Goal: Task Accomplishment & Management: Use online tool/utility

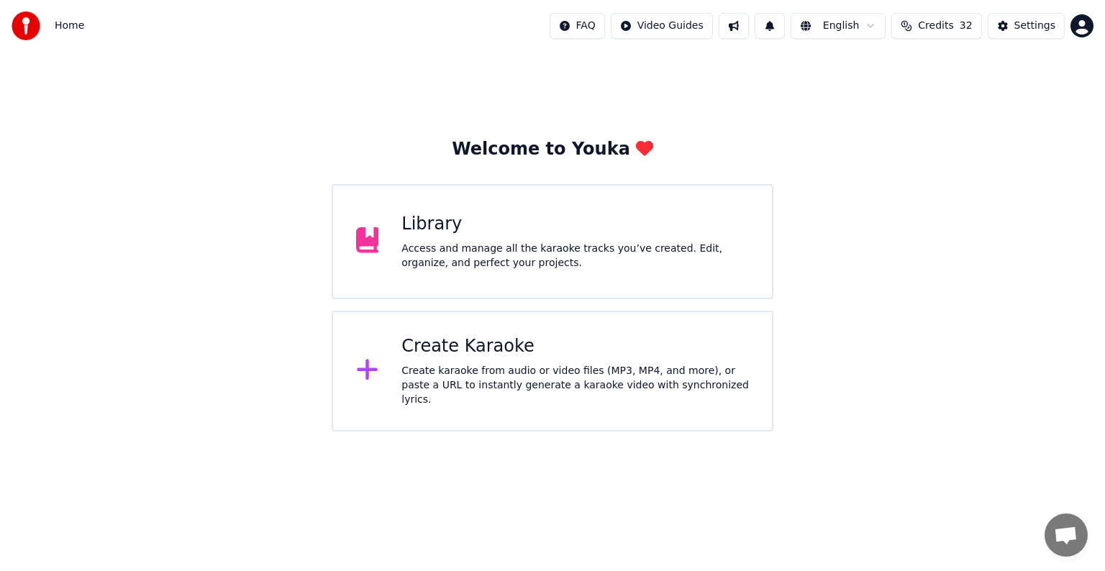
scroll to position [6526, 0]
click at [502, 357] on div "Create Karaoke" at bounding box center [575, 346] width 348 height 23
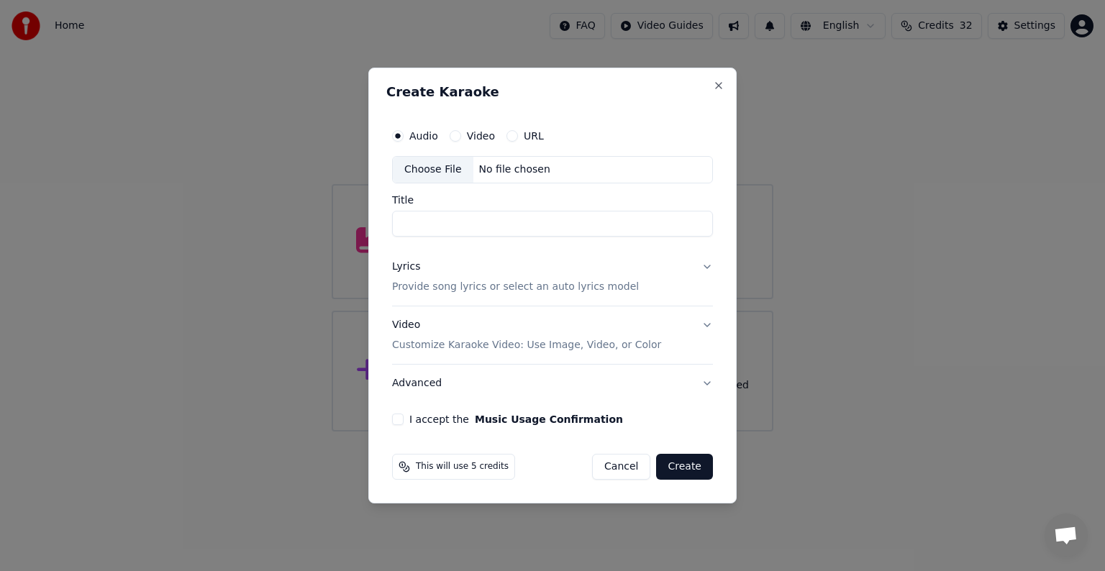
click at [431, 174] on div "Choose File" at bounding box center [433, 170] width 81 height 26
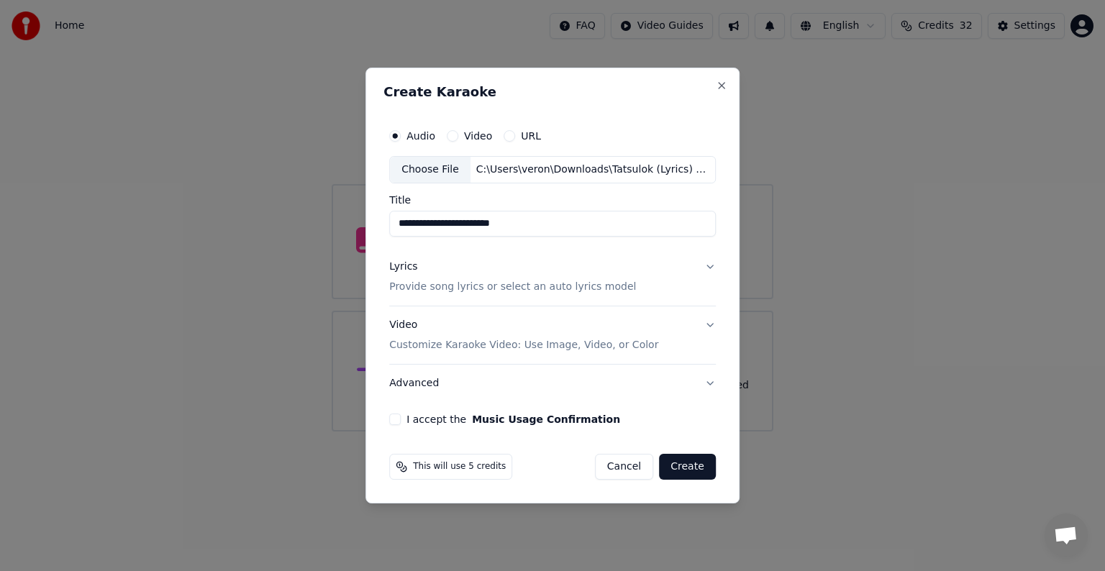
drag, startPoint x: 439, startPoint y: 225, endPoint x: 475, endPoint y: 229, distance: 36.2
click at [475, 229] on input "**********" at bounding box center [552, 224] width 327 height 26
click at [440, 221] on input "**********" at bounding box center [552, 224] width 327 height 26
click at [448, 223] on input "**********" at bounding box center [552, 224] width 327 height 26
type input "**********"
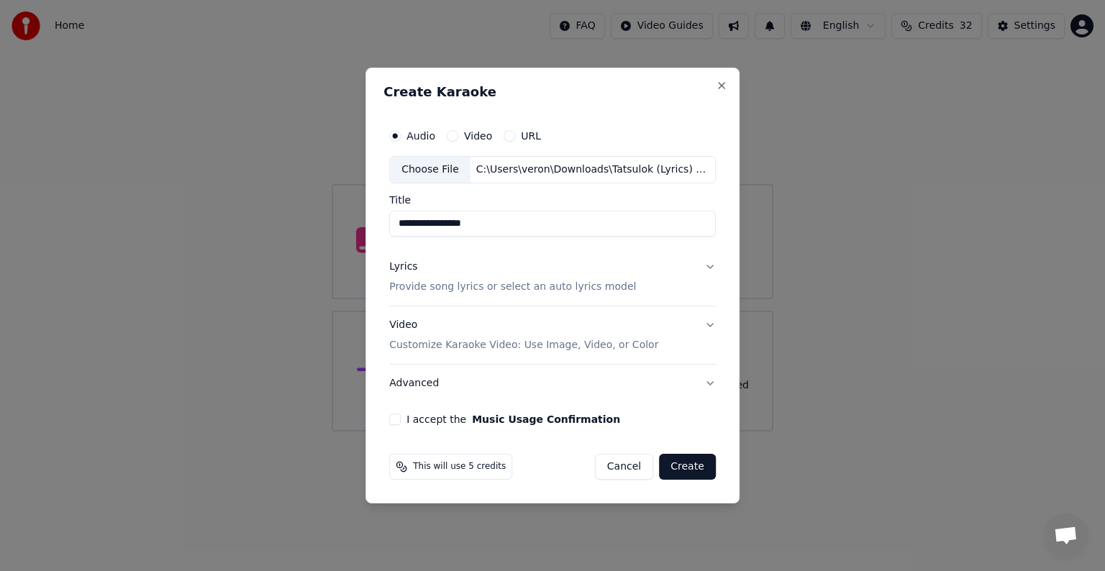
click at [507, 288] on p "Provide song lyrics or select an auto lyrics model" at bounding box center [512, 287] width 247 height 14
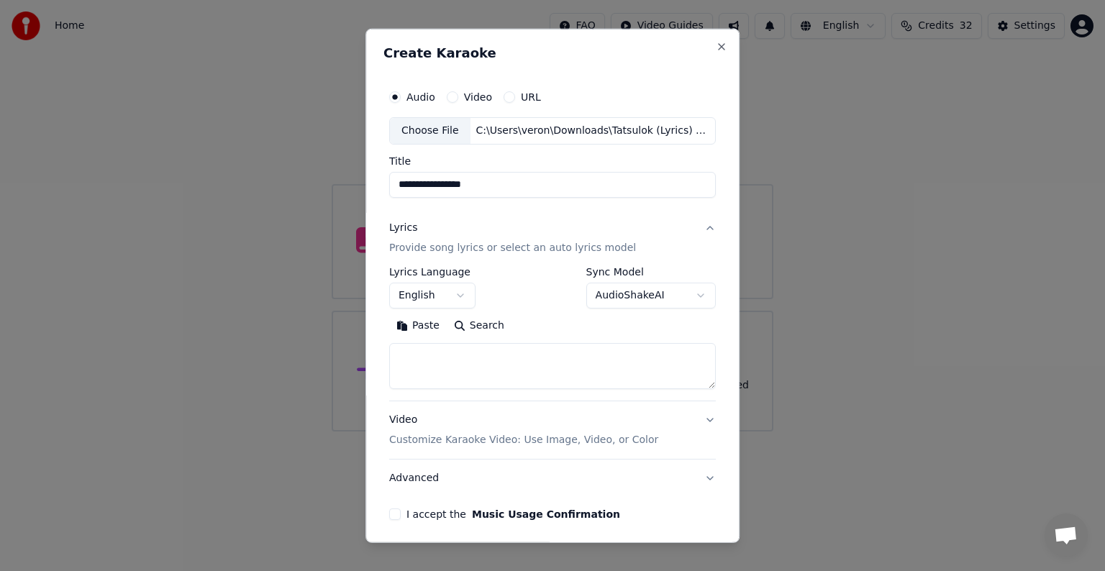
click at [440, 365] on textarea at bounding box center [552, 366] width 327 height 46
paste textarea "**********"
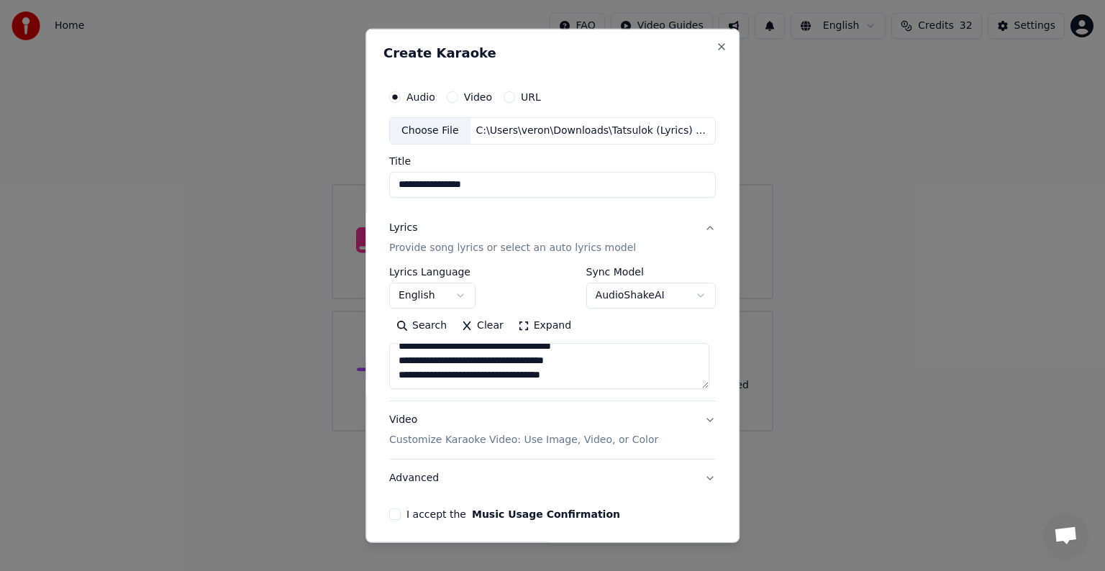
scroll to position [46, 0]
paste textarea "**********"
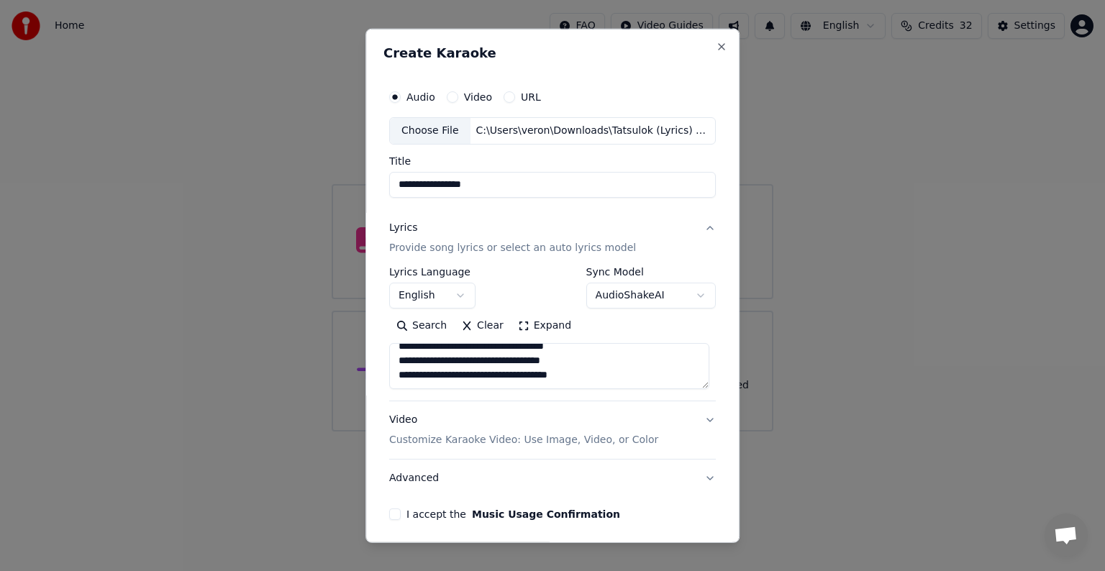
paste textarea "**********"
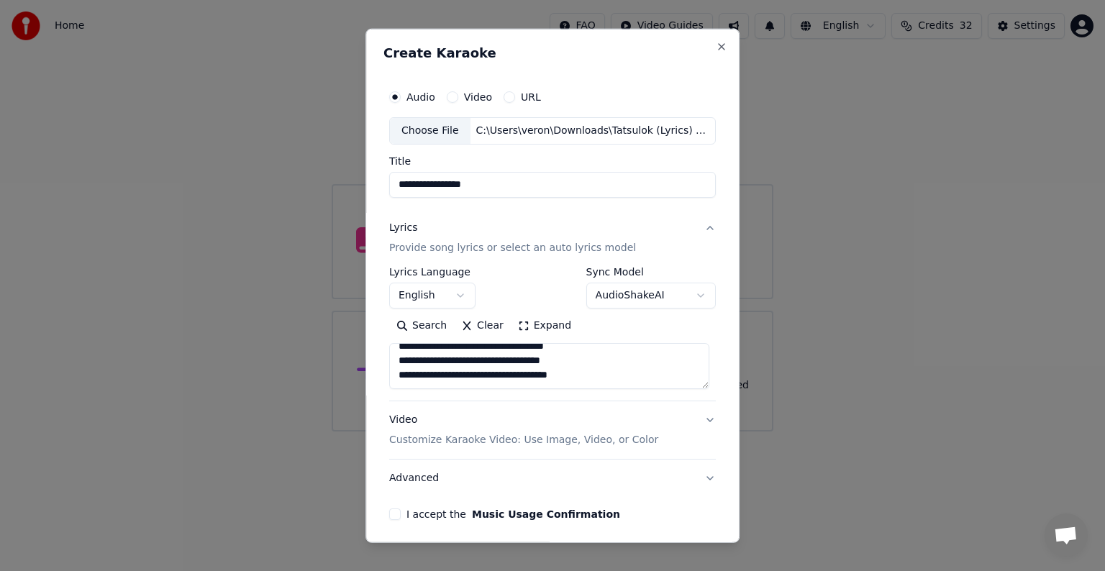
scroll to position [377, 0]
paste textarea "**********"
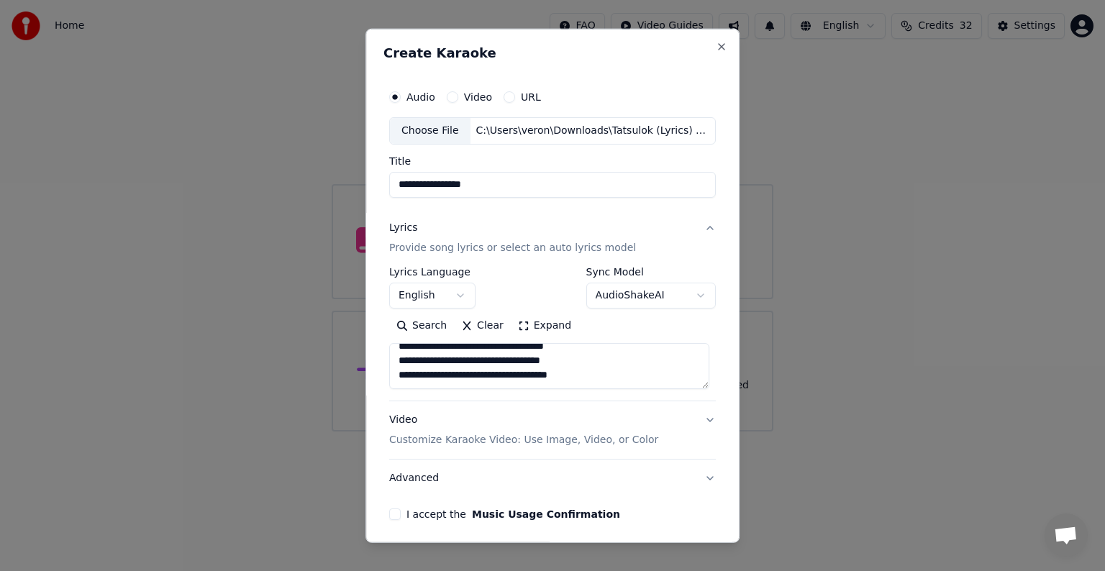
paste textarea "**********"
click at [414, 377] on textarea at bounding box center [549, 366] width 320 height 46
paste textarea "**********"
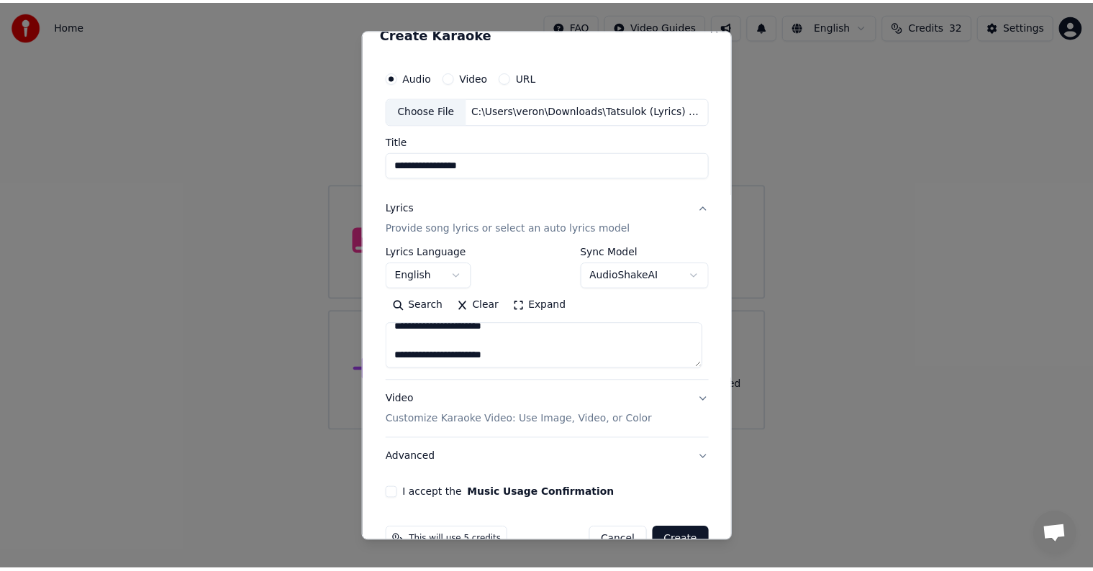
scroll to position [55, 0]
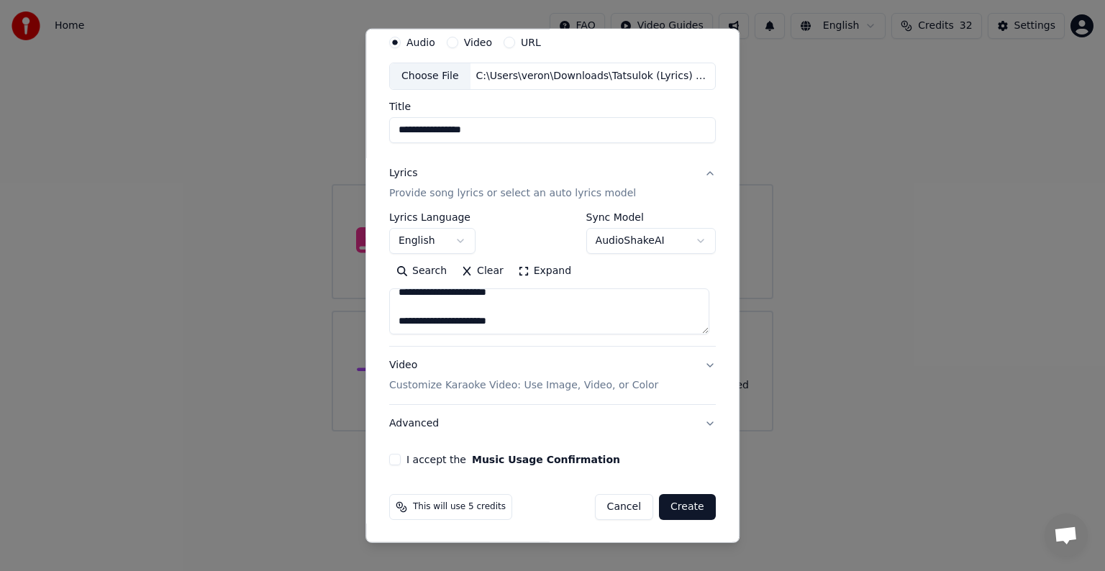
type textarea "**********"
click at [394, 458] on button "I accept the Music Usage Confirmation" at bounding box center [395, 460] width 12 height 12
click at [685, 509] on button "Create" at bounding box center [687, 507] width 57 height 26
select select "**"
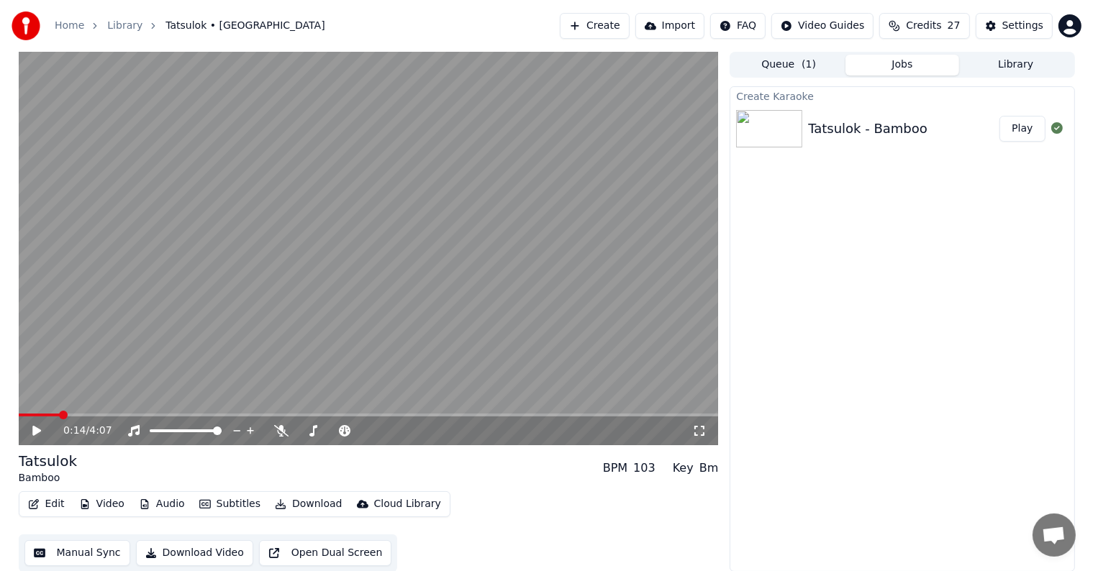
scroll to position [1, 0]
click at [1027, 28] on div "Settings" at bounding box center [1022, 26] width 41 height 14
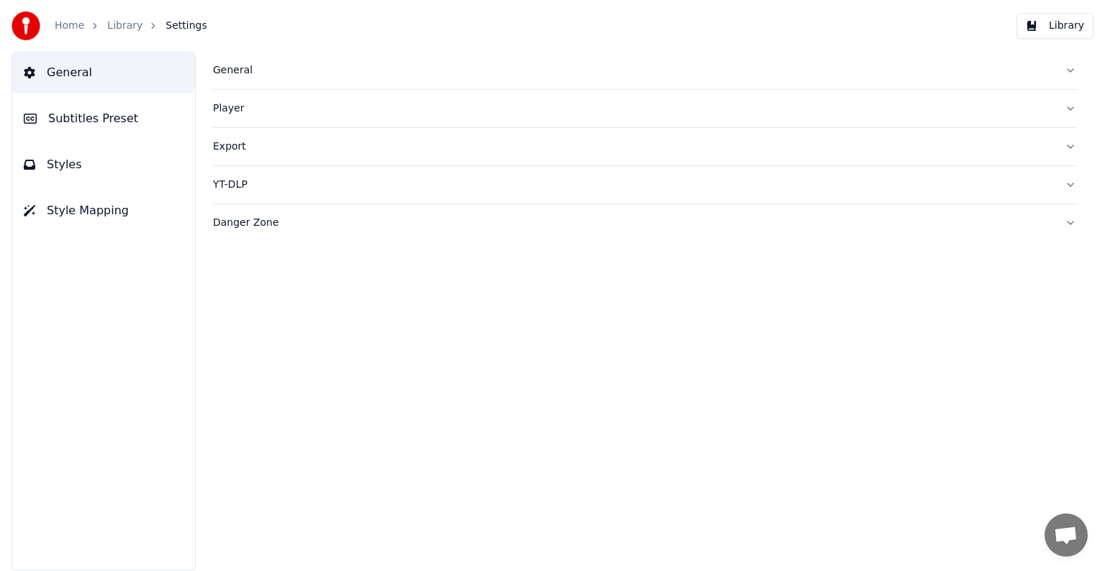
click at [107, 112] on span "Subtitles Preset" at bounding box center [93, 118] width 90 height 17
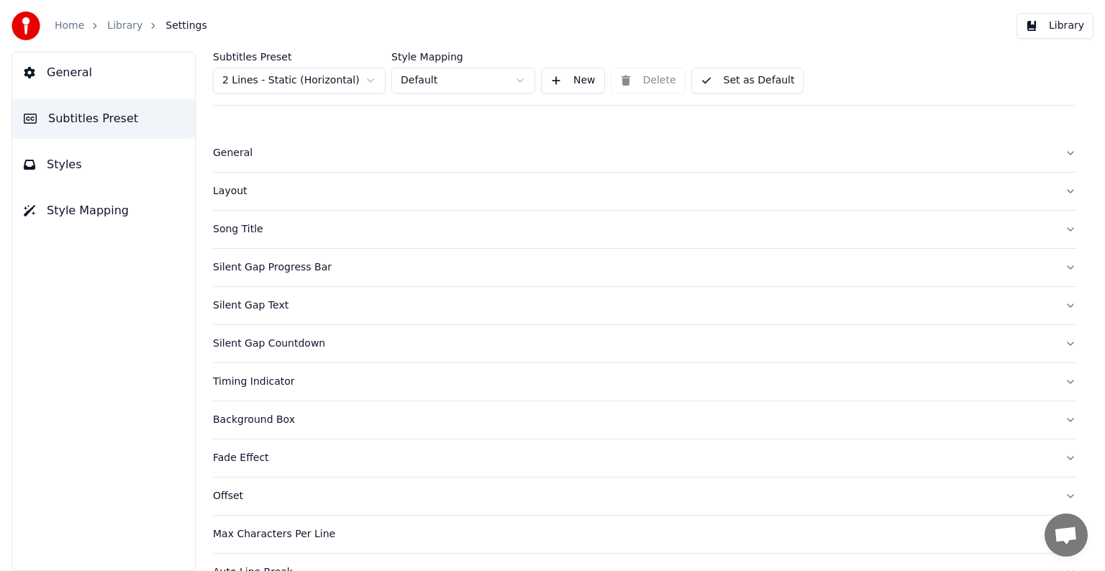
click at [268, 75] on html "Home Library Settings Library General Subtitles Preset Styles Style Mapping Sub…" at bounding box center [552, 285] width 1105 height 571
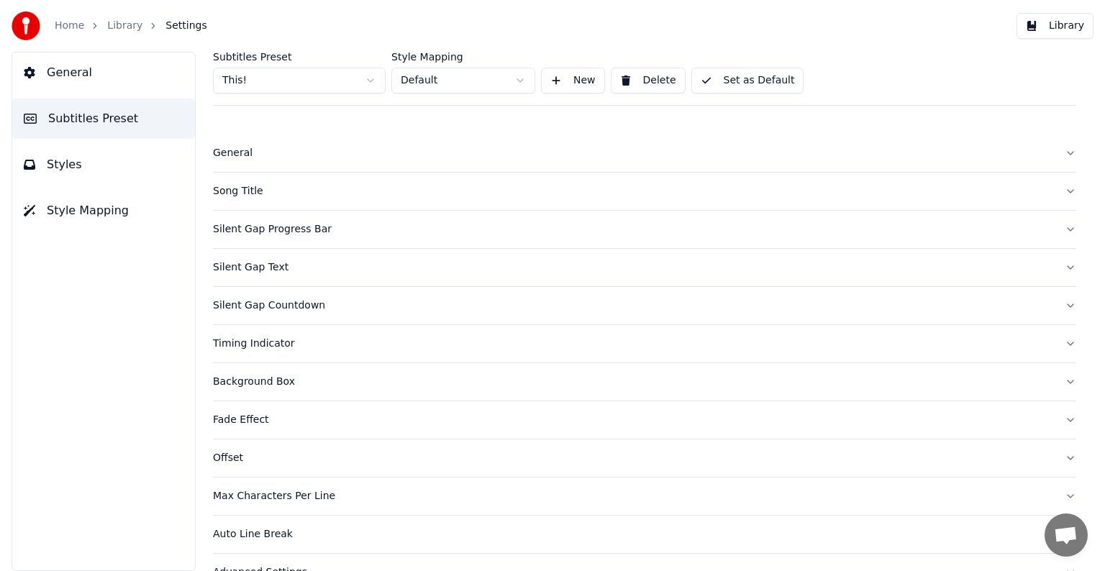
click at [240, 184] on div "Song Title" at bounding box center [633, 191] width 840 height 14
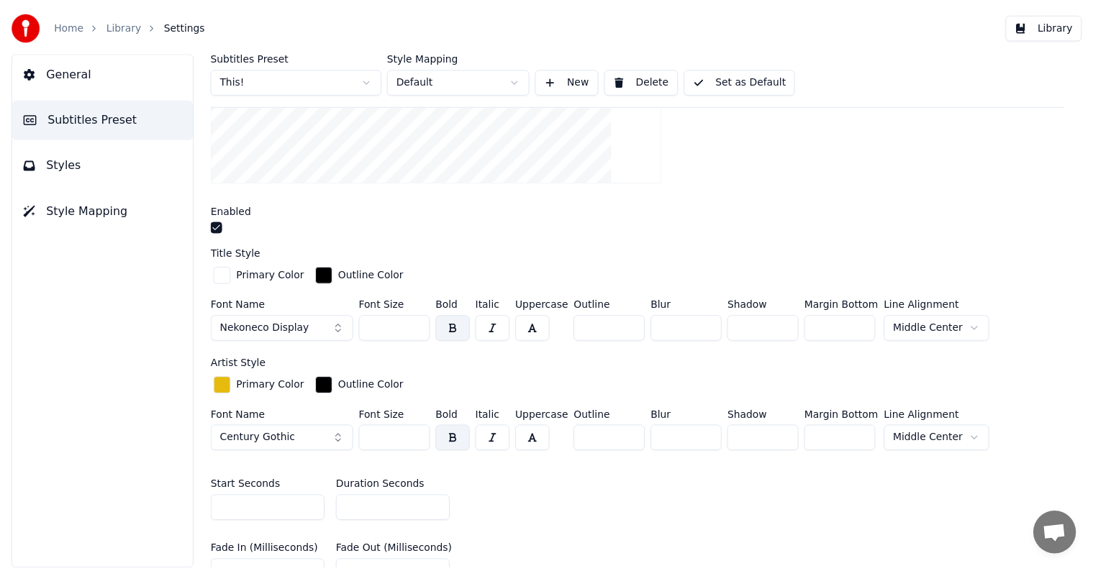
scroll to position [360, 0]
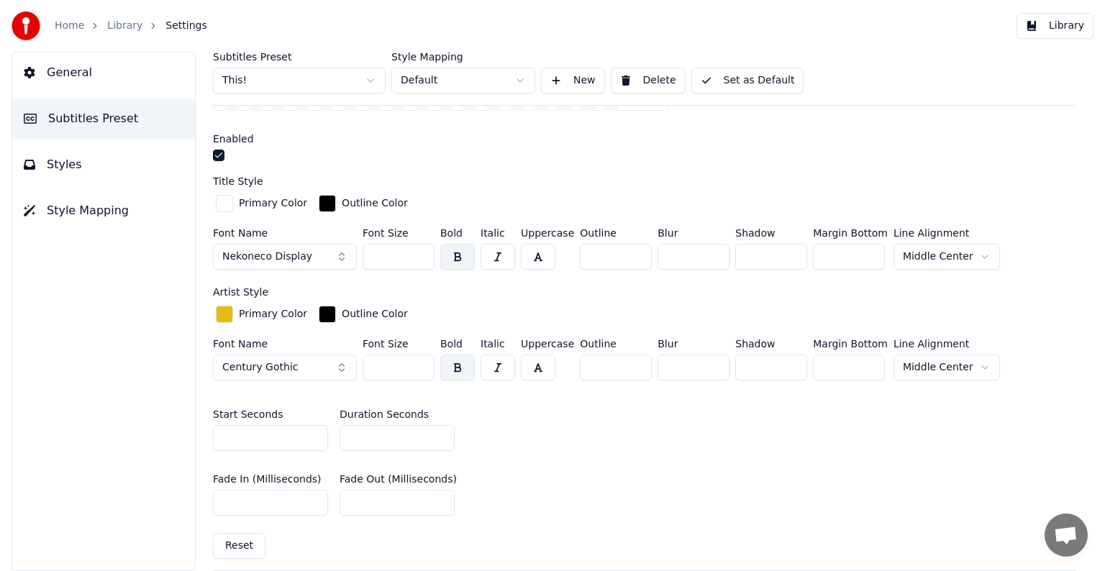
click at [766, 73] on button "Set as Default" at bounding box center [747, 81] width 113 height 26
click at [122, 27] on link "Library" at bounding box center [124, 26] width 35 height 14
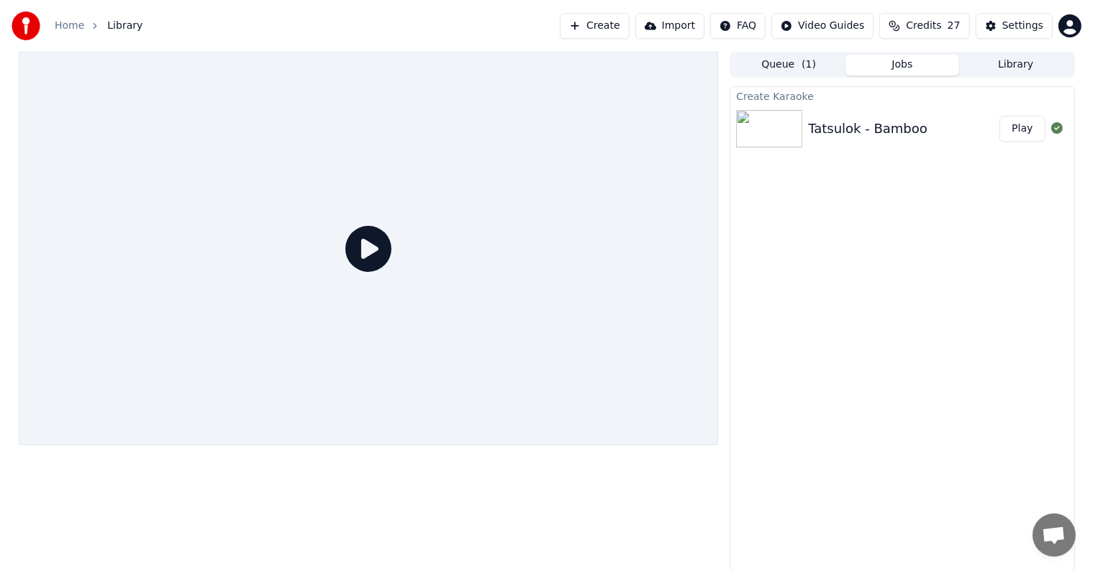
click at [1013, 126] on button "Play" at bounding box center [1021, 129] width 45 height 26
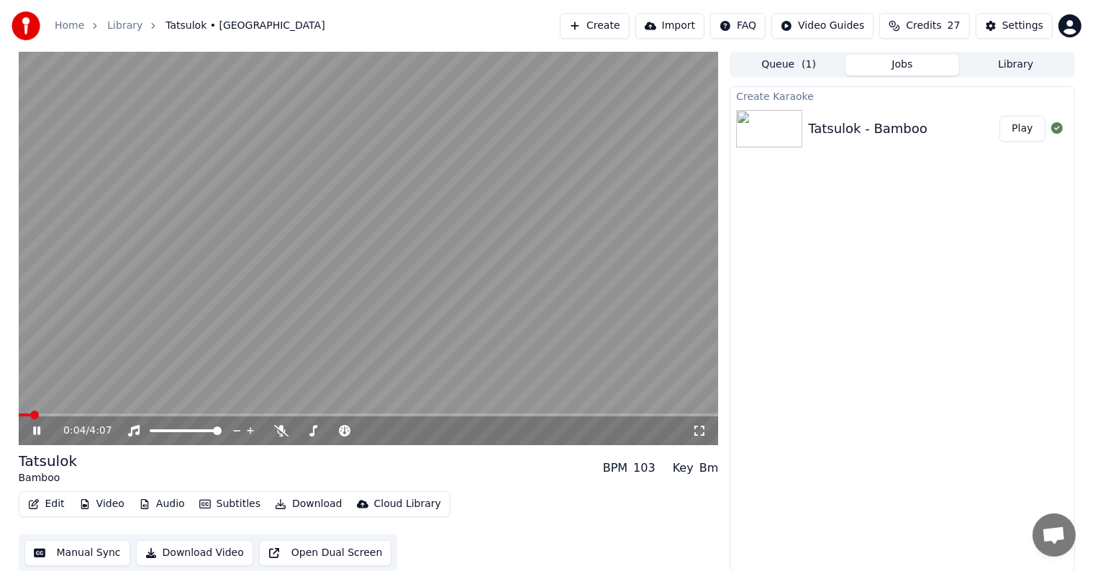
drag, startPoint x: 322, startPoint y: 288, endPoint x: 318, endPoint y: 299, distance: 12.3
click at [322, 288] on video at bounding box center [369, 249] width 700 height 394
click at [78, 551] on button "Manual Sync" at bounding box center [77, 553] width 106 height 26
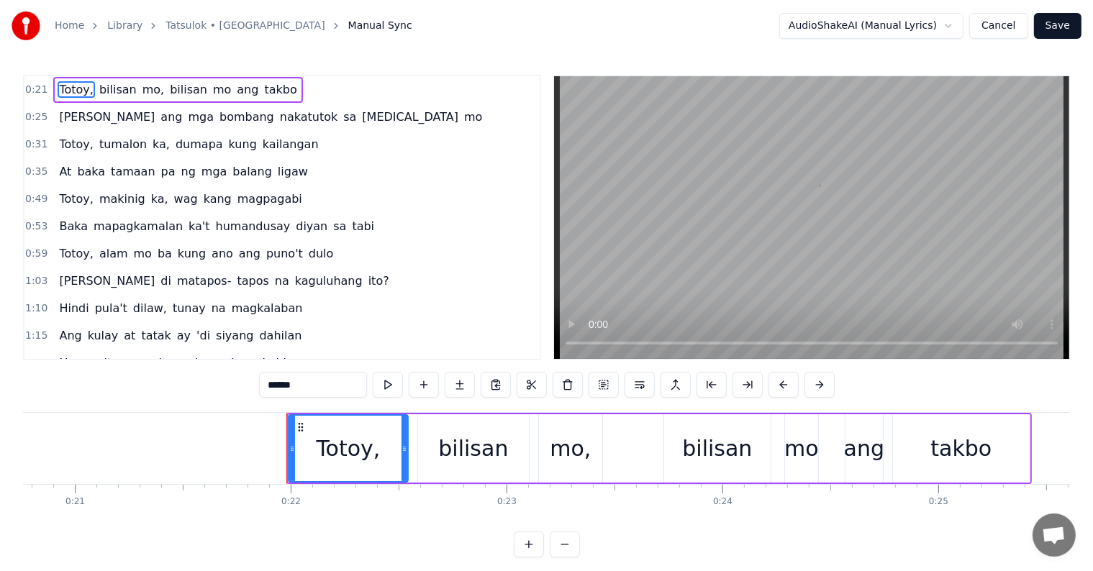
scroll to position [0, 4672]
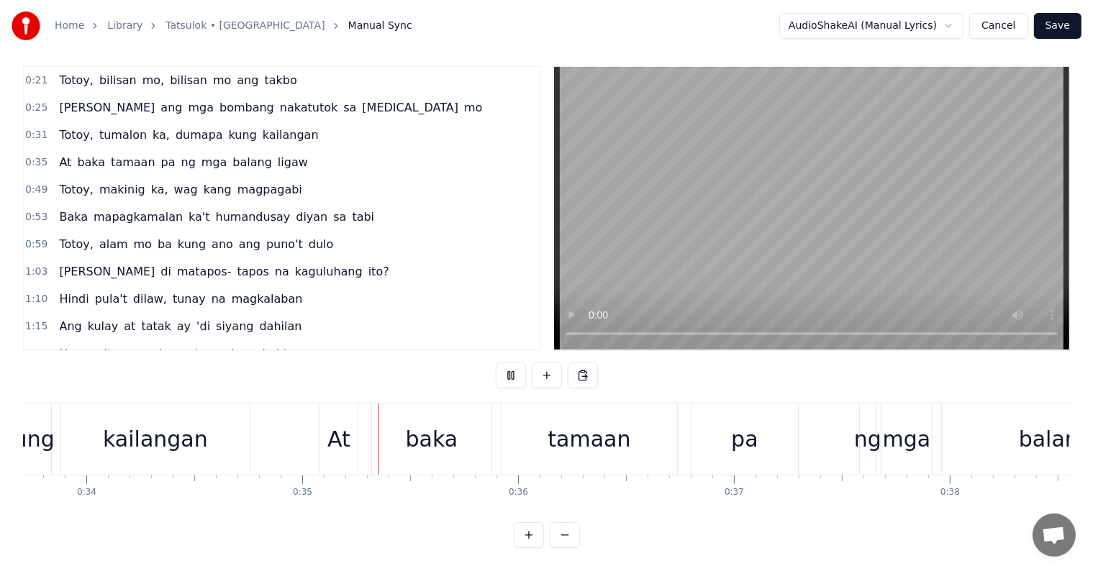
scroll to position [0, 7448]
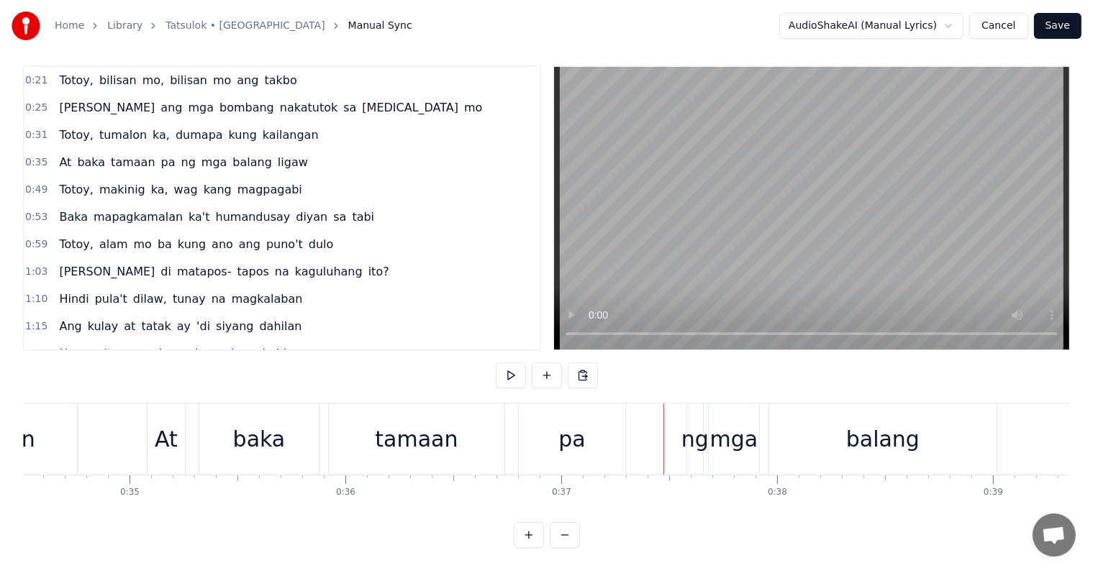
click at [560, 430] on div "pa" at bounding box center [571, 439] width 27 height 32
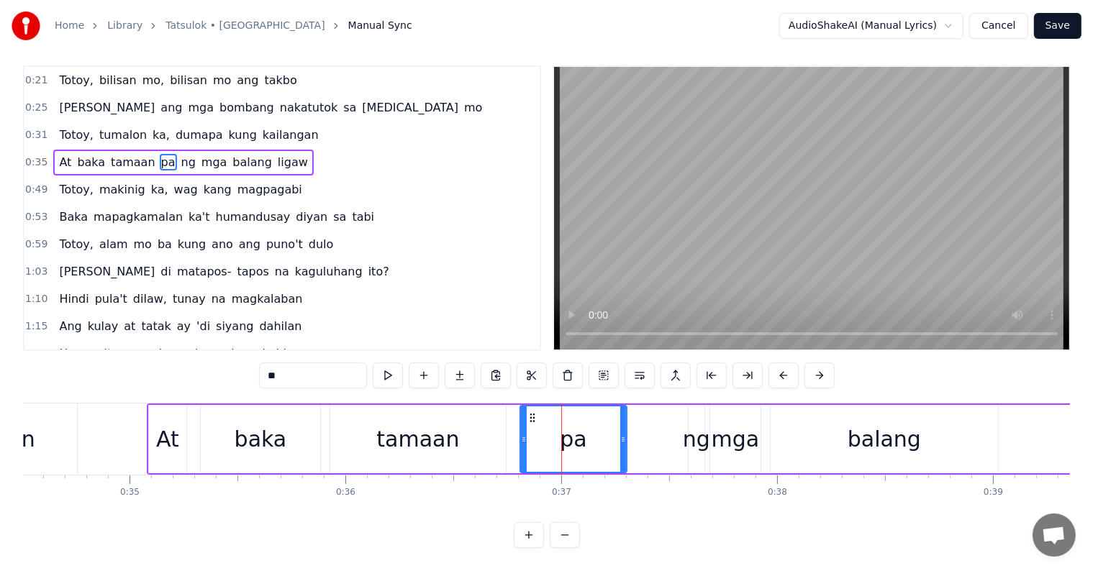
scroll to position [0, 0]
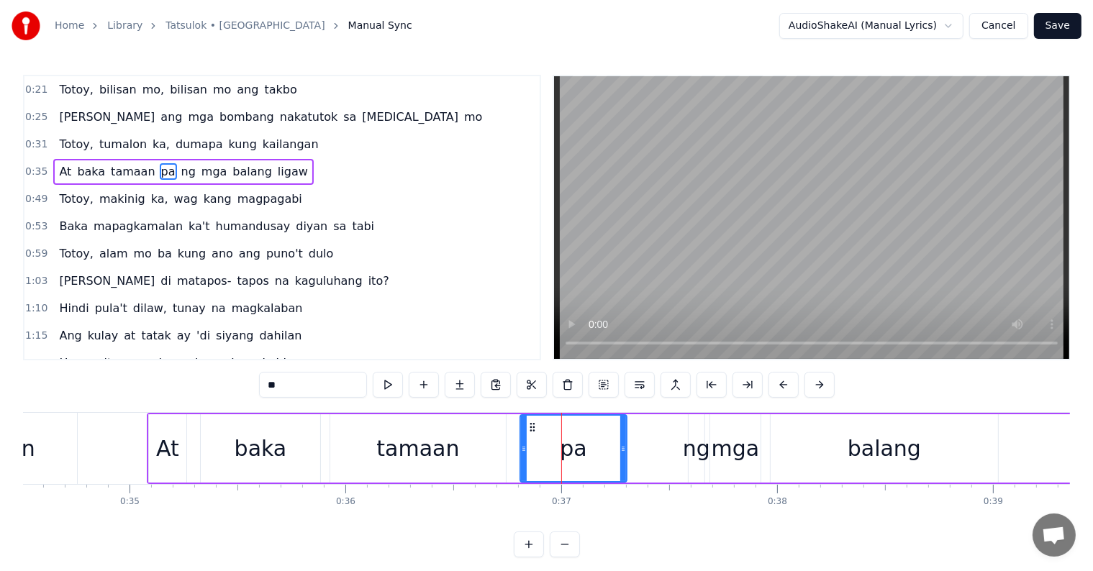
drag, startPoint x: 284, startPoint y: 386, endPoint x: 255, endPoint y: 360, distance: 38.7
click at [237, 380] on div "0:21 Totoy, bilisan mo, bilisan mo ang takbo 0:25 [PERSON_NAME] mga bombang nak…" at bounding box center [546, 316] width 1047 height 483
type input "**"
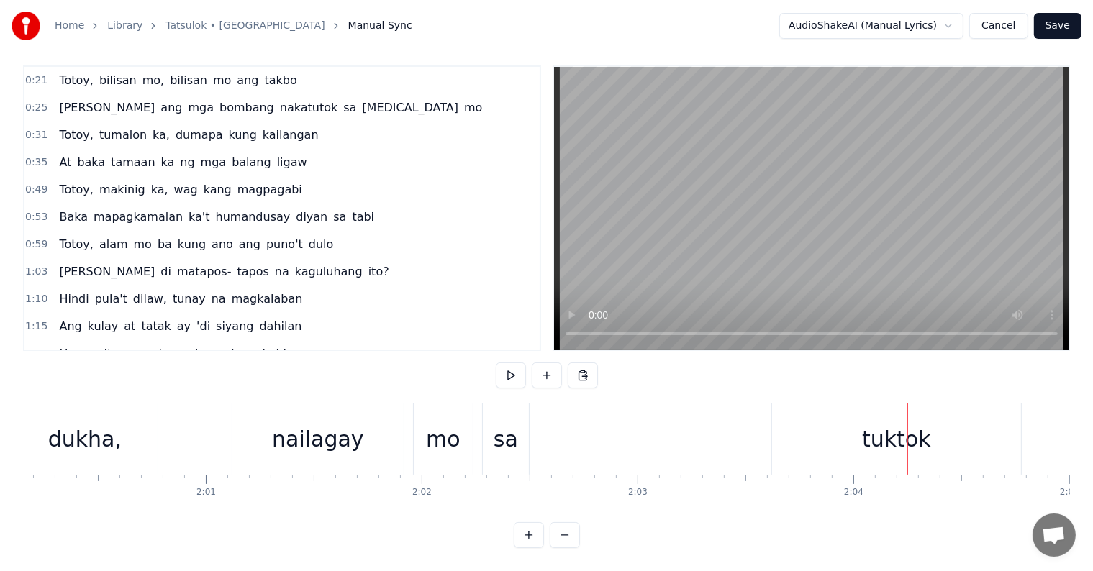
scroll to position [0, 25904]
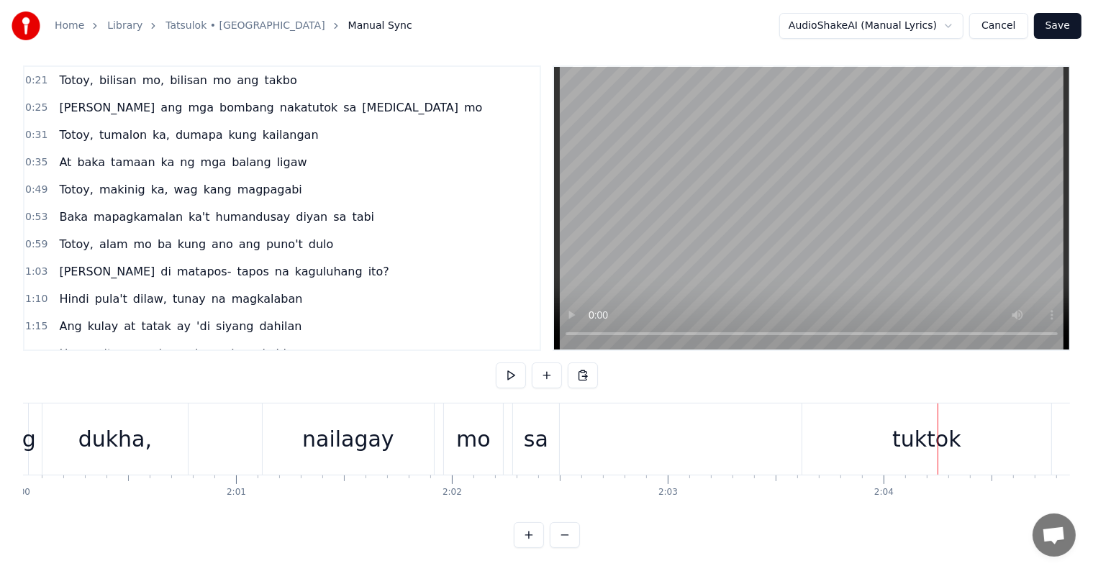
click at [527, 423] on div "sa" at bounding box center [536, 439] width 24 height 32
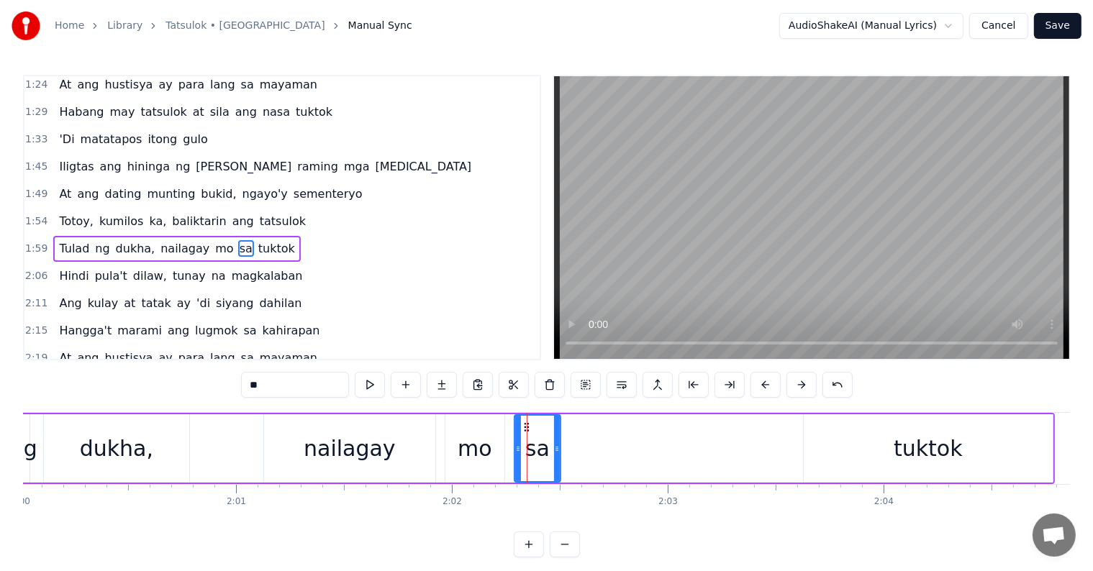
scroll to position [322, 0]
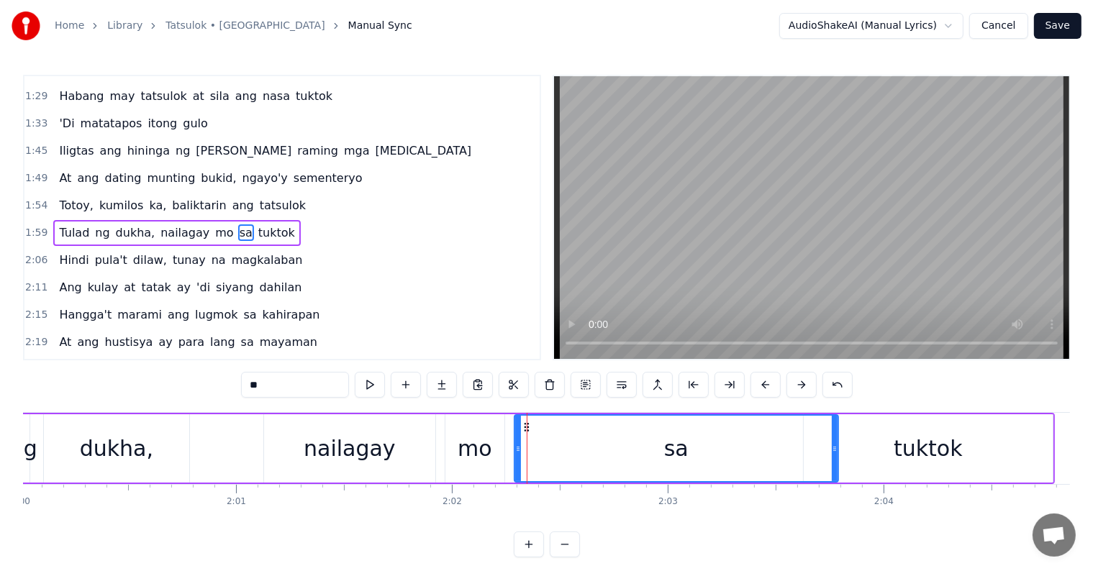
drag, startPoint x: 556, startPoint y: 444, endPoint x: 834, endPoint y: 460, distance: 278.2
click at [834, 460] on div at bounding box center [835, 448] width 6 height 65
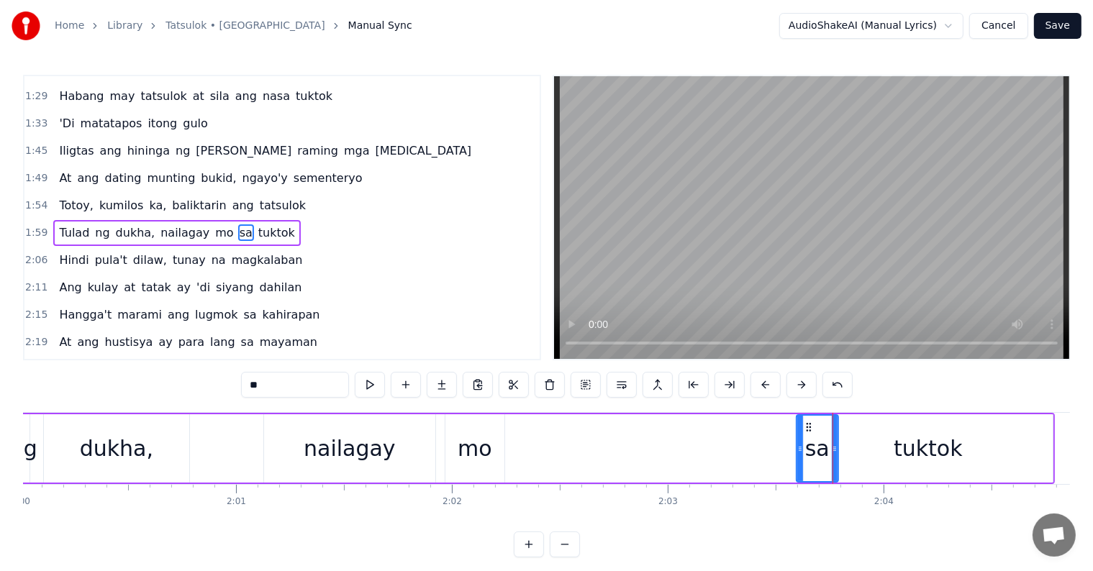
drag, startPoint x: 514, startPoint y: 448, endPoint x: 796, endPoint y: 468, distance: 282.8
click at [797, 468] on div at bounding box center [800, 448] width 6 height 65
click at [486, 445] on div "mo" at bounding box center [475, 448] width 35 height 32
type input "**"
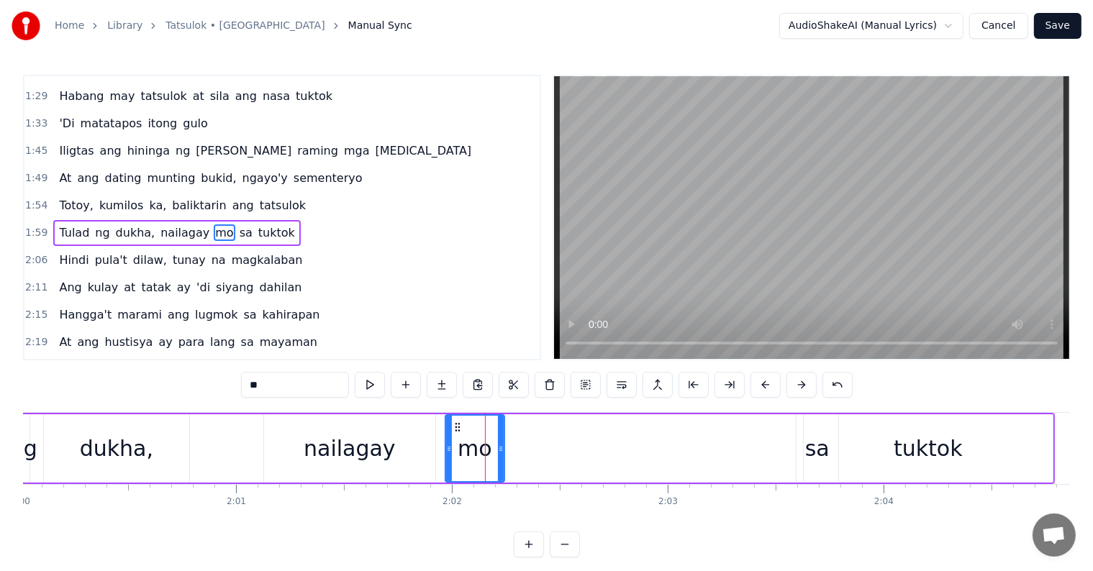
drag, startPoint x: 504, startPoint y: 450, endPoint x: 544, endPoint y: 450, distance: 40.3
click at [544, 450] on div "Tulad ng dukha, nailagay mo sa tuktok" at bounding box center [457, 448] width 1194 height 71
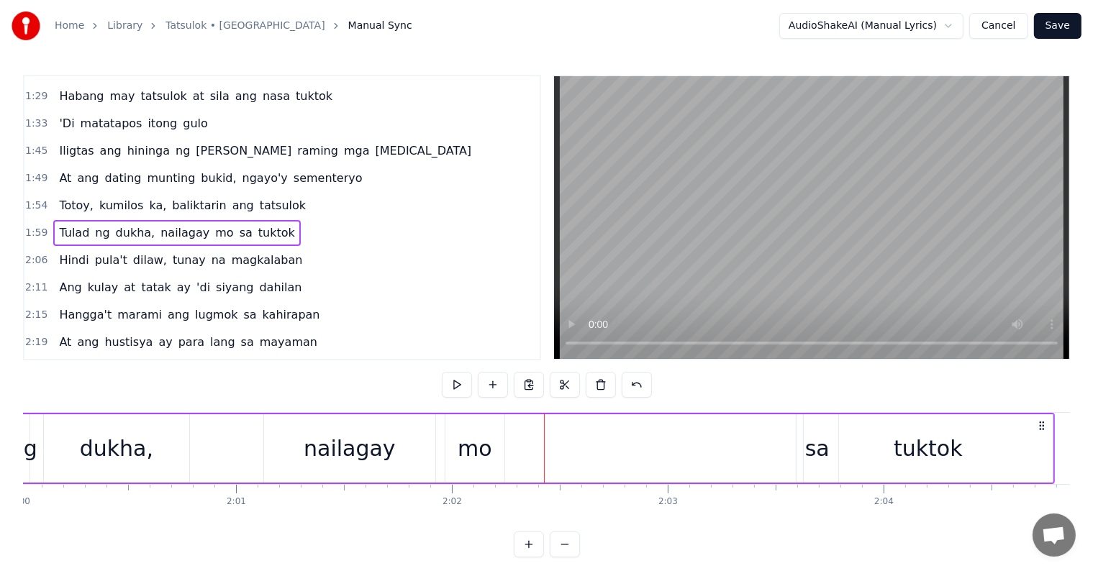
click at [486, 442] on div "mo" at bounding box center [475, 448] width 35 height 32
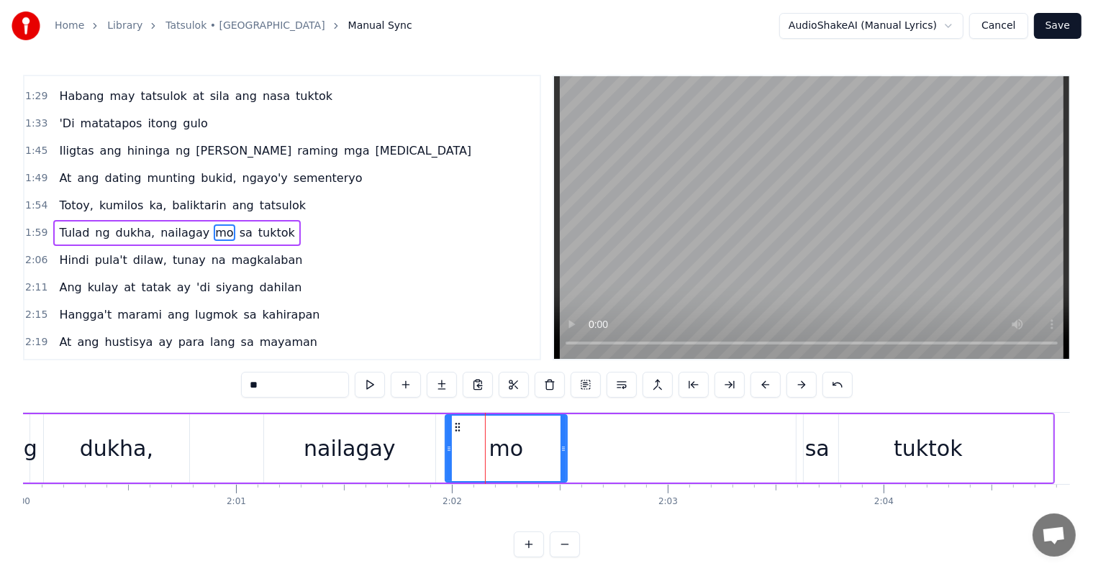
drag, startPoint x: 496, startPoint y: 445, endPoint x: 570, endPoint y: 458, distance: 74.4
click at [566, 458] on div at bounding box center [563, 448] width 6 height 65
click at [826, 446] on div "tuktok" at bounding box center [928, 448] width 249 height 68
type input "******"
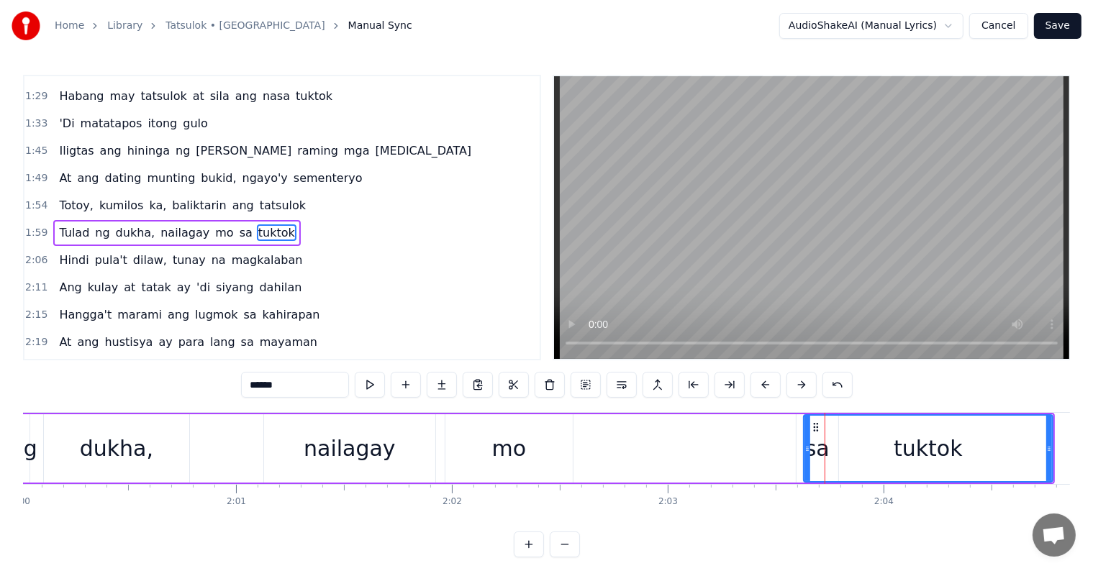
click at [671, 435] on div "Tulad ng dukha, nailagay mo sa tuktok" at bounding box center [457, 448] width 1194 height 71
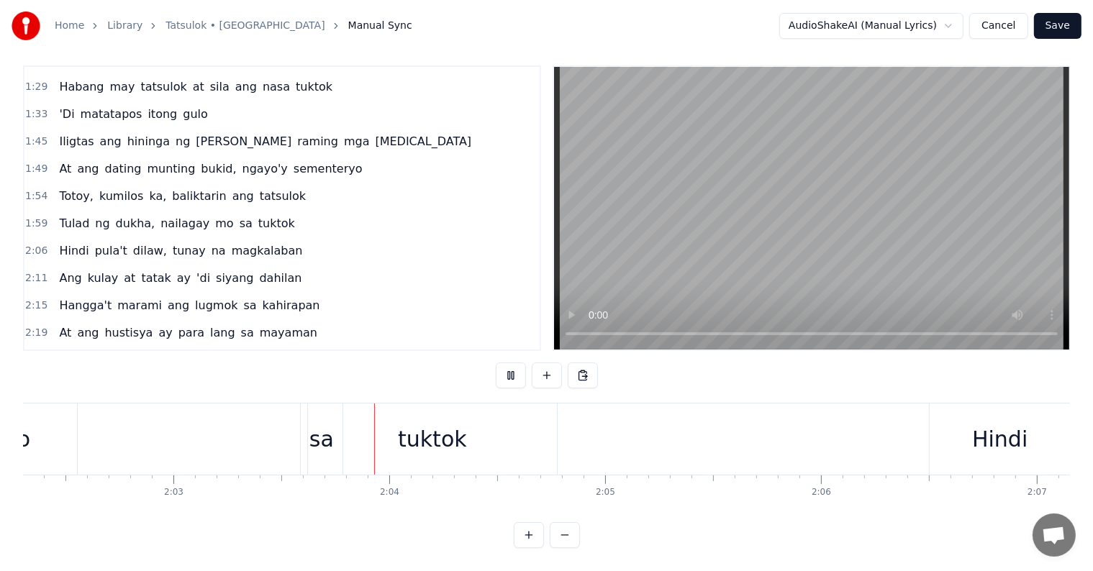
scroll to position [0, 26561]
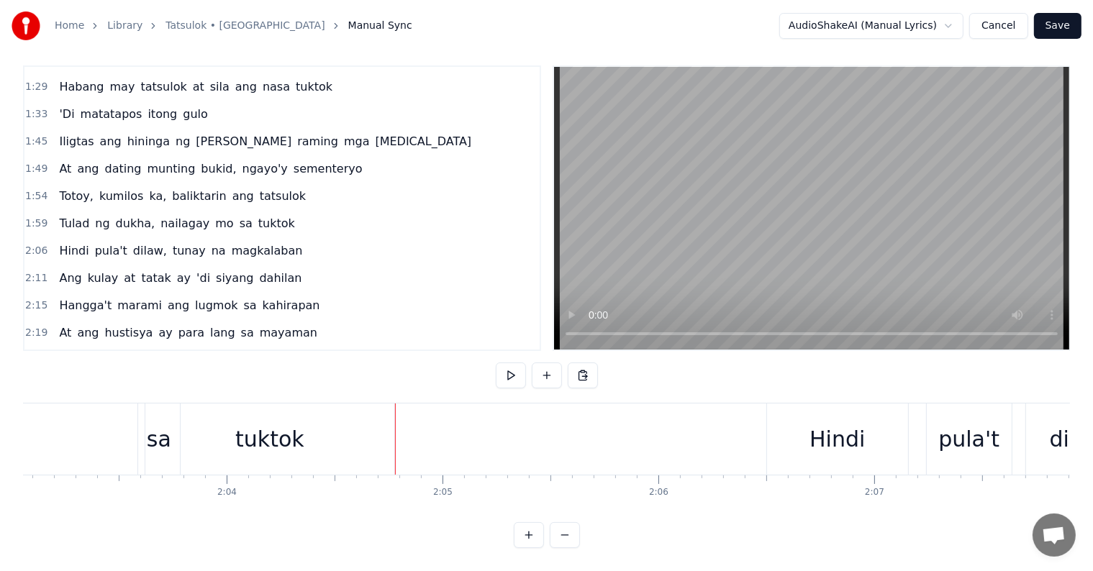
click at [304, 438] on div "tuktok" at bounding box center [269, 439] width 249 height 71
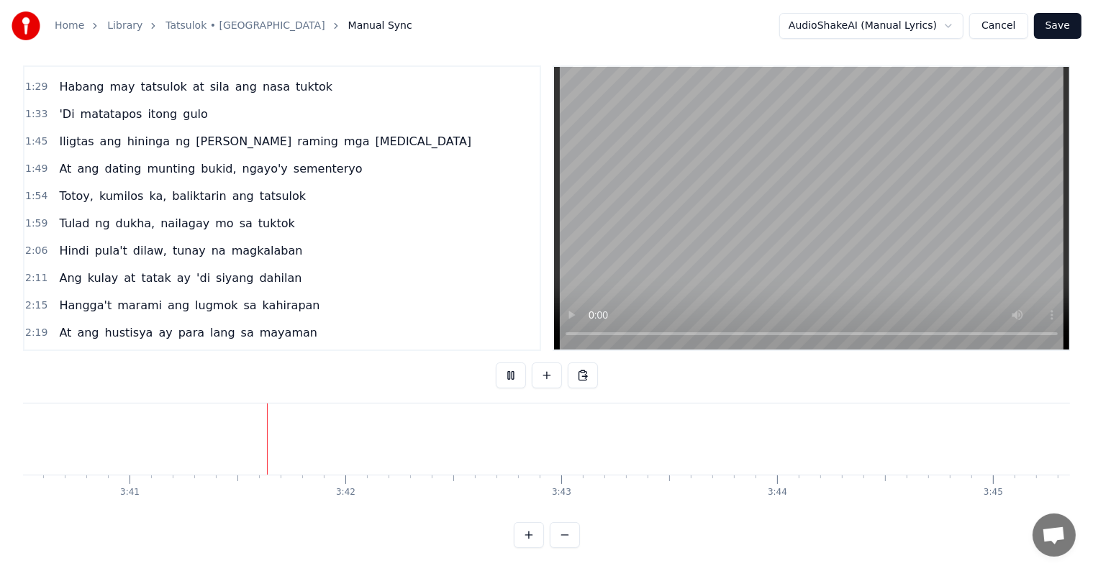
scroll to position [0, 47652]
click at [722, 428] on div "gulo" at bounding box center [1104, 439] width 2986 height 71
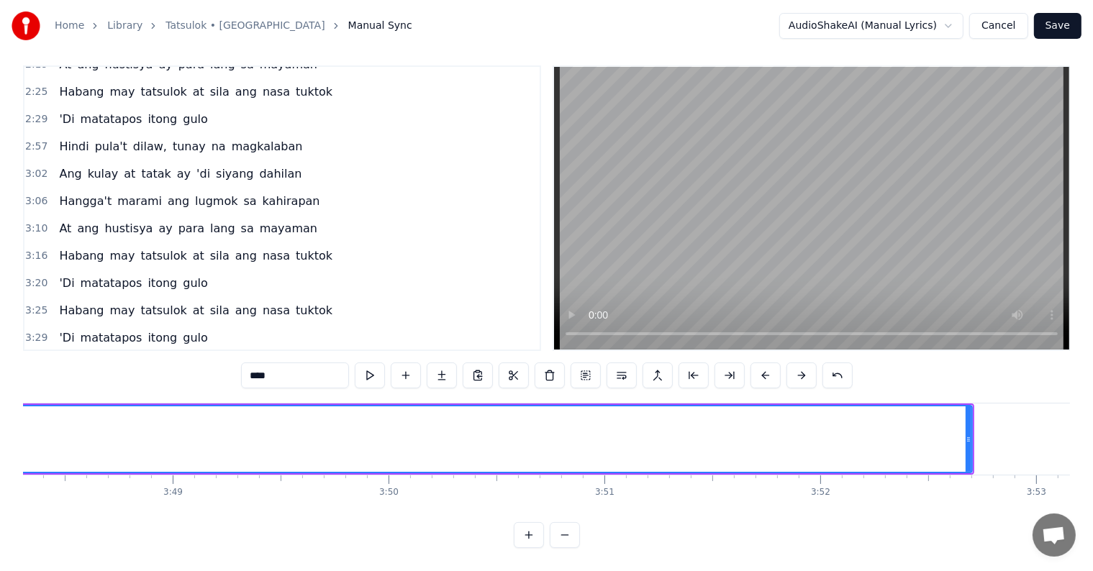
scroll to position [0, 49218]
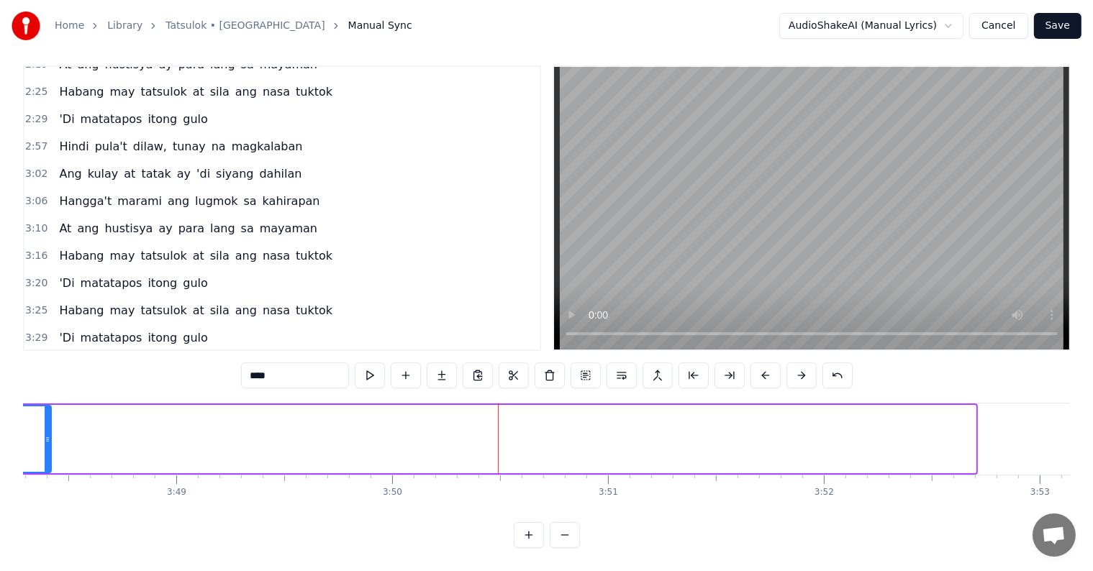
drag, startPoint x: 970, startPoint y: 422, endPoint x: 26, endPoint y: 367, distance: 945.5
click at [26, 367] on div "0:21 Totoy, bilisan mo, bilisan mo ang takbo 0:25 [PERSON_NAME] mga bombang nak…" at bounding box center [546, 306] width 1047 height 483
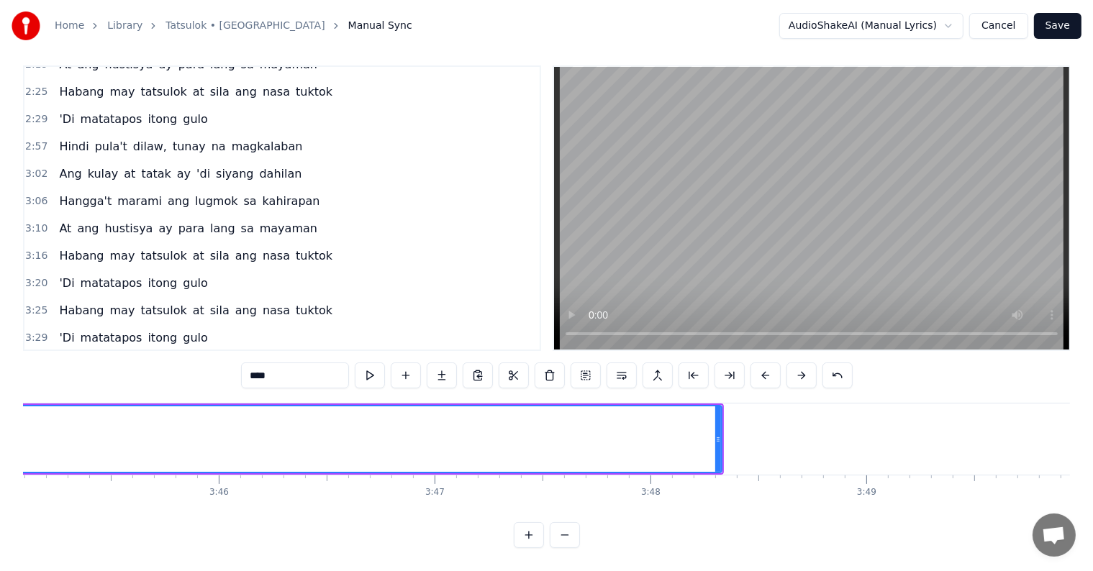
scroll to position [0, 48525]
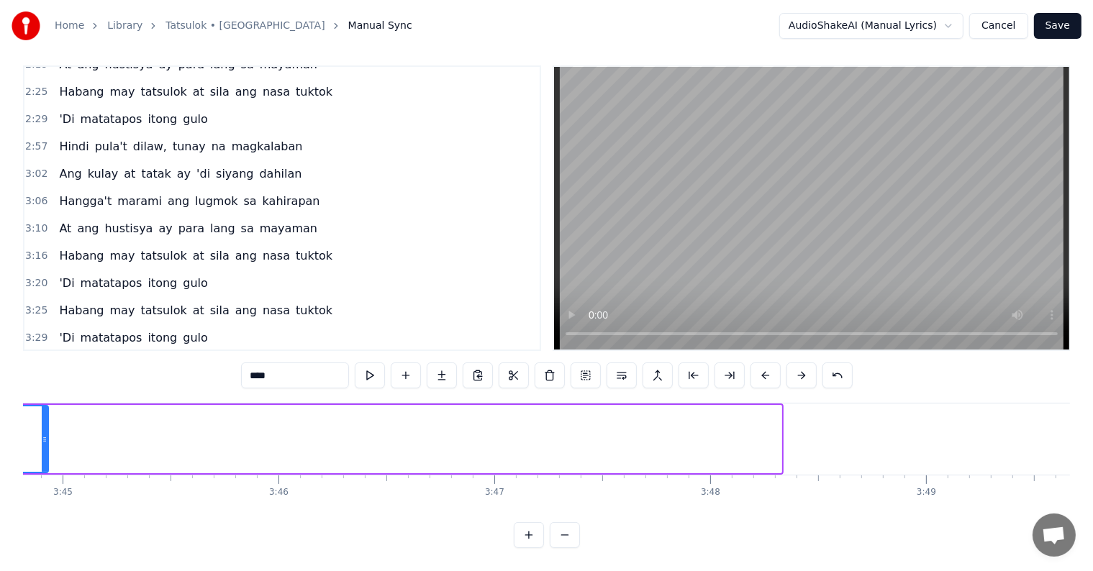
drag, startPoint x: 776, startPoint y: 426, endPoint x: 42, endPoint y: 403, distance: 734.9
click at [42, 407] on div at bounding box center [45, 439] width 6 height 65
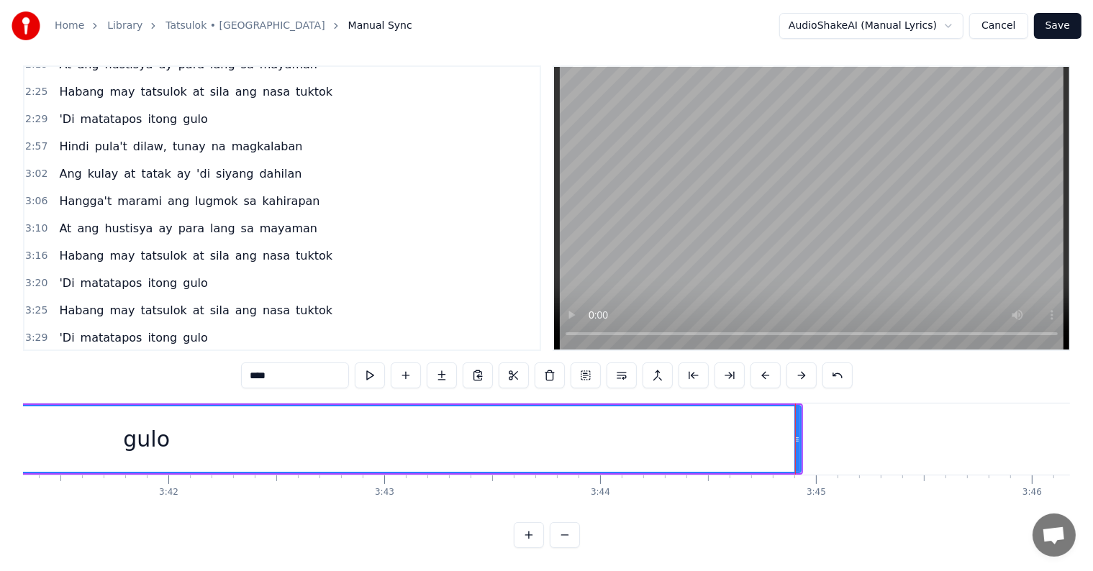
scroll to position [0, 47711]
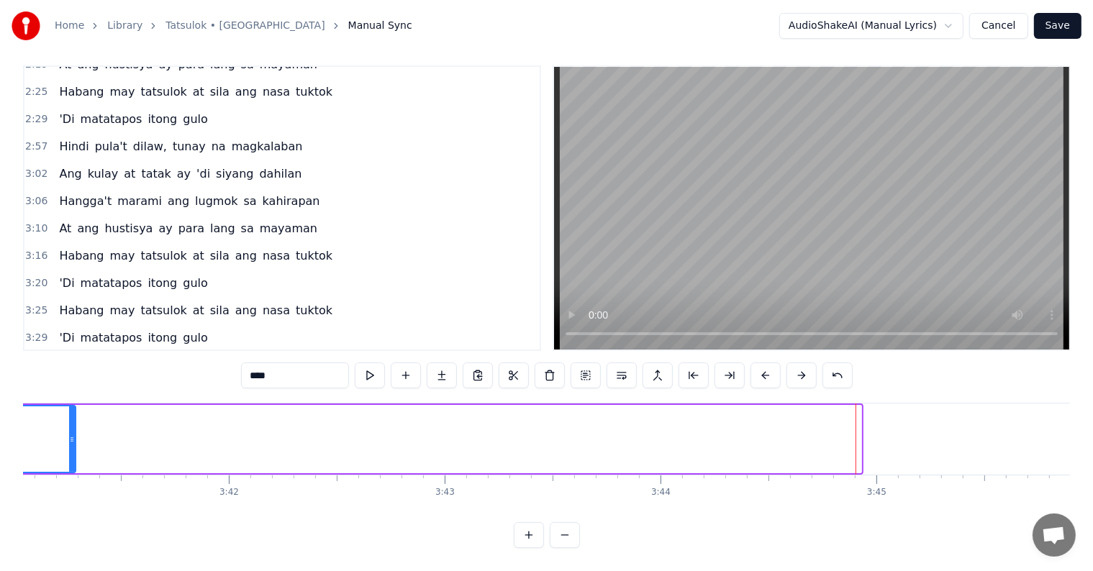
drag, startPoint x: 857, startPoint y: 422, endPoint x: 42, endPoint y: 413, distance: 814.5
click at [69, 413] on div at bounding box center [72, 439] width 6 height 65
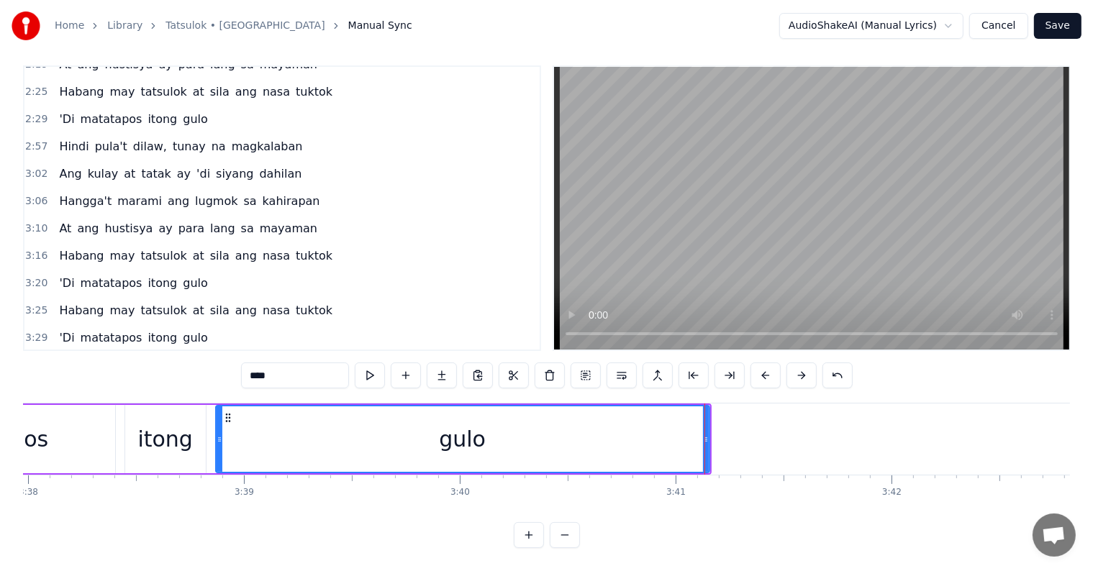
scroll to position [0, 46777]
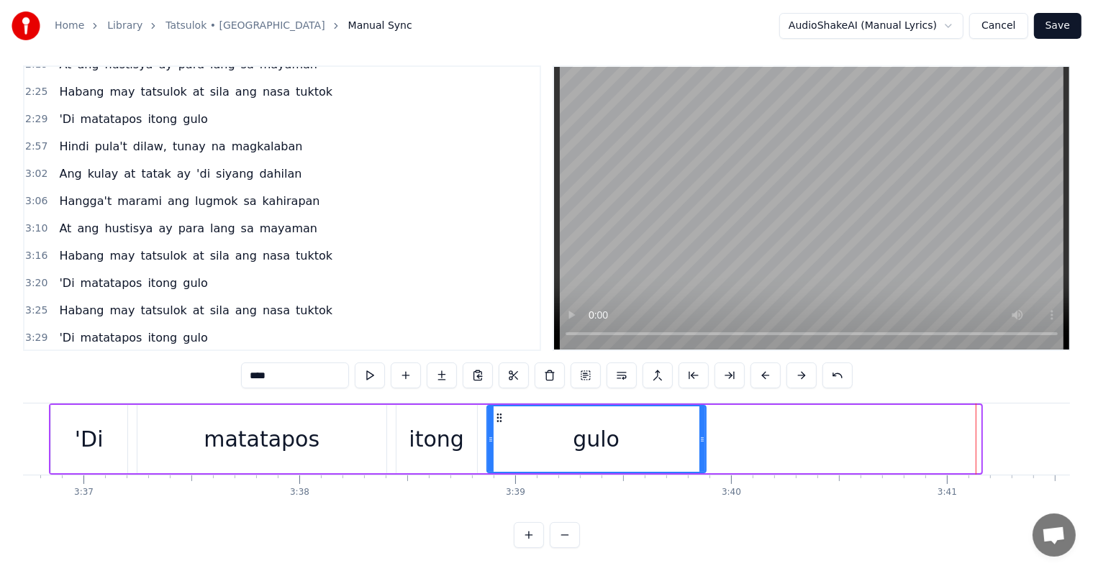
drag, startPoint x: 977, startPoint y: 432, endPoint x: 702, endPoint y: 424, distance: 274.9
click at [702, 434] on icon at bounding box center [702, 440] width 6 height 12
click at [1067, 24] on button "Save" at bounding box center [1057, 26] width 47 height 26
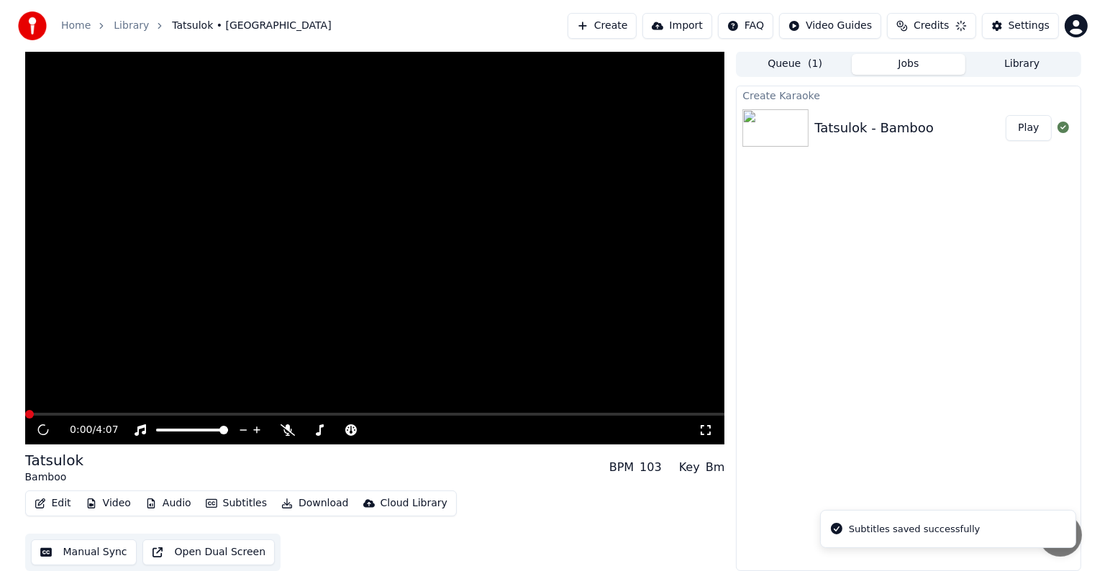
scroll to position [1, 0]
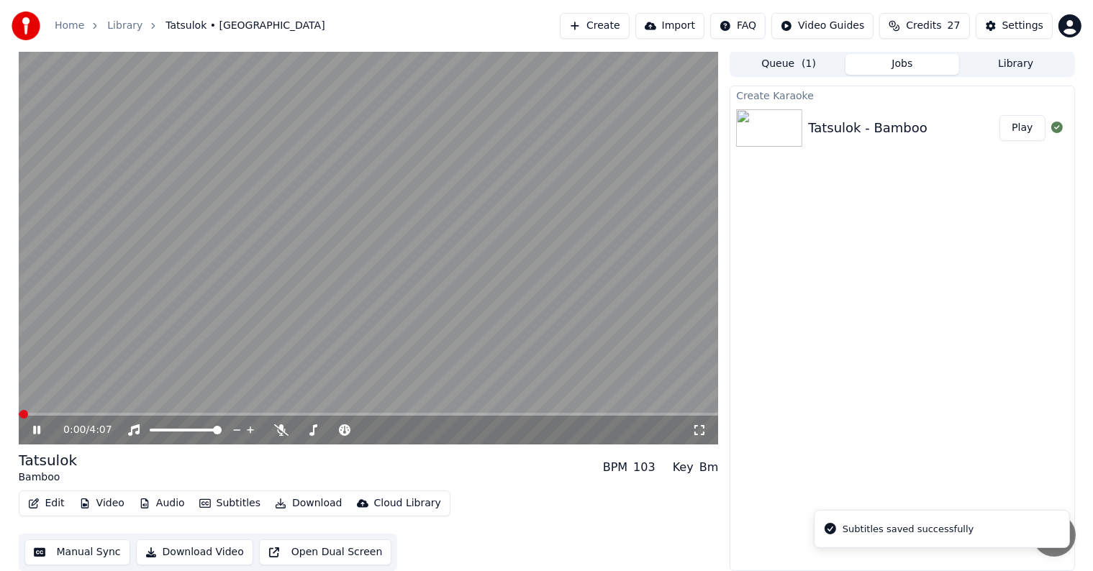
click at [372, 232] on video at bounding box center [369, 248] width 700 height 394
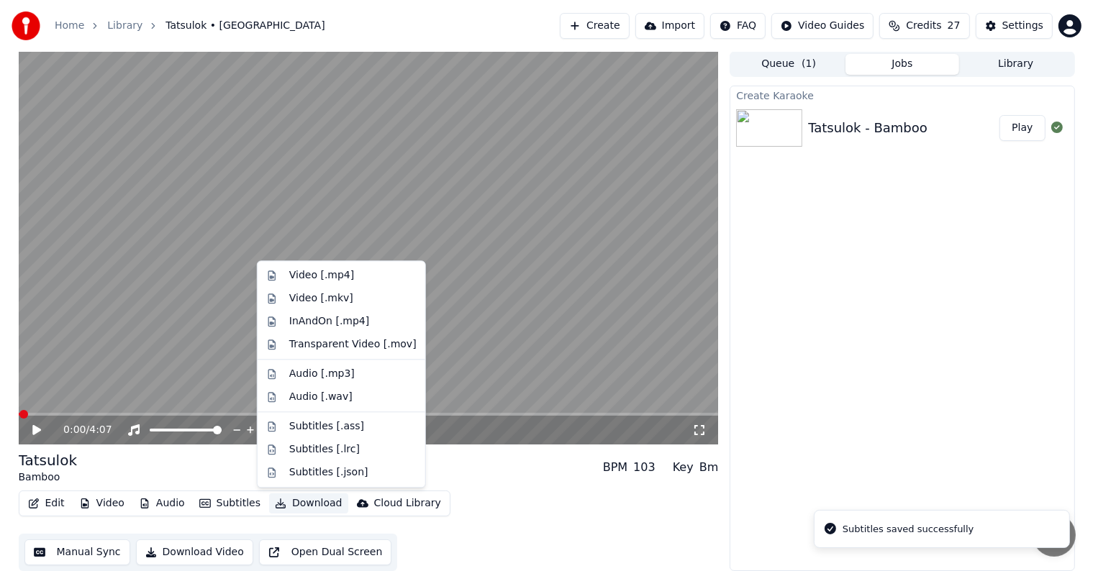
click at [302, 503] on button "Download" at bounding box center [308, 504] width 79 height 20
click at [322, 278] on div "Video [.mp4]" at bounding box center [321, 275] width 65 height 14
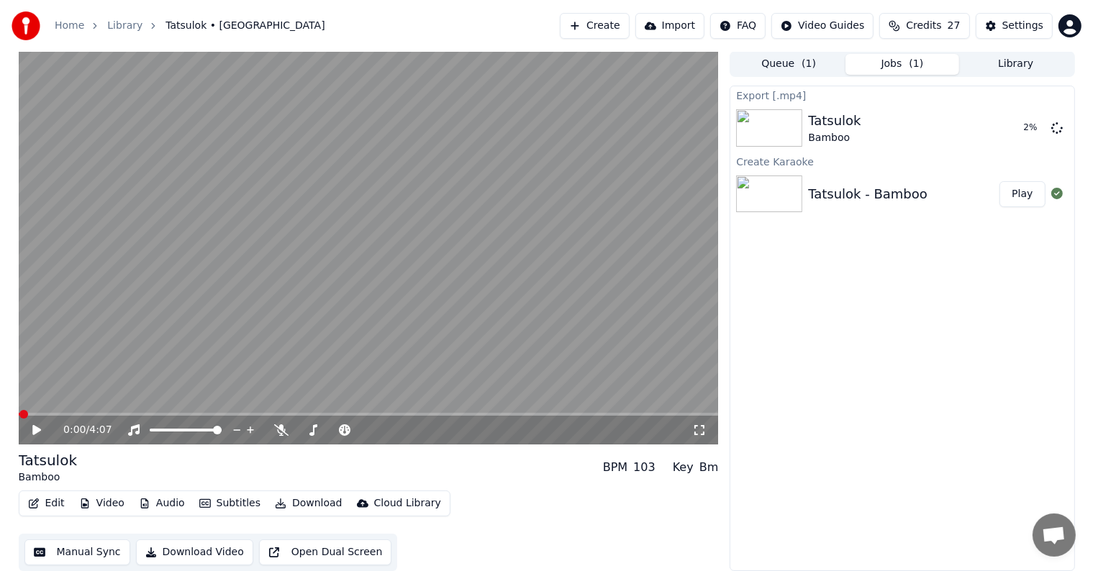
click at [609, 27] on button "Create" at bounding box center [595, 26] width 70 height 26
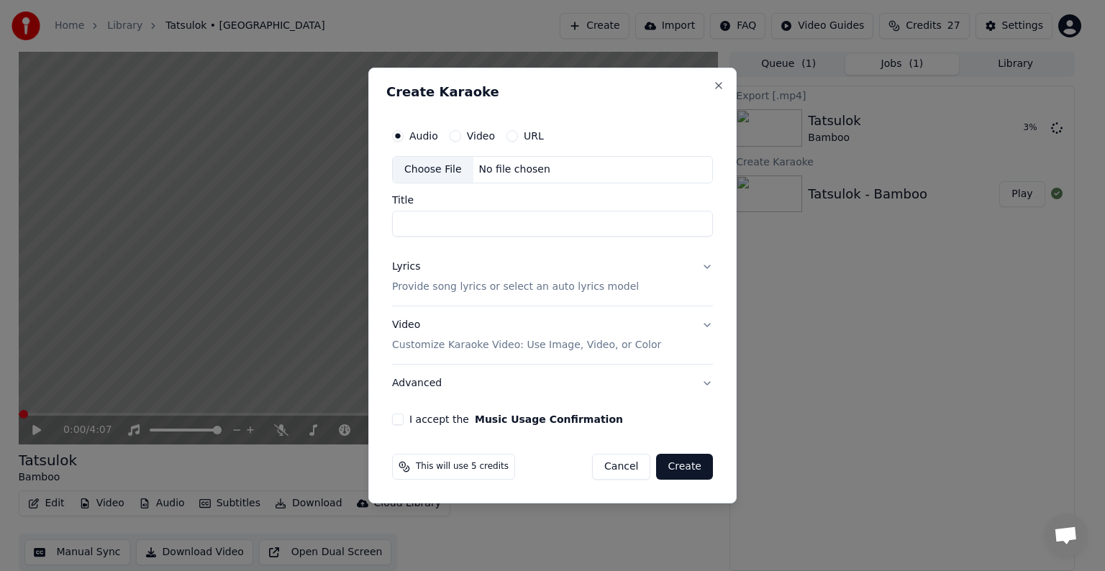
click at [424, 169] on div "Choose File" at bounding box center [433, 170] width 81 height 26
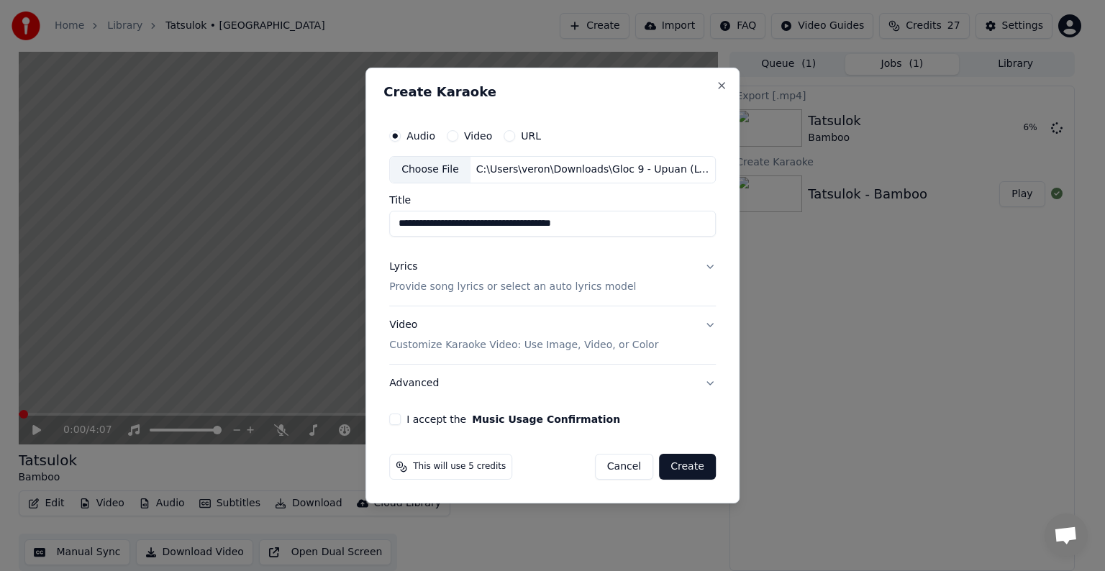
drag, startPoint x: 439, startPoint y: 224, endPoint x: 365, endPoint y: 220, distance: 74.2
click at [365, 220] on body "Home Library Tatsulok • Bamboo Create Import FAQ Video Guides Credits 27 Settin…" at bounding box center [546, 284] width 1093 height 571
drag, startPoint x: 432, startPoint y: 224, endPoint x: 463, endPoint y: 227, distance: 31.7
click at [463, 227] on input "**********" at bounding box center [552, 224] width 327 height 26
paste input "*********"
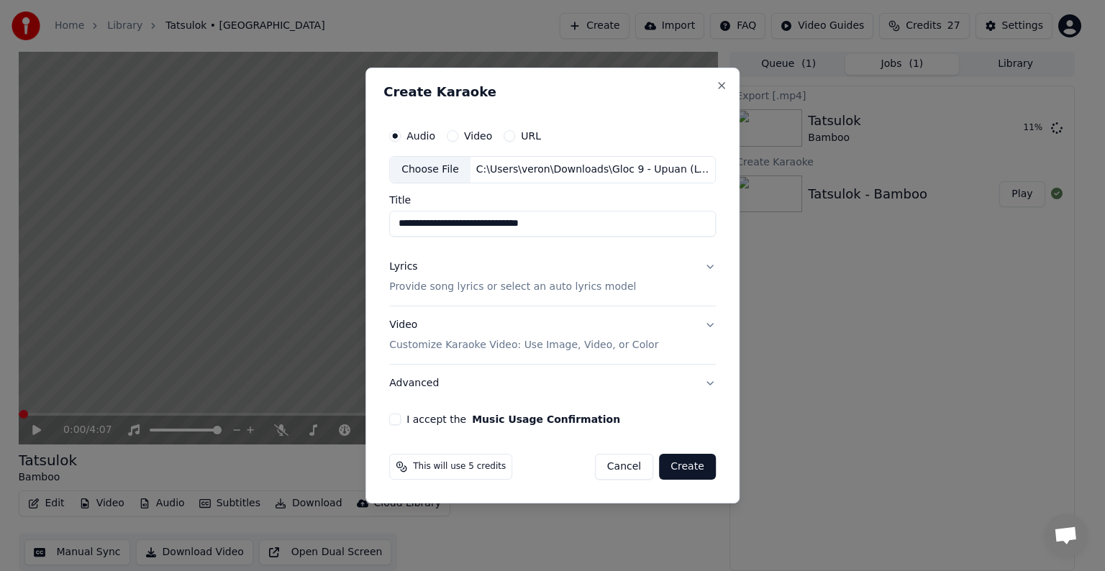
type input "**********"
click at [414, 288] on p "Provide song lyrics or select an auto lyrics model" at bounding box center [512, 287] width 247 height 14
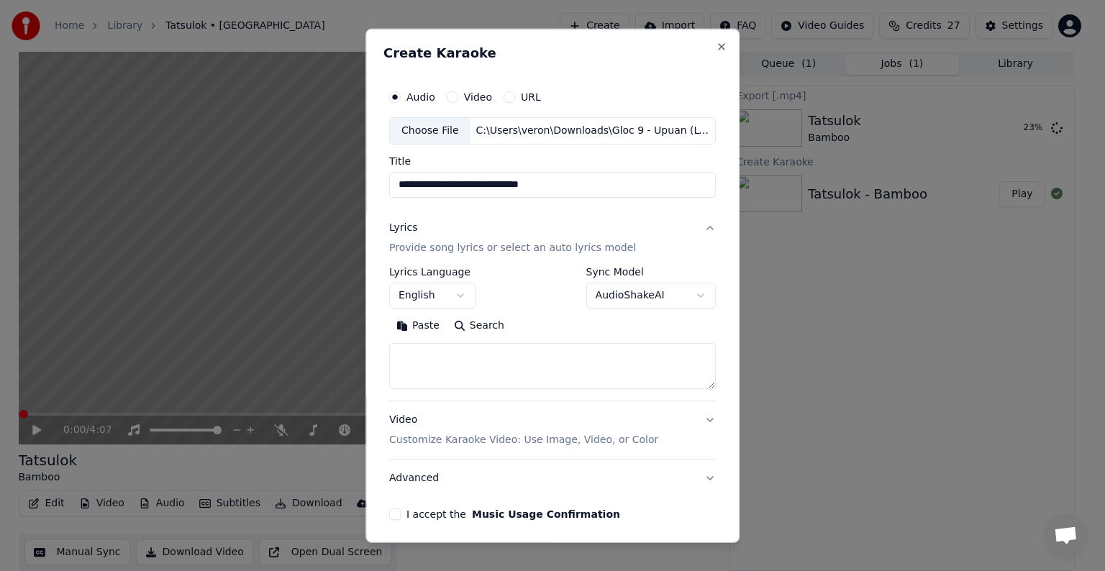
click at [426, 358] on textarea at bounding box center [552, 366] width 327 height 46
paste textarea "**********"
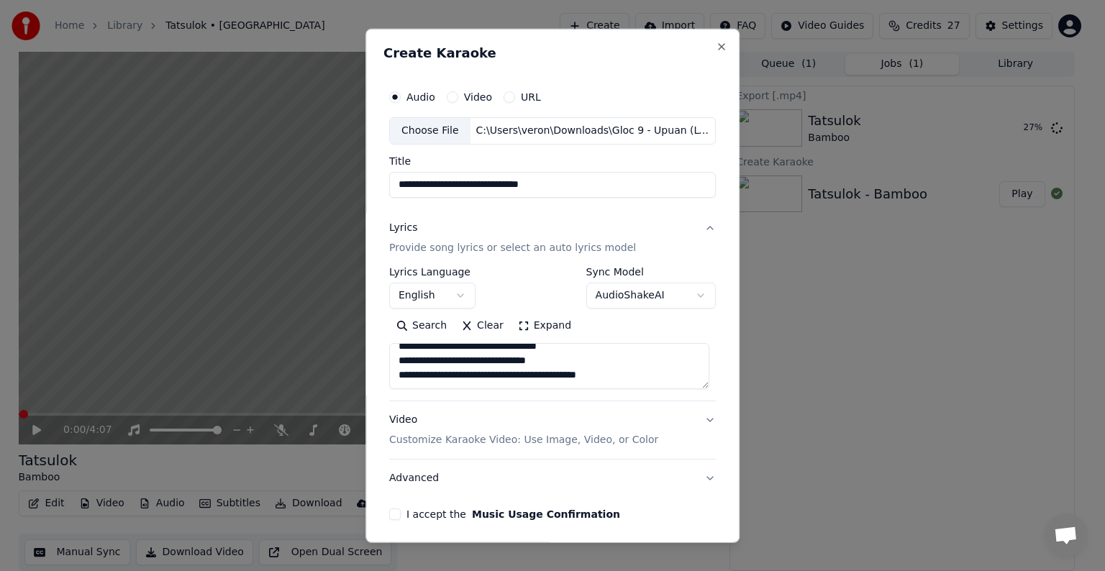
scroll to position [291, 0]
paste textarea "**********"
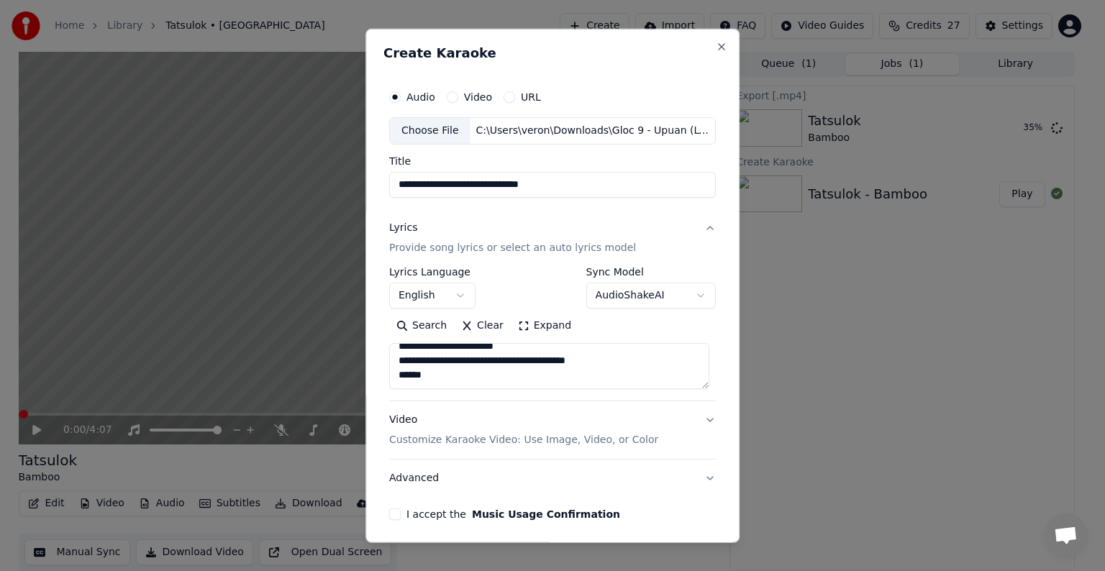
click at [429, 377] on textarea at bounding box center [549, 366] width 320 height 46
paste textarea "**********"
type textarea "**********"
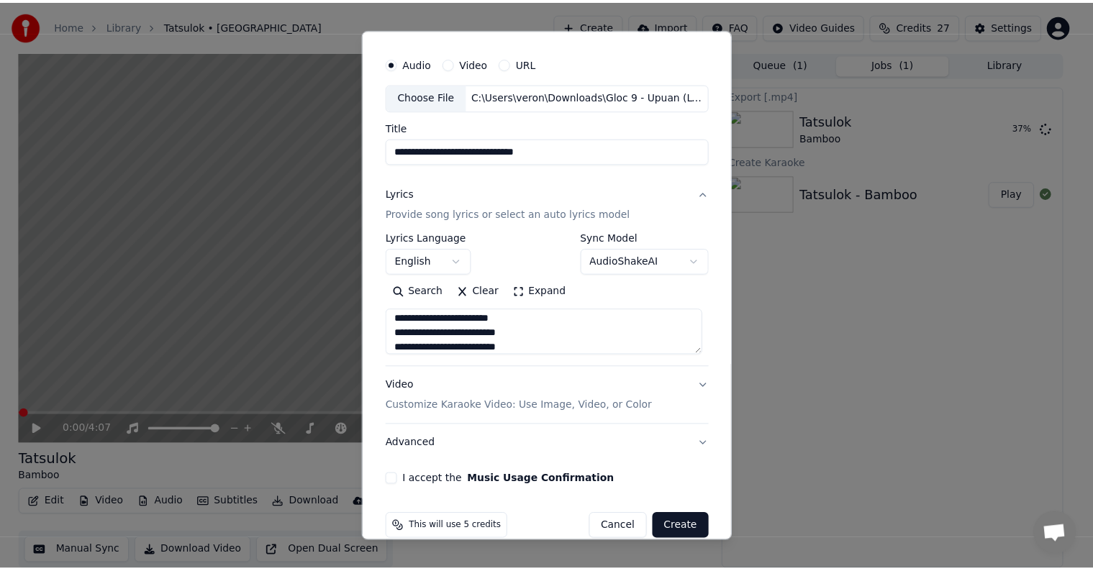
scroll to position [55, 0]
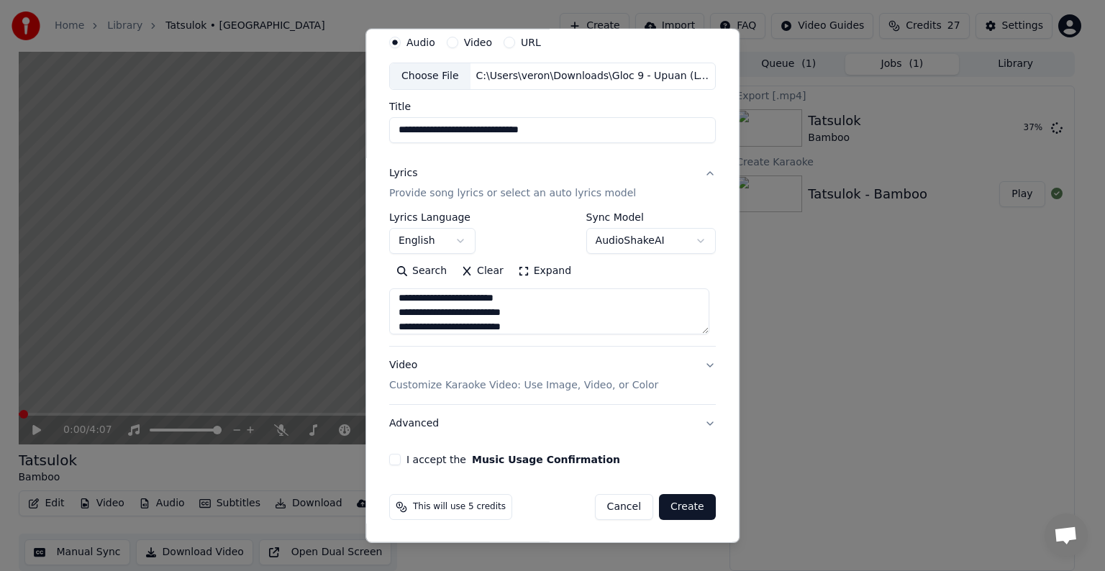
click at [391, 463] on button "I accept the Music Usage Confirmation" at bounding box center [395, 460] width 12 height 12
click at [684, 501] on button "Create" at bounding box center [687, 507] width 57 height 26
select select "**"
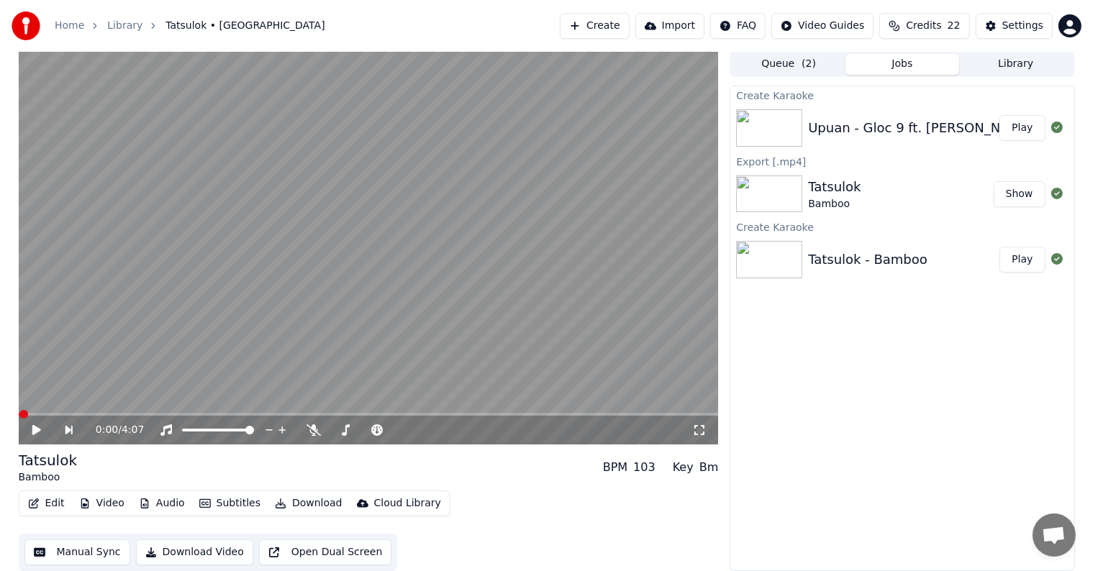
click at [1033, 127] on button "Play" at bounding box center [1021, 128] width 45 height 26
click at [999, 115] on button "Play" at bounding box center [1021, 128] width 45 height 26
click at [465, 174] on video at bounding box center [369, 248] width 700 height 394
click at [258, 412] on video at bounding box center [369, 248] width 700 height 394
click at [250, 414] on span at bounding box center [369, 414] width 700 height 3
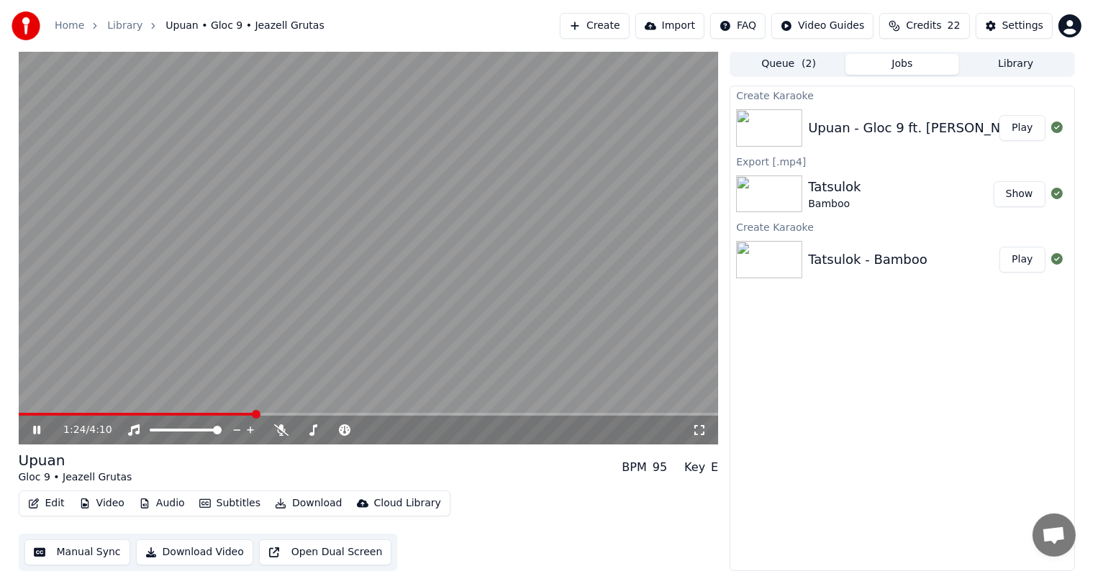
click at [122, 415] on span at bounding box center [137, 414] width 237 height 3
click at [114, 412] on video at bounding box center [369, 248] width 700 height 394
click at [115, 414] on span at bounding box center [68, 414] width 98 height 3
click at [99, 414] on span at bounding box center [103, 414] width 9 height 9
click at [38, 427] on icon at bounding box center [36, 430] width 7 height 9
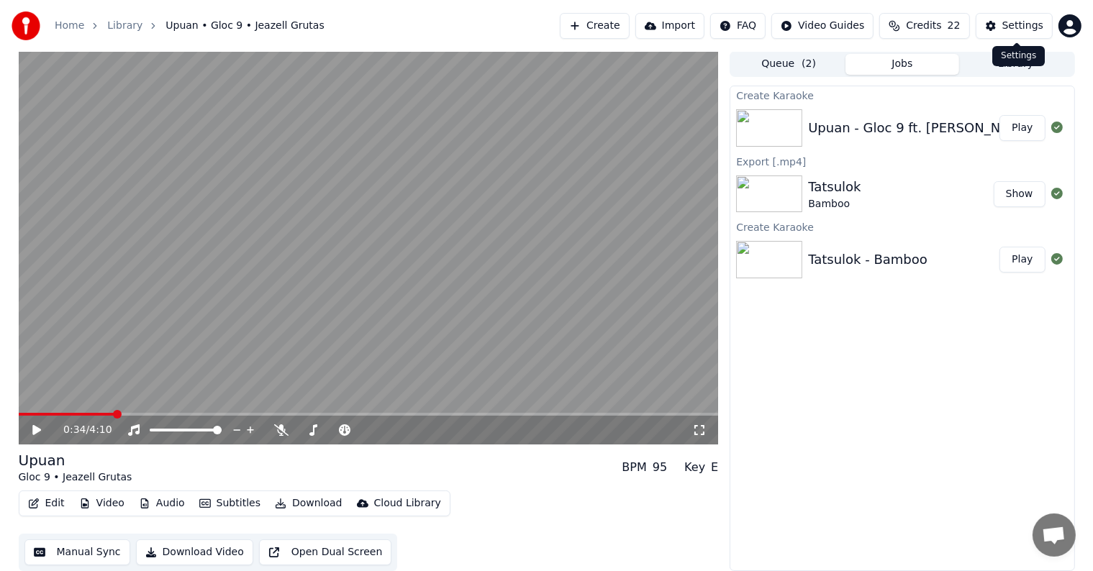
click at [1027, 12] on div "Home Library Upuan • Gloc 9 • Jeazell Grutas Create Import FAQ Video Guides Cre…" at bounding box center [546, 26] width 1093 height 52
click at [1027, 19] on div "Settings" at bounding box center [1022, 26] width 41 height 14
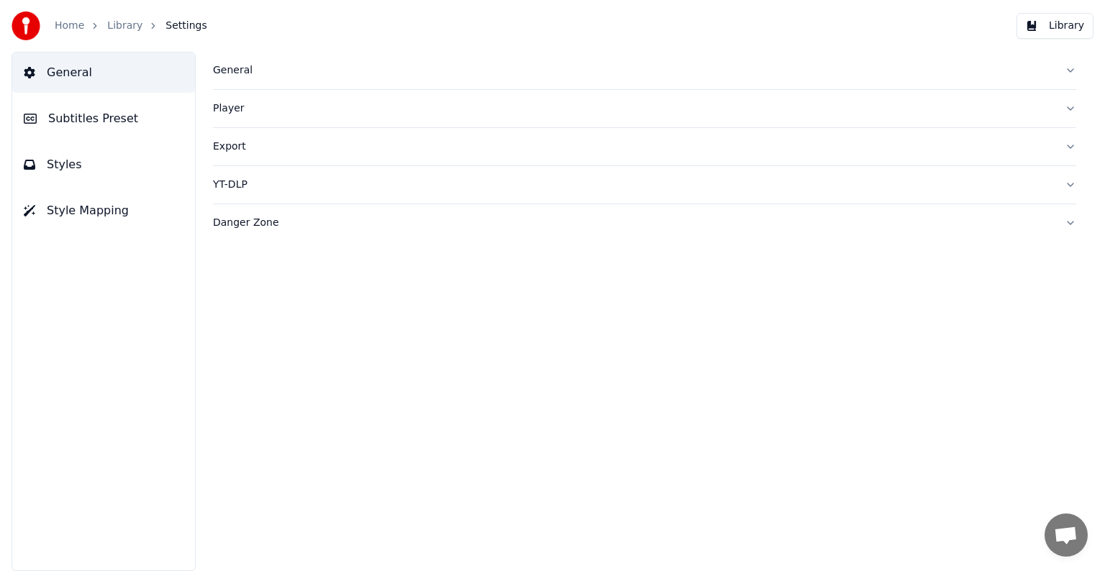
click at [94, 112] on span "Subtitles Preset" at bounding box center [93, 118] width 90 height 17
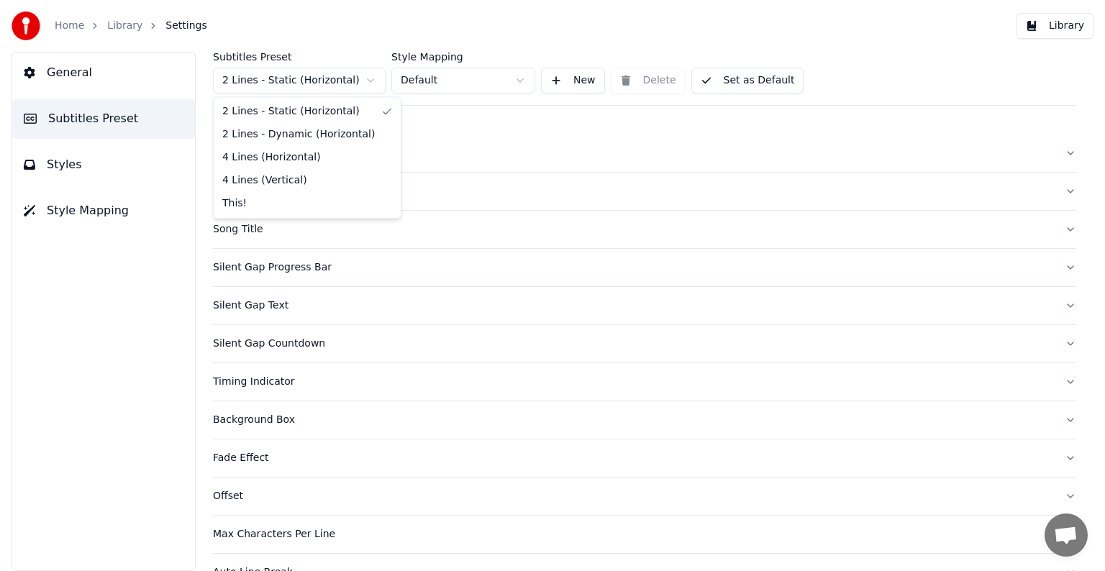
click at [359, 75] on html "Home Library Settings Library General Subtitles Preset Styles Style Mapping Sub…" at bounding box center [552, 285] width 1105 height 571
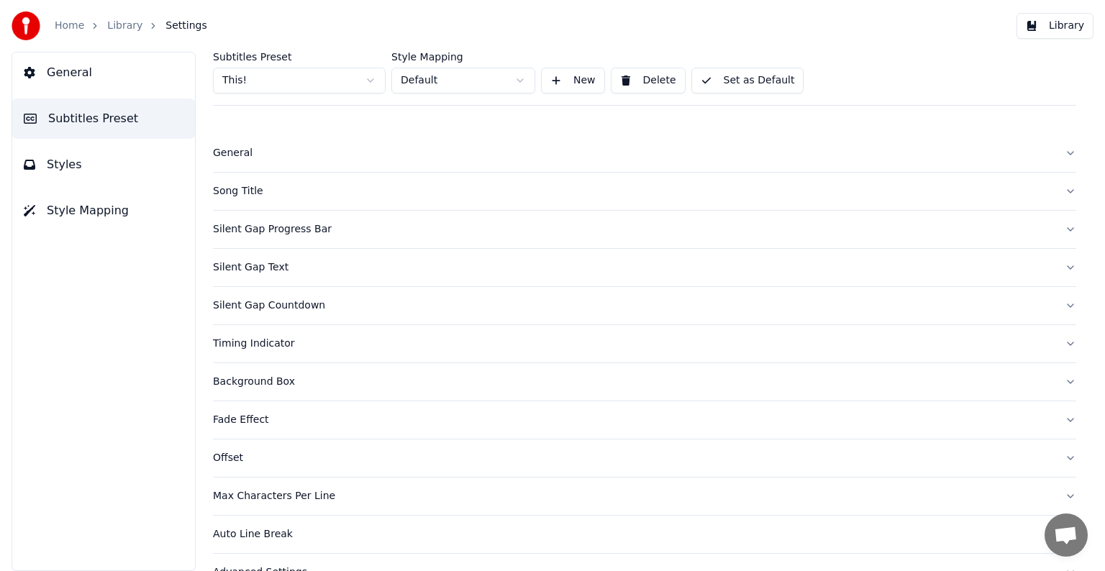
click at [237, 188] on div "Song Title" at bounding box center [633, 191] width 840 height 14
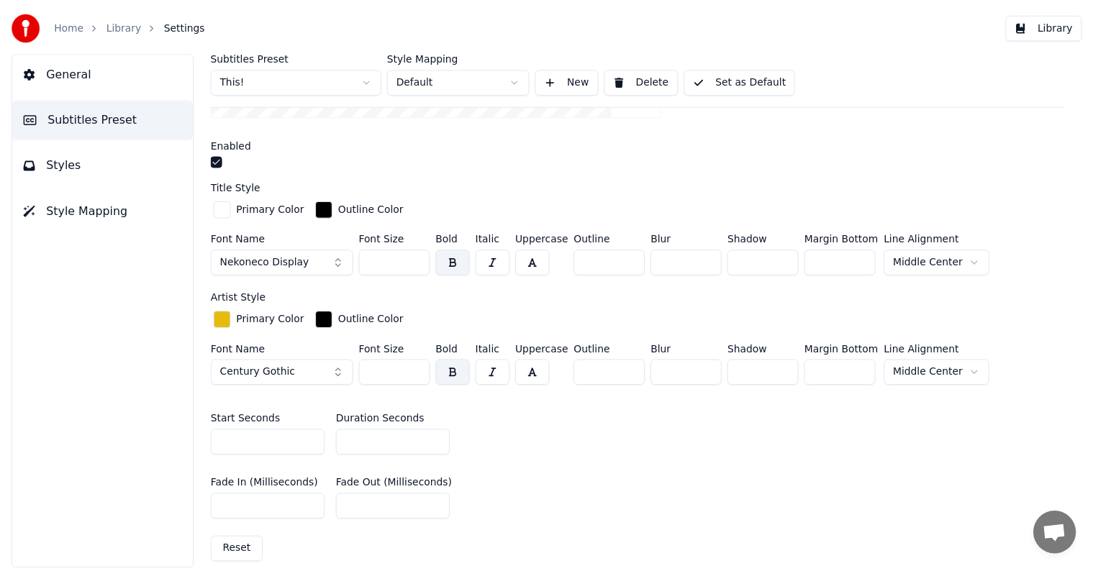
scroll to position [360, 0]
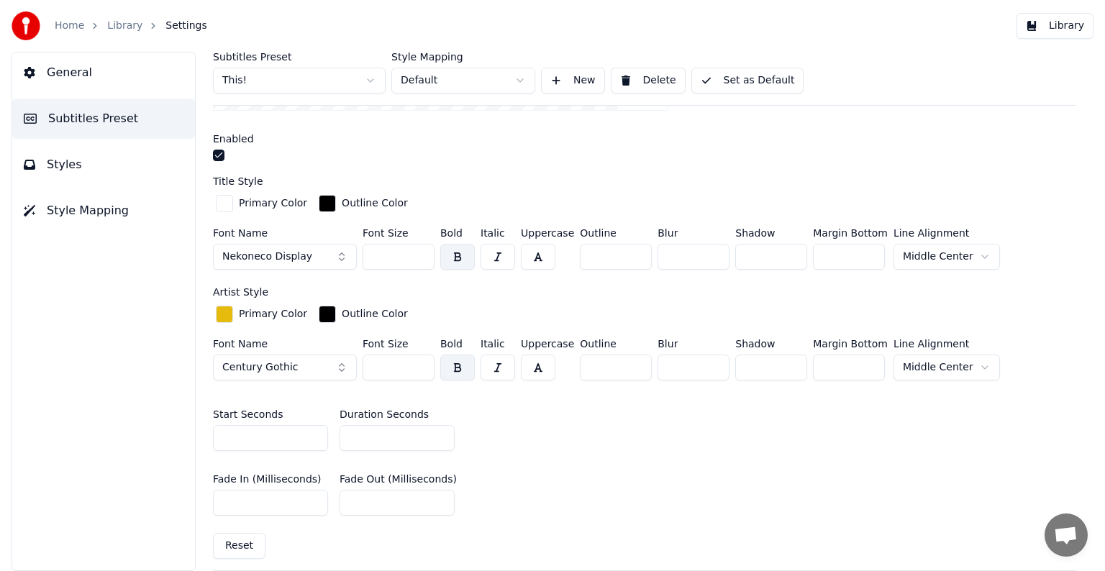
click at [442, 430] on input "**" at bounding box center [397, 438] width 115 height 26
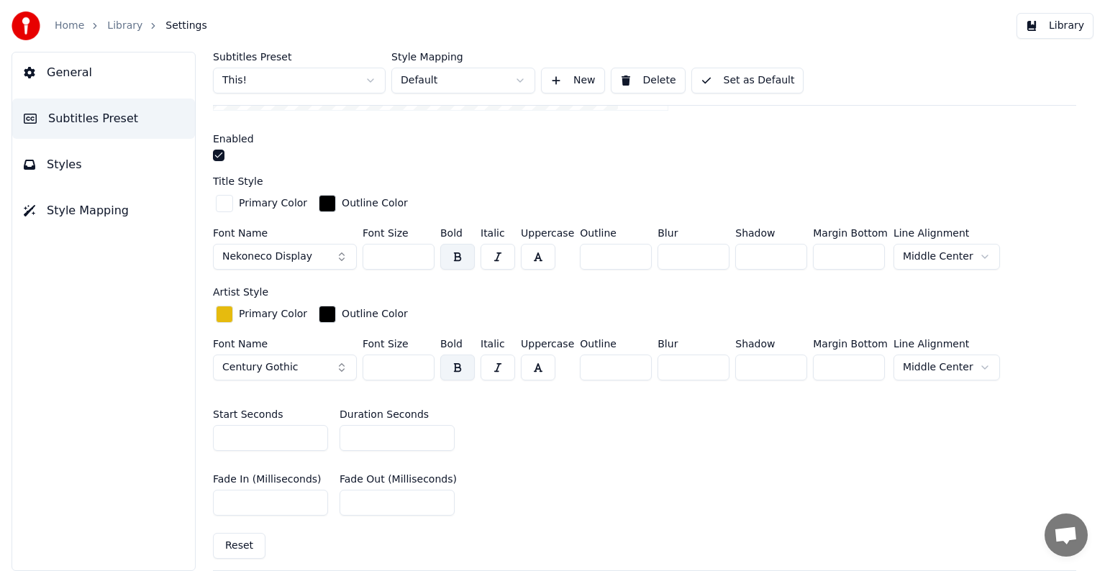
type input "**"
click at [442, 430] on input "**" at bounding box center [397, 438] width 115 height 26
click at [742, 81] on button "Set as Default" at bounding box center [747, 81] width 113 height 26
click at [123, 29] on link "Library" at bounding box center [124, 26] width 35 height 14
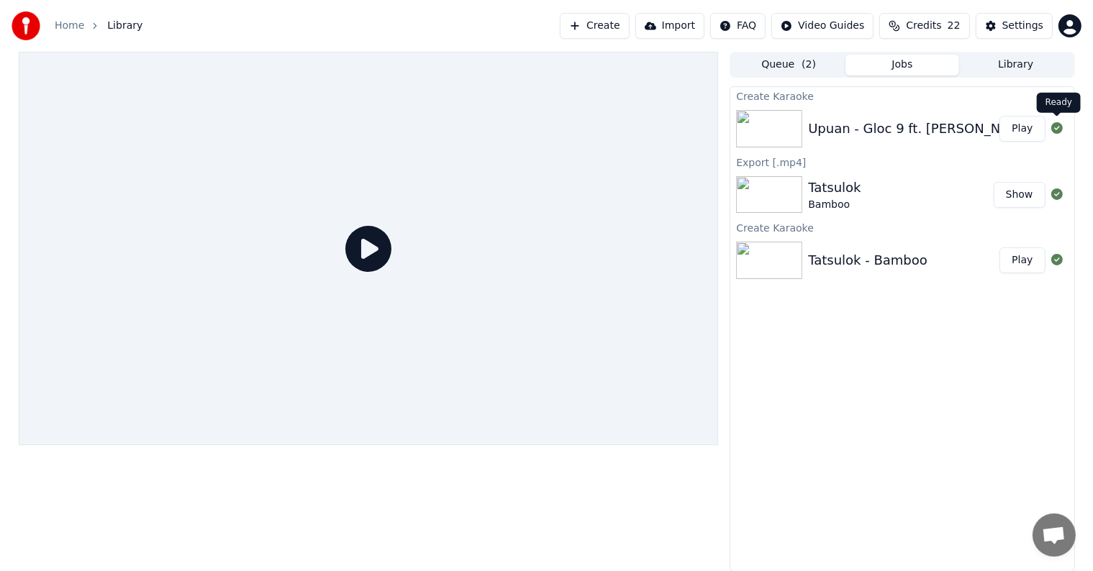
click at [1024, 133] on button "Play" at bounding box center [1021, 129] width 45 height 26
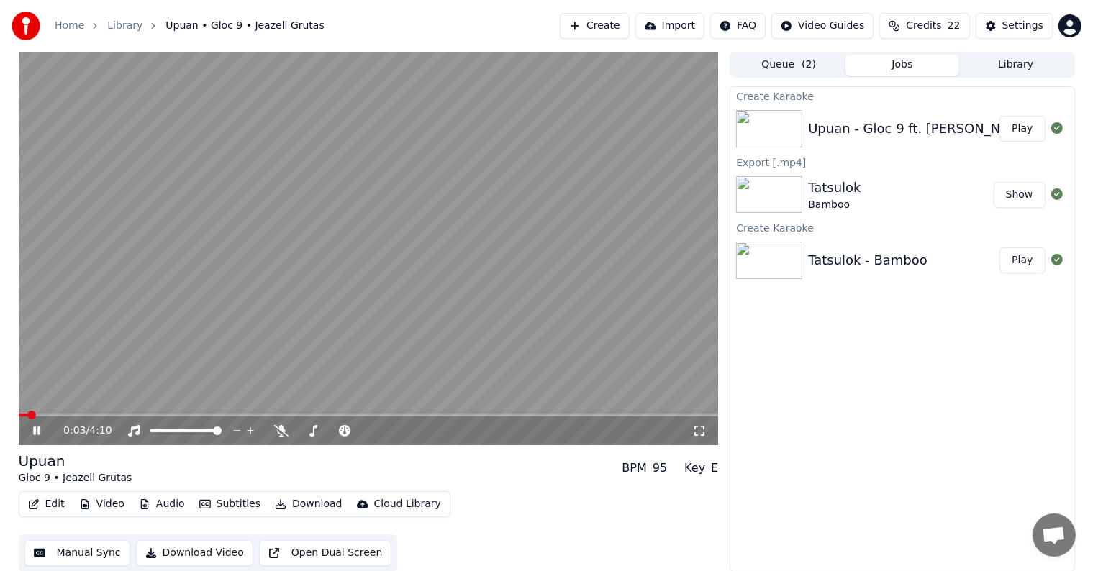
click at [81, 413] on video at bounding box center [369, 249] width 700 height 394
click at [75, 414] on span at bounding box center [369, 415] width 700 height 3
click at [88, 415] on span at bounding box center [369, 415] width 700 height 3
click at [35, 427] on icon at bounding box center [36, 431] width 9 height 10
click at [417, 230] on video at bounding box center [369, 249] width 700 height 394
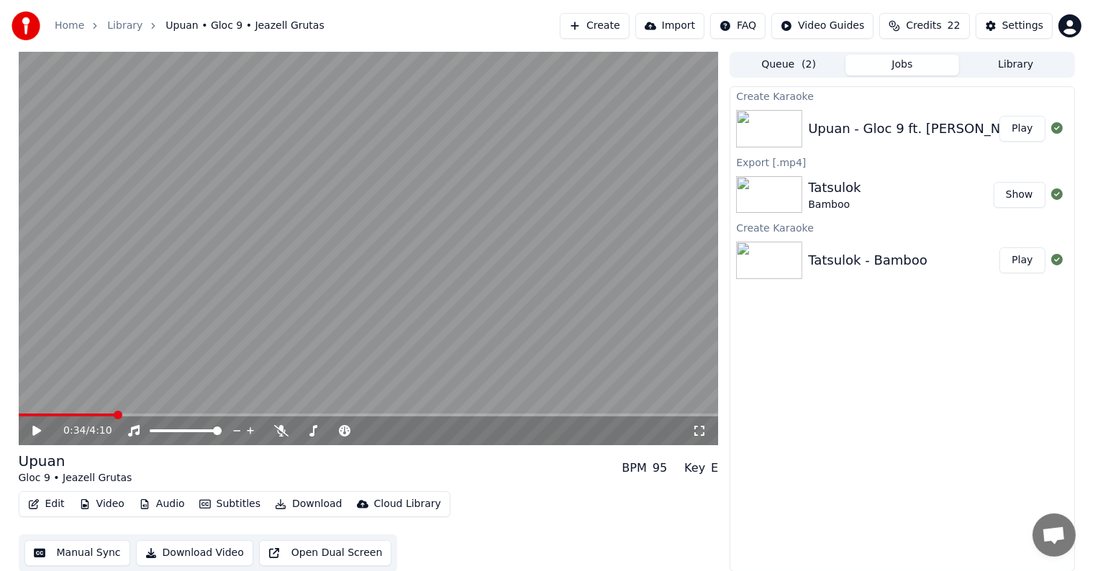
click at [69, 553] on button "Manual Sync" at bounding box center [77, 553] width 106 height 26
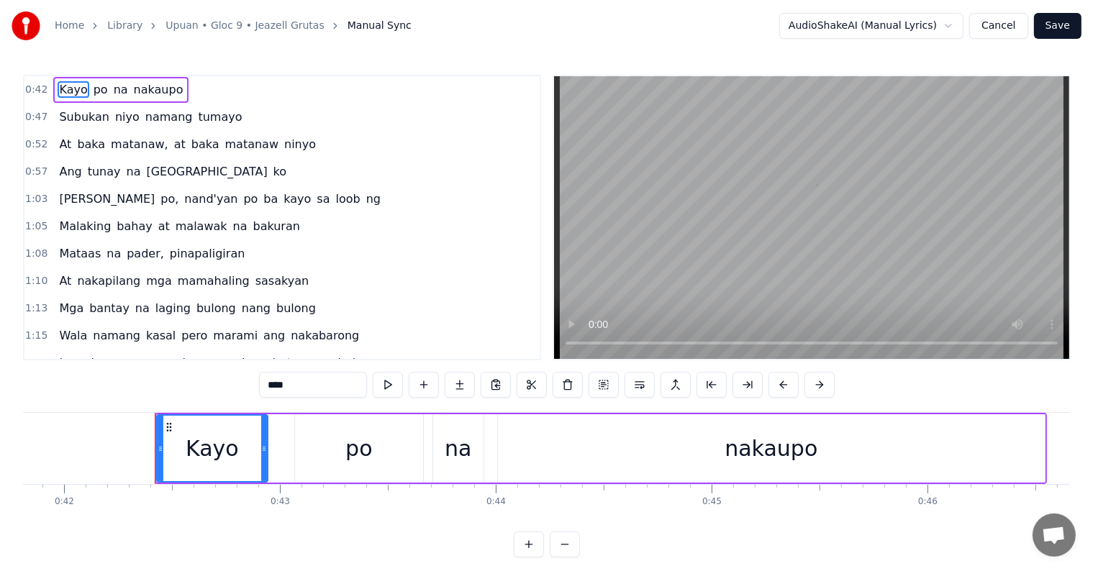
scroll to position [0, 9083]
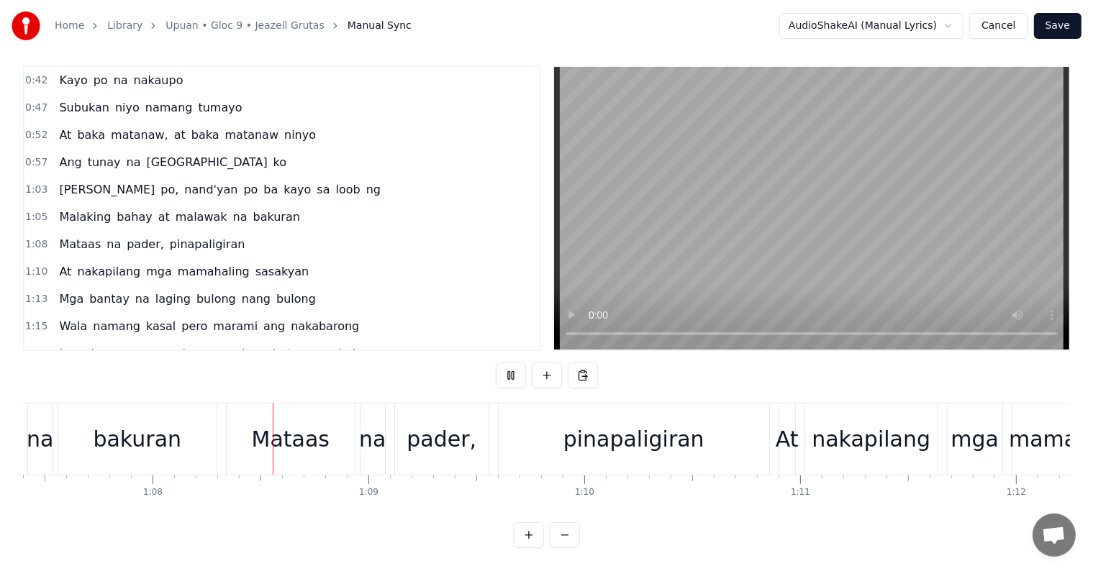
scroll to position [0, 14576]
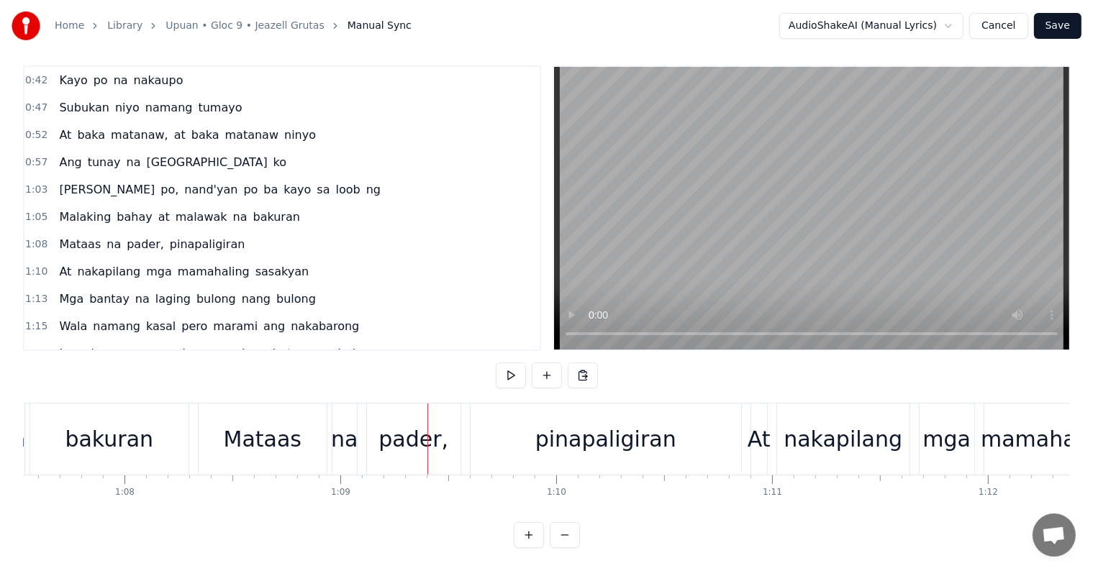
click at [585, 435] on div "pinapaligiran" at bounding box center [605, 439] width 141 height 32
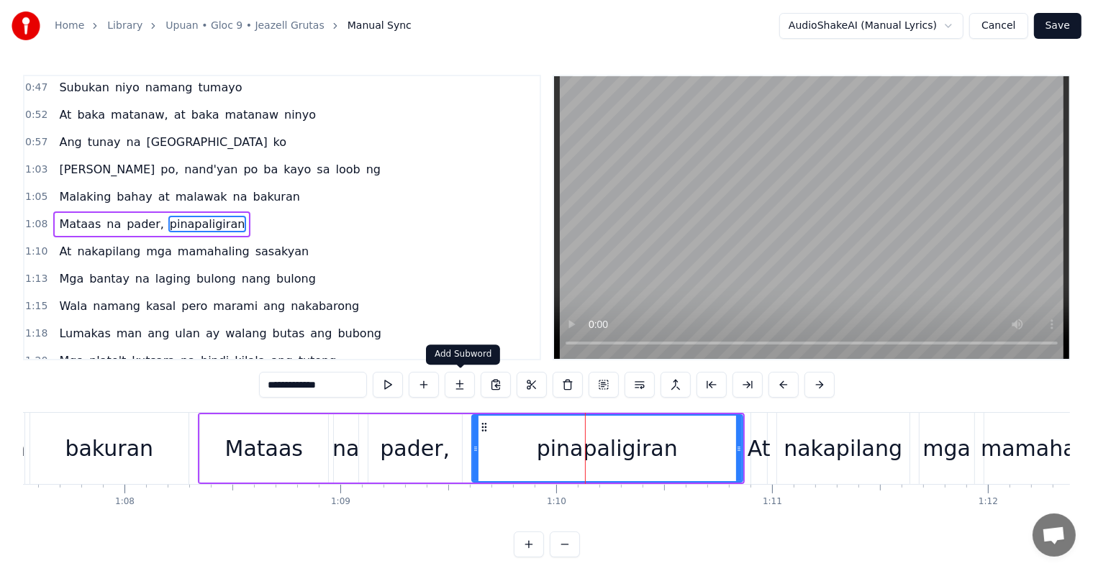
scroll to position [30, 0]
click at [640, 386] on button at bounding box center [640, 385] width 30 height 26
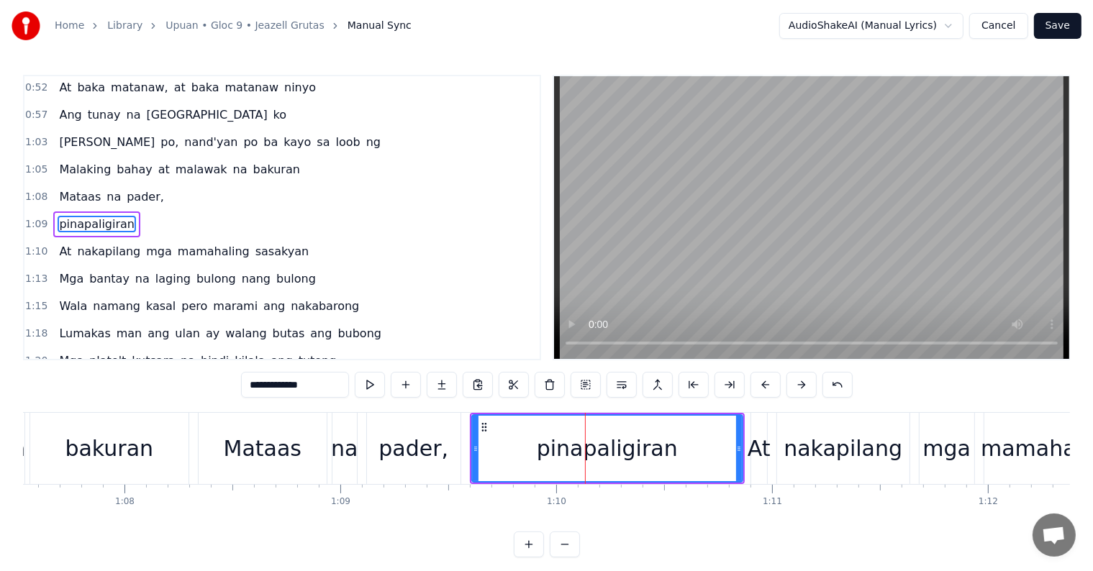
click at [157, 191] on div "1:08 Mataas [PERSON_NAME]," at bounding box center [281, 196] width 515 height 27
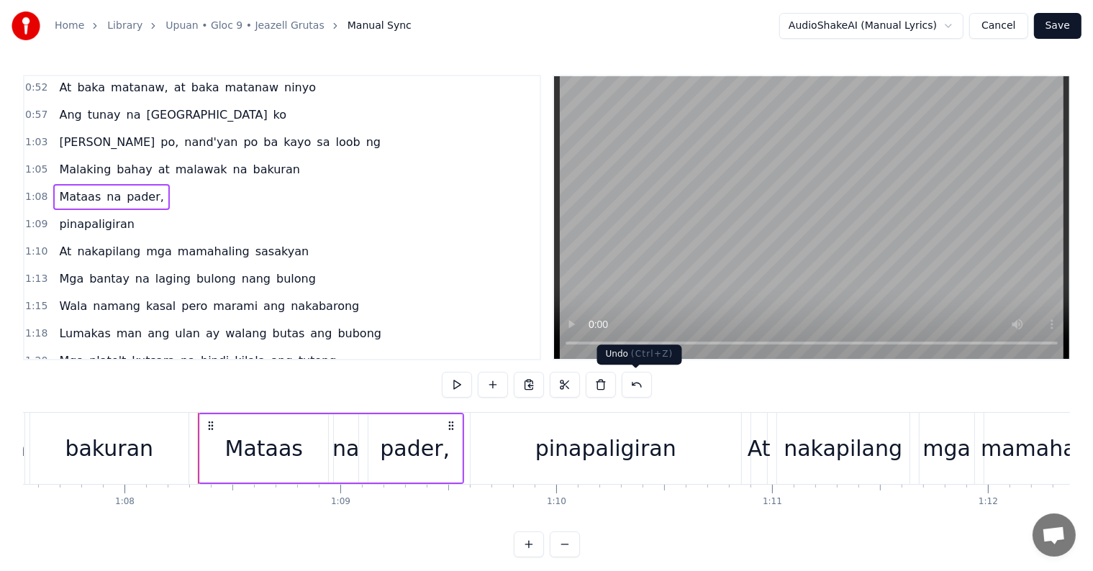
click at [636, 374] on button at bounding box center [637, 385] width 30 height 26
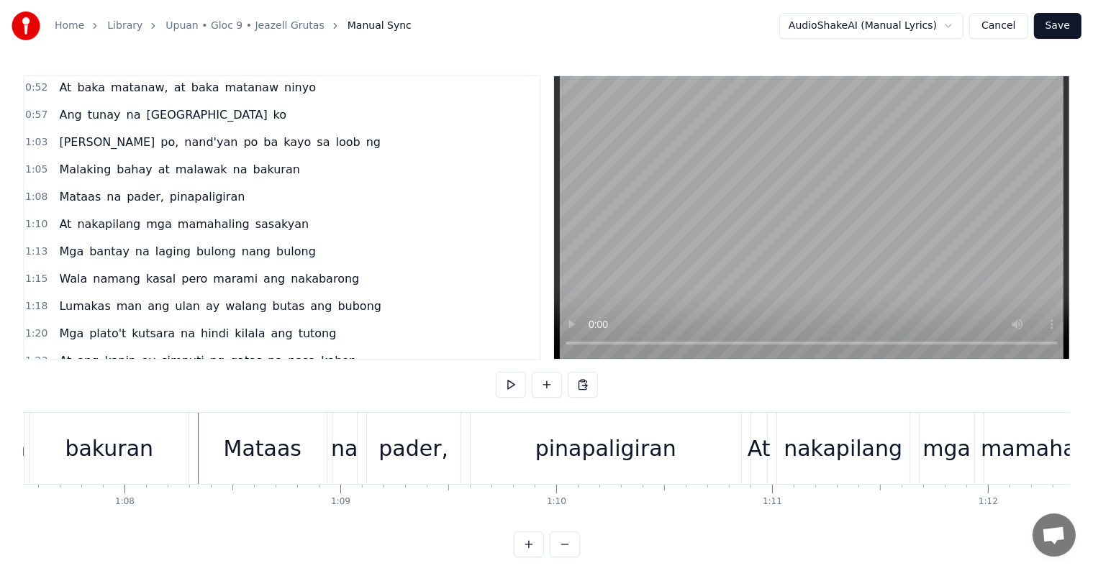
click at [268, 167] on div "Malaking bahay at [GEOGRAPHIC_DATA] na [GEOGRAPHIC_DATA]" at bounding box center [179, 170] width 252 height 26
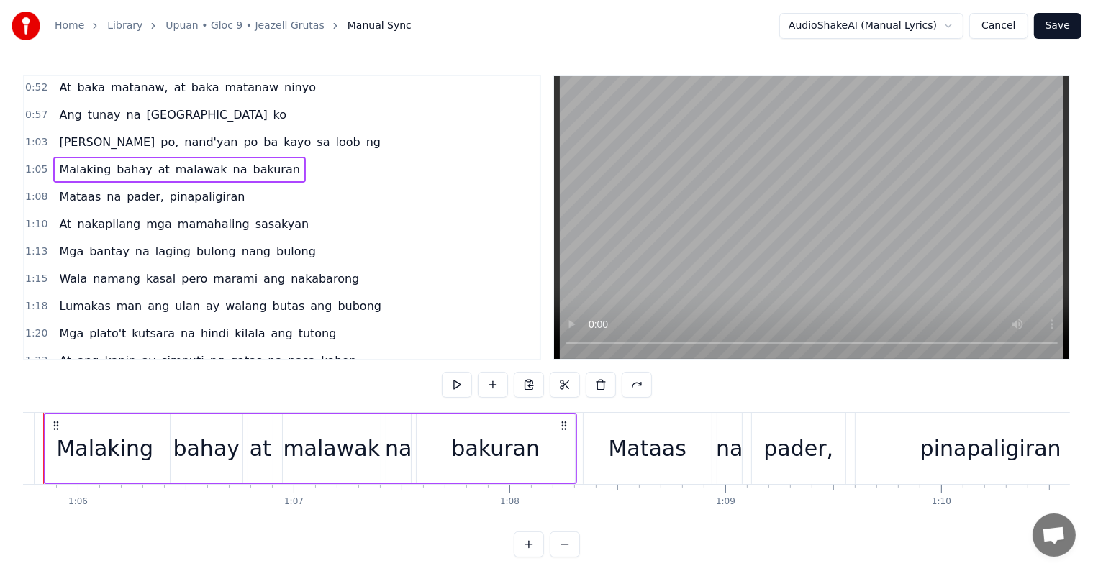
scroll to position [0, 14138]
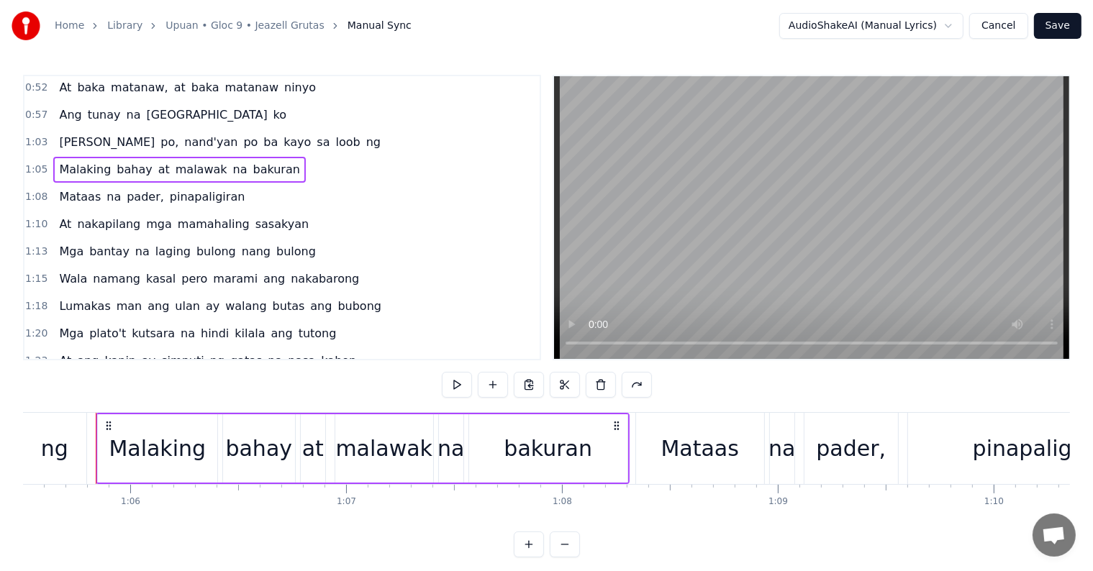
click at [128, 190] on span "pader," at bounding box center [145, 197] width 40 height 17
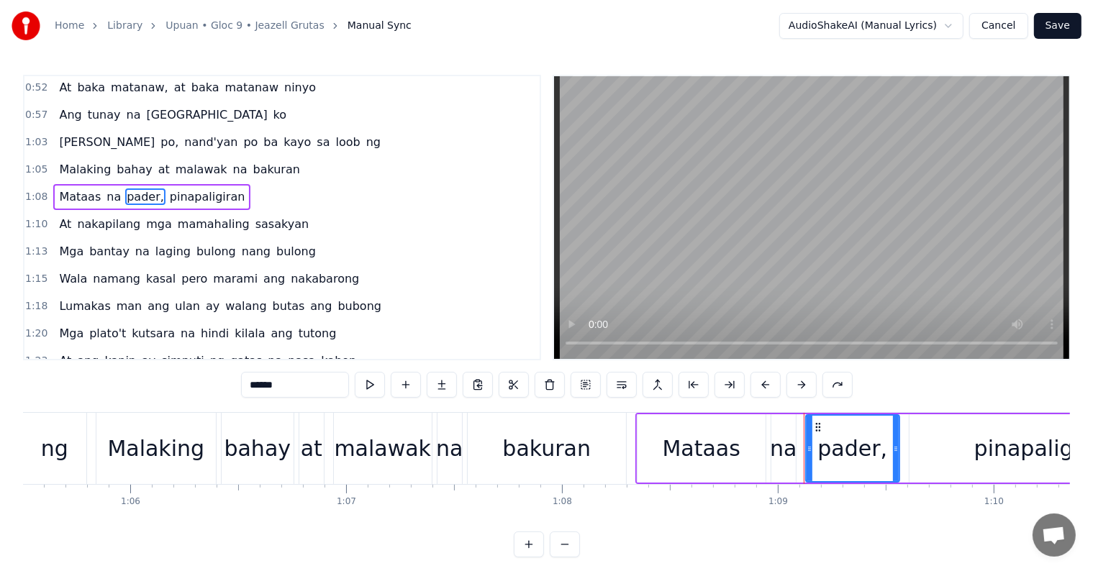
scroll to position [30, 0]
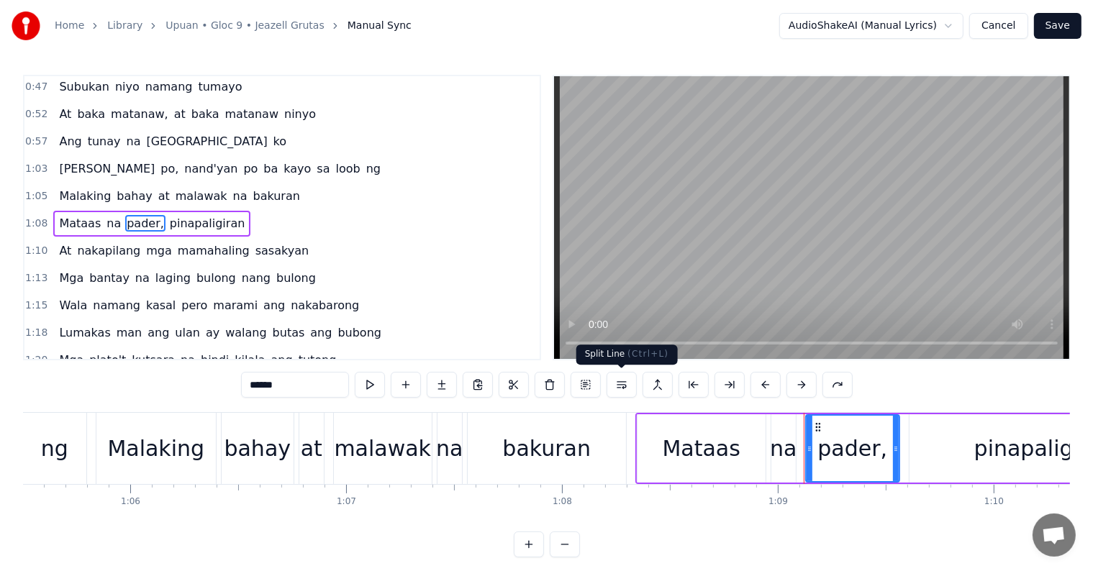
click at [619, 377] on button at bounding box center [622, 385] width 30 height 26
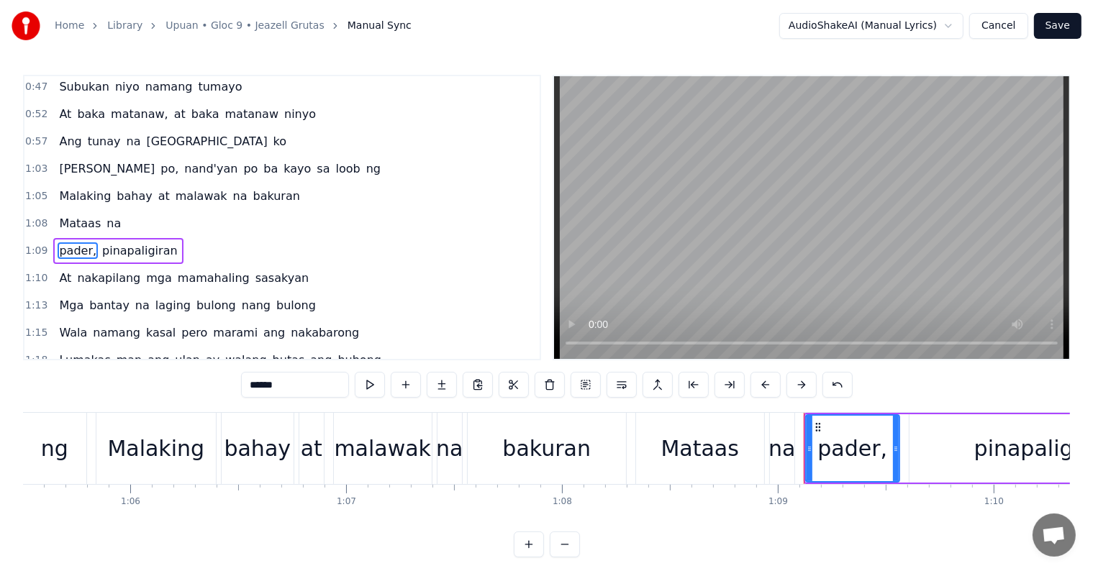
scroll to position [57, 0]
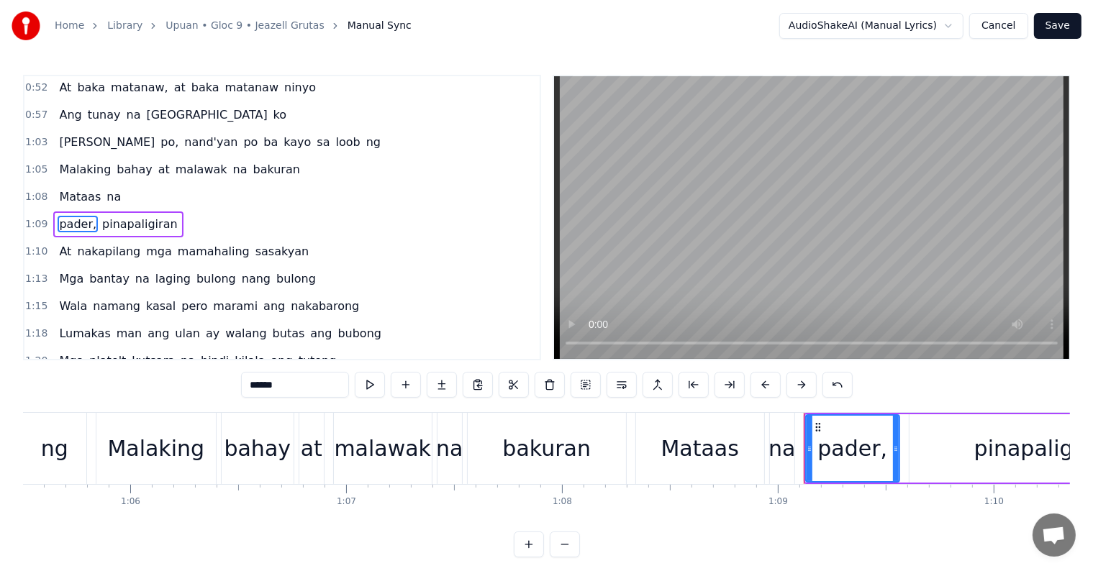
click at [140, 191] on div "1:08 Mataas na" at bounding box center [281, 196] width 515 height 27
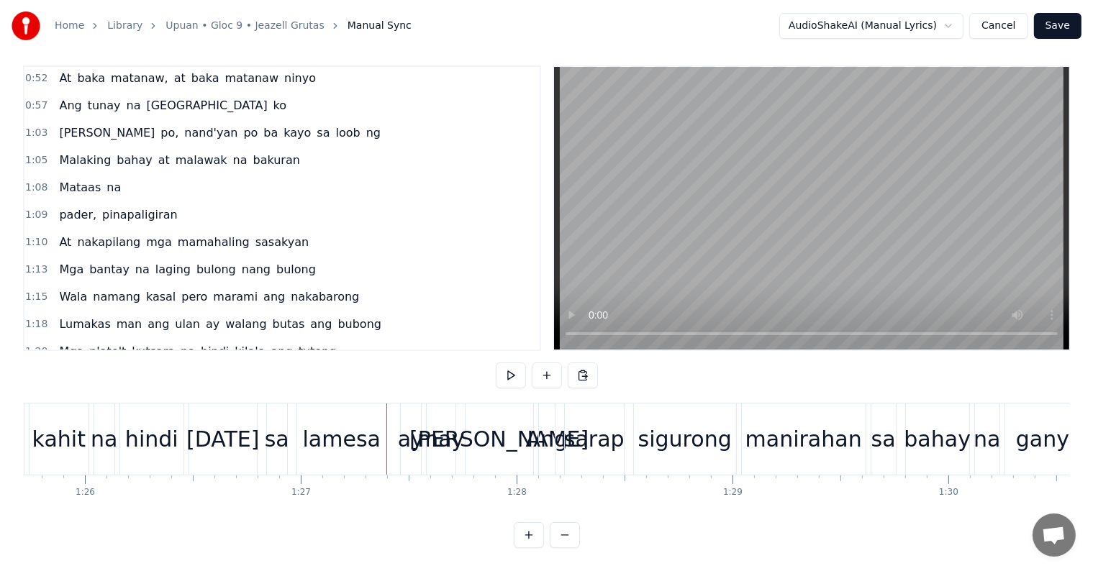
scroll to position [0, 18410]
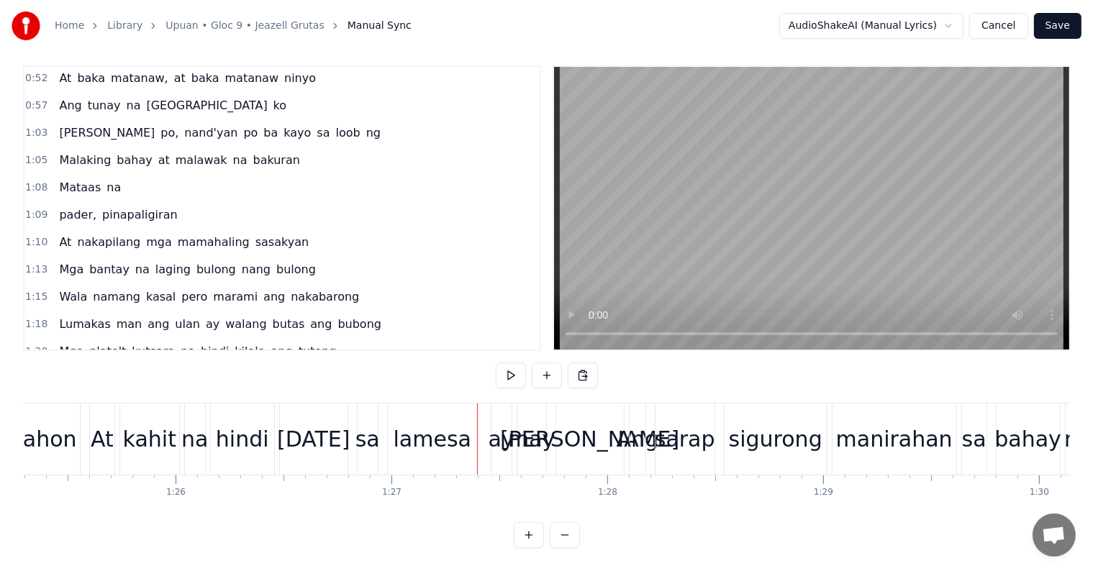
click at [314, 423] on div "[DATE]" at bounding box center [313, 439] width 73 height 32
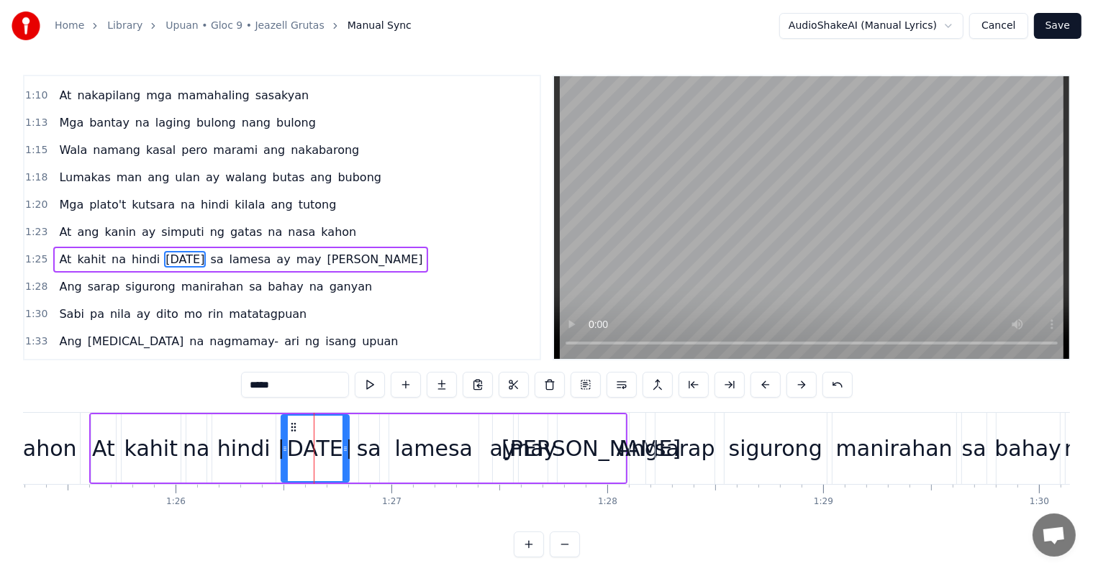
scroll to position [242, 0]
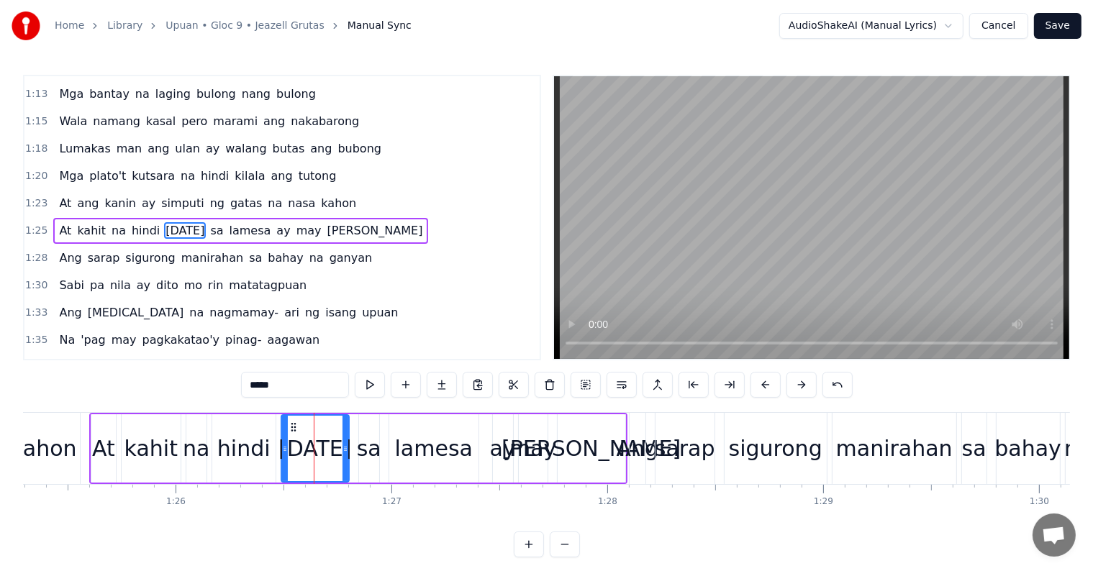
drag, startPoint x: 258, startPoint y: 380, endPoint x: 250, endPoint y: 368, distance: 14.6
click at [245, 376] on input "*****" at bounding box center [295, 385] width 108 height 26
type input "*****"
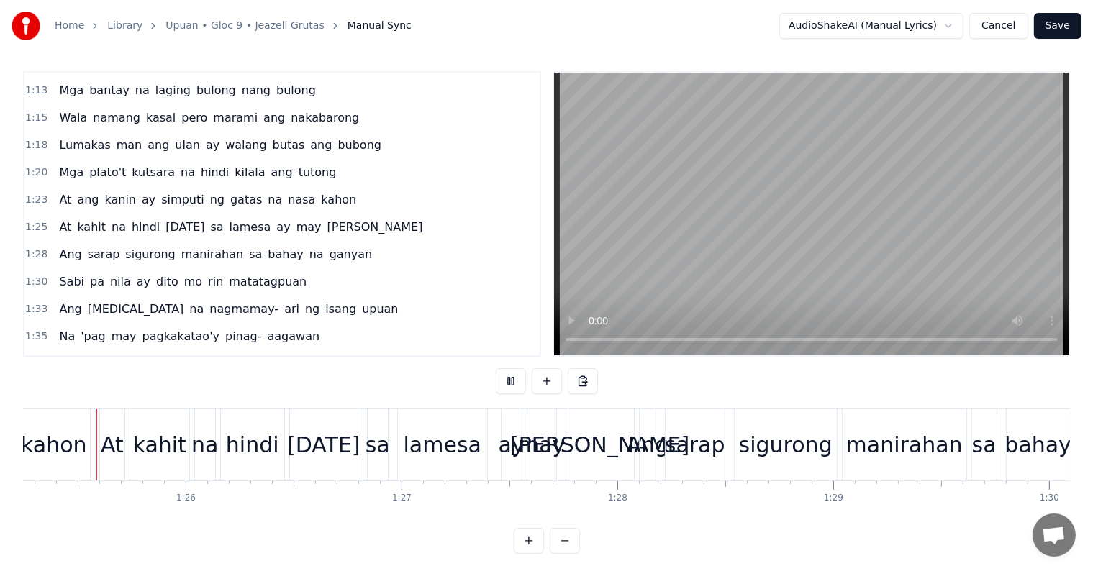
scroll to position [22, 0]
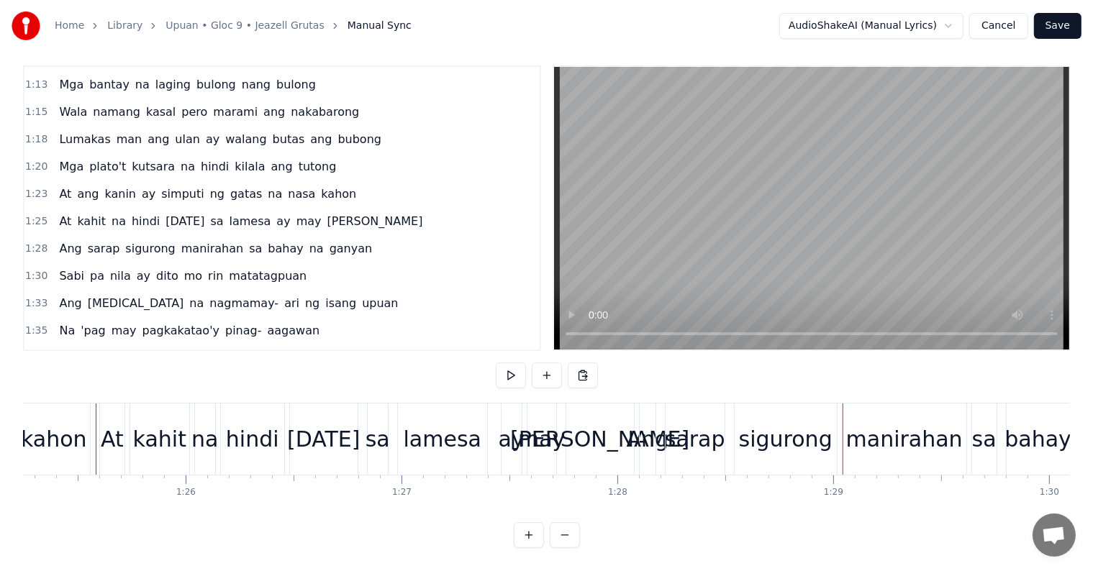
click at [908, 434] on div "manirahan" at bounding box center [904, 439] width 117 height 32
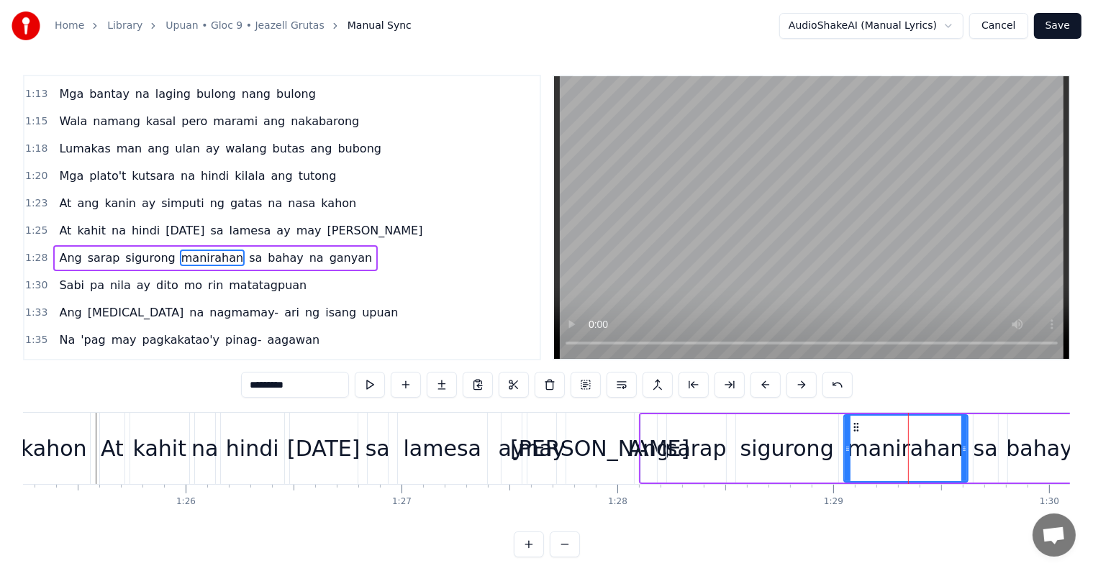
scroll to position [268, 0]
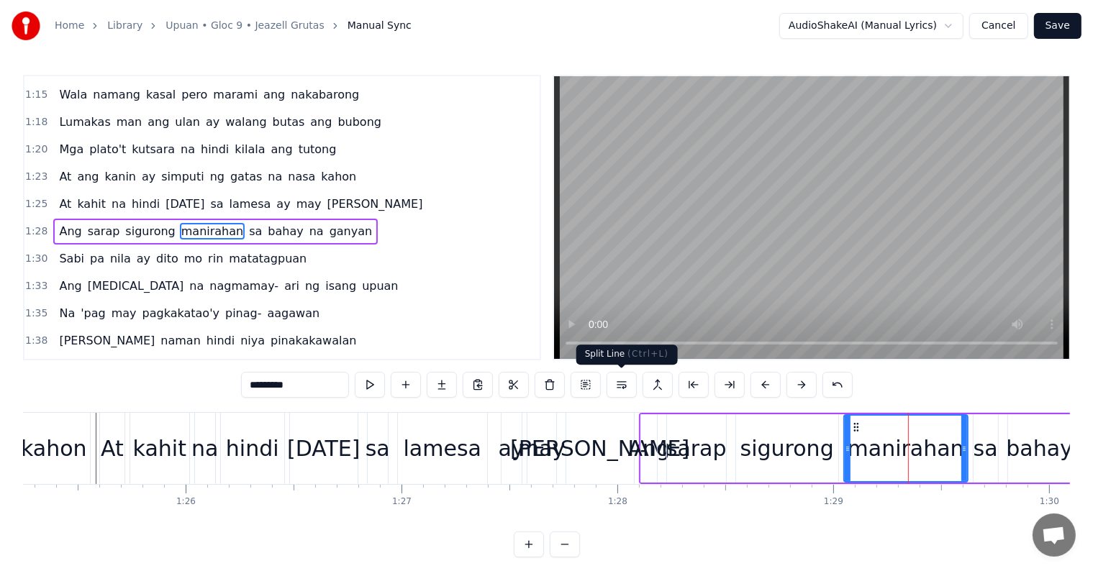
click at [622, 386] on button at bounding box center [622, 385] width 30 height 26
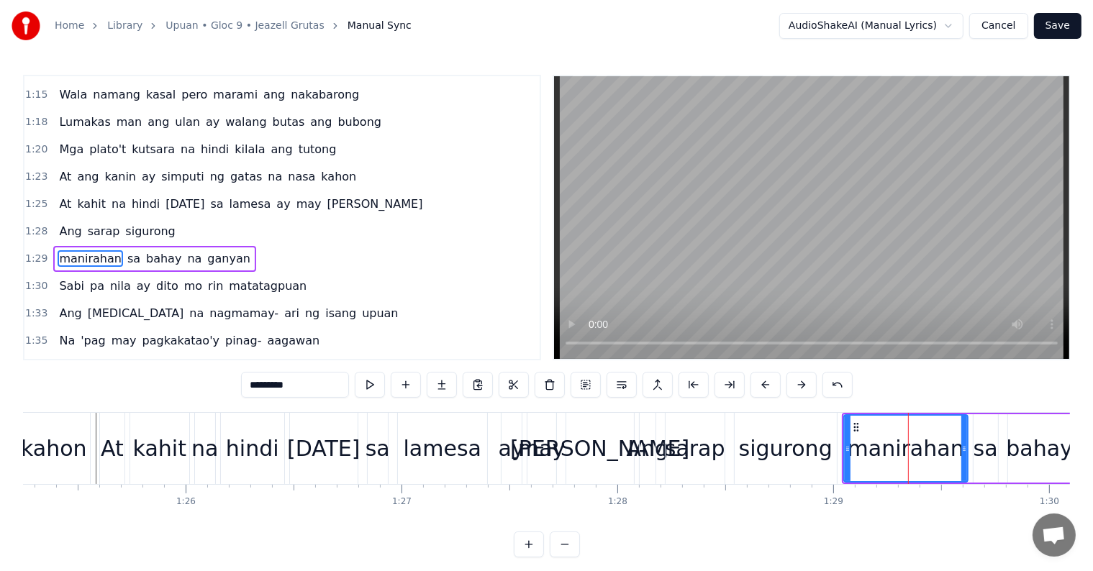
scroll to position [295, 0]
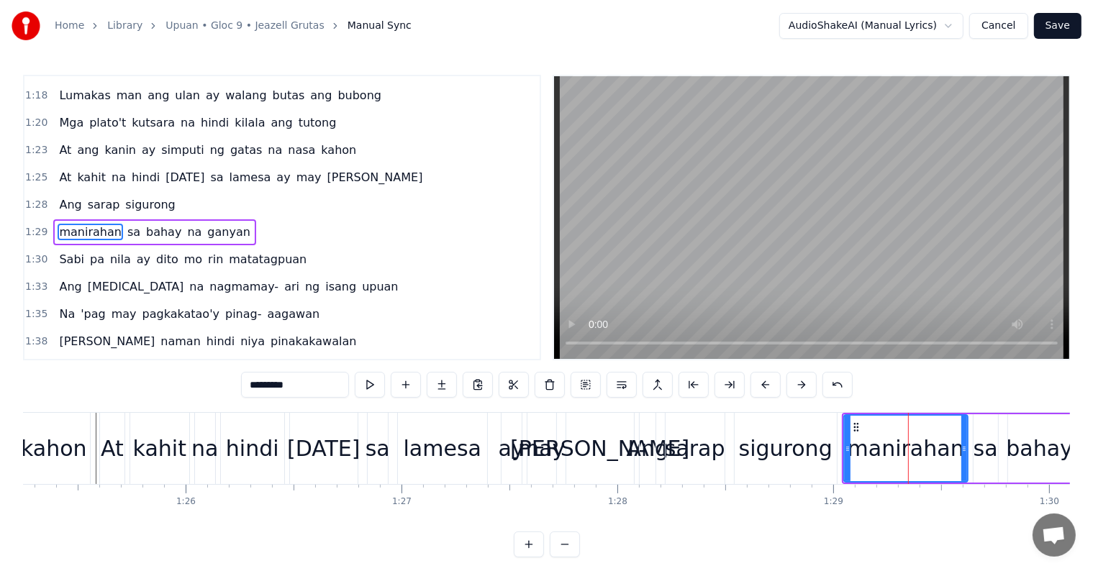
click at [191, 191] on div "1:28 [PERSON_NAME]" at bounding box center [281, 204] width 515 height 27
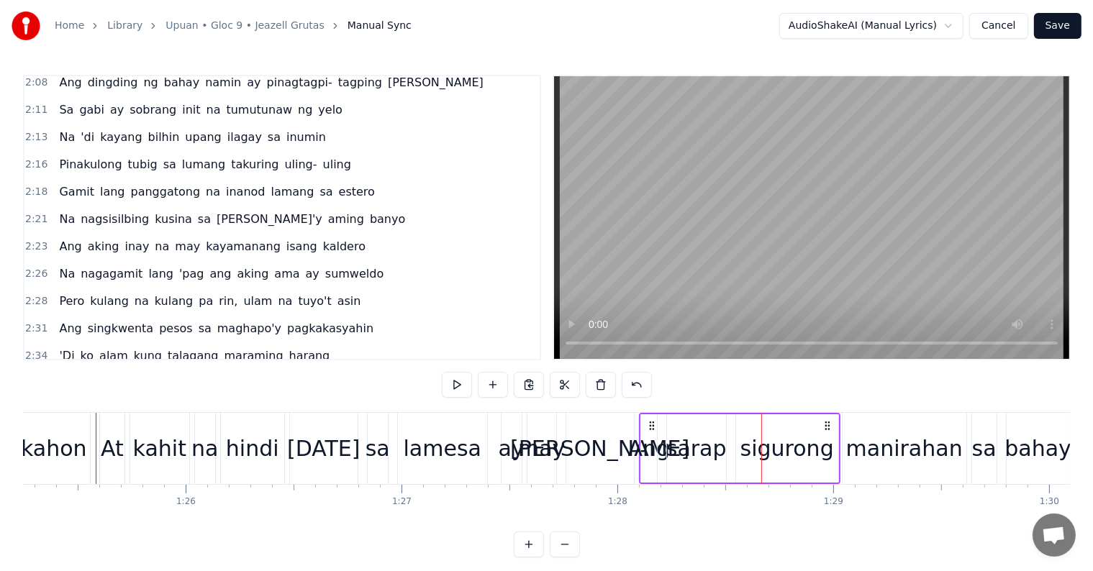
scroll to position [790, 0]
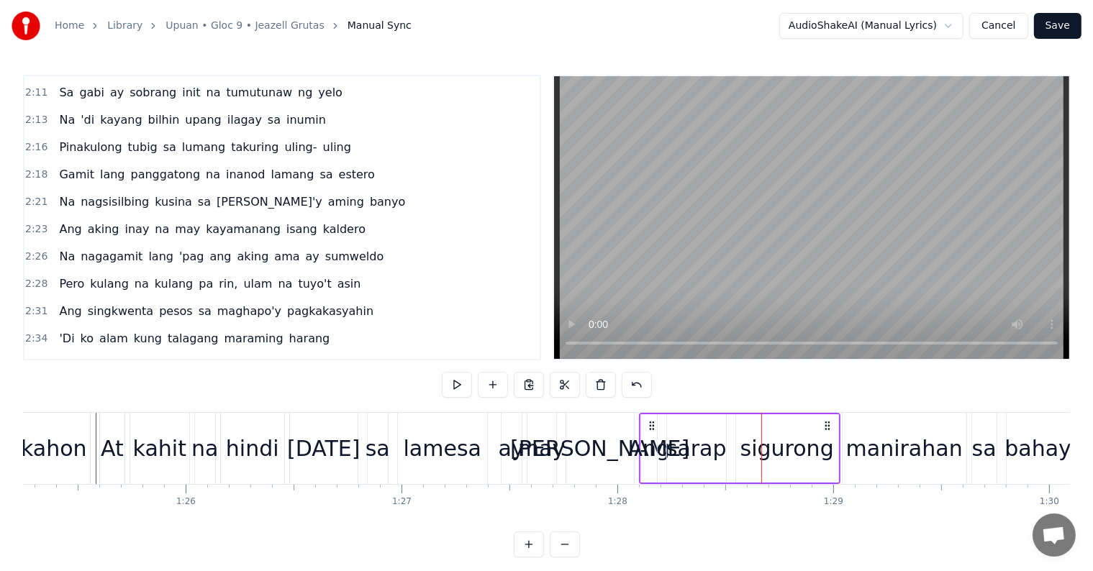
click at [635, 429] on div "At kahit na hindi [DATE][PERSON_NAME] lamesa ay may [PERSON_NAME]" at bounding box center [368, 448] width 538 height 71
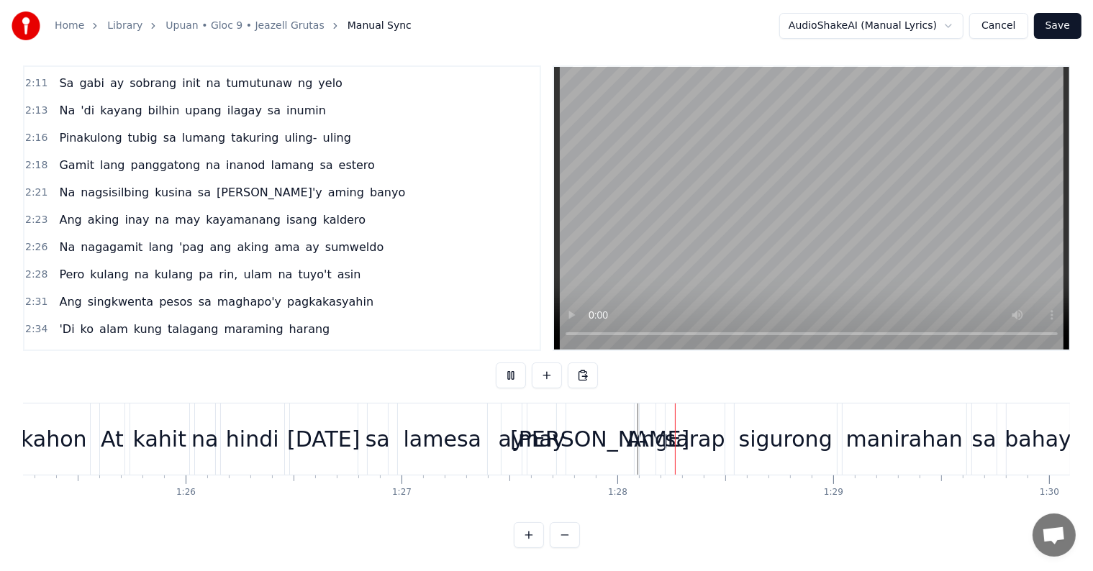
scroll to position [22, 0]
click at [114, 404] on div "At" at bounding box center [112, 439] width 24 height 71
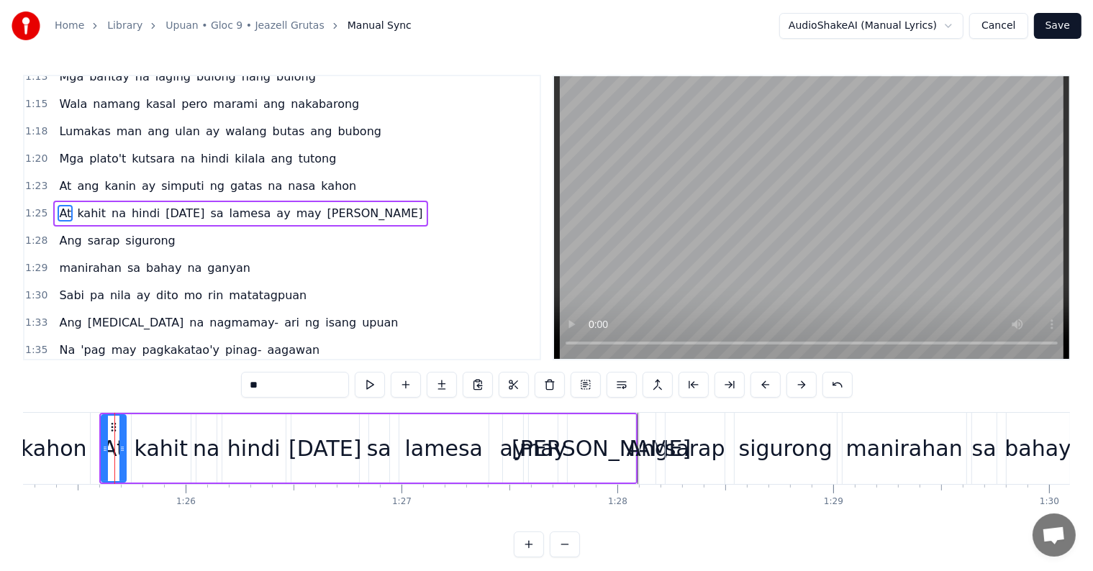
scroll to position [242, 0]
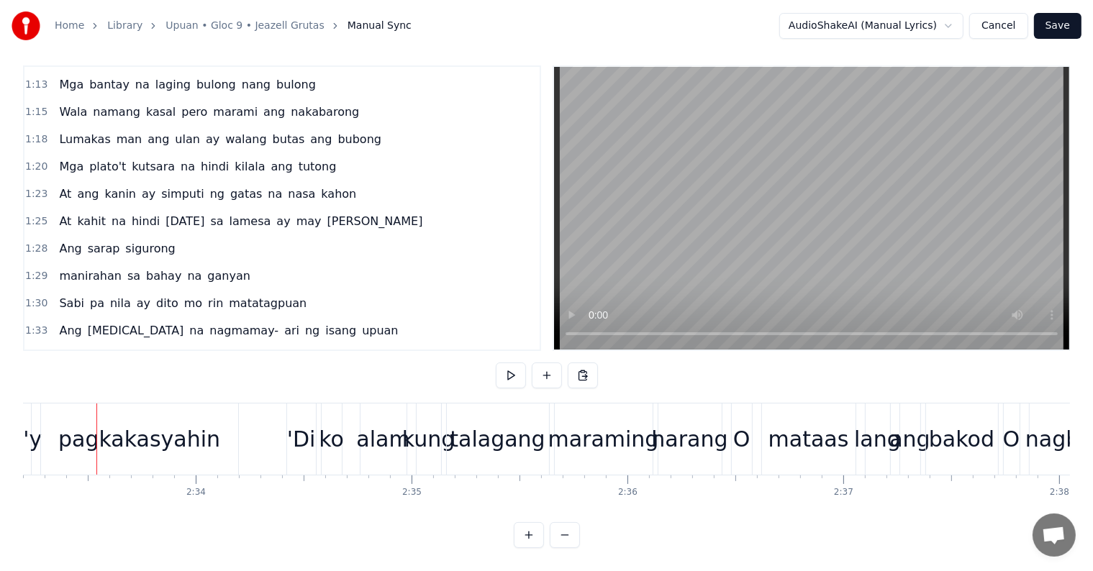
scroll to position [0, 33068]
click at [160, 429] on div "pagkakasyahin" at bounding box center [139, 439] width 162 height 32
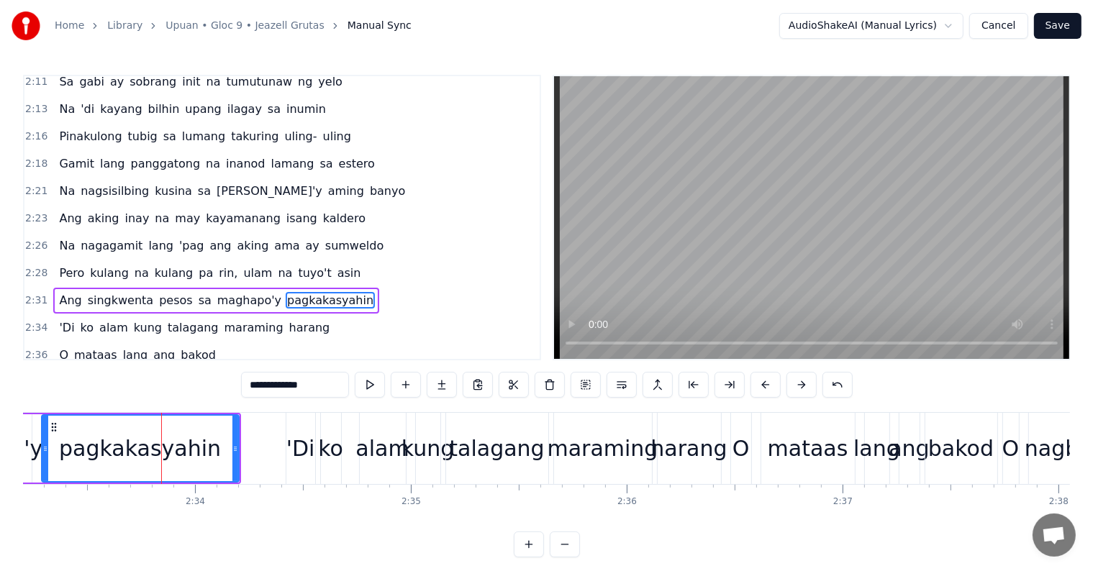
scroll to position [851, 0]
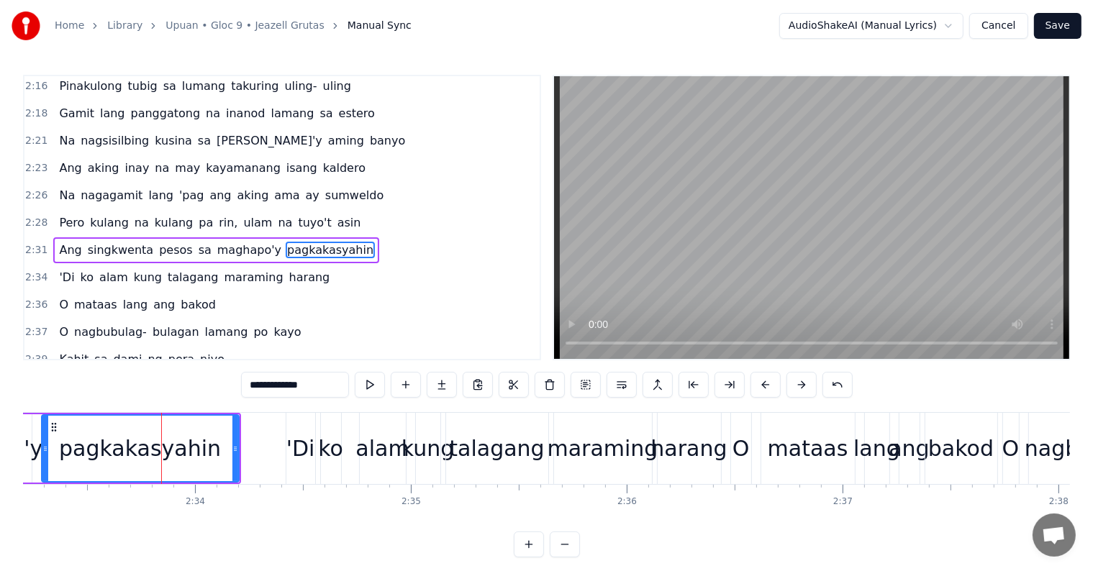
click at [164, 242] on span "pesos" at bounding box center [176, 250] width 36 height 17
type input "*****"
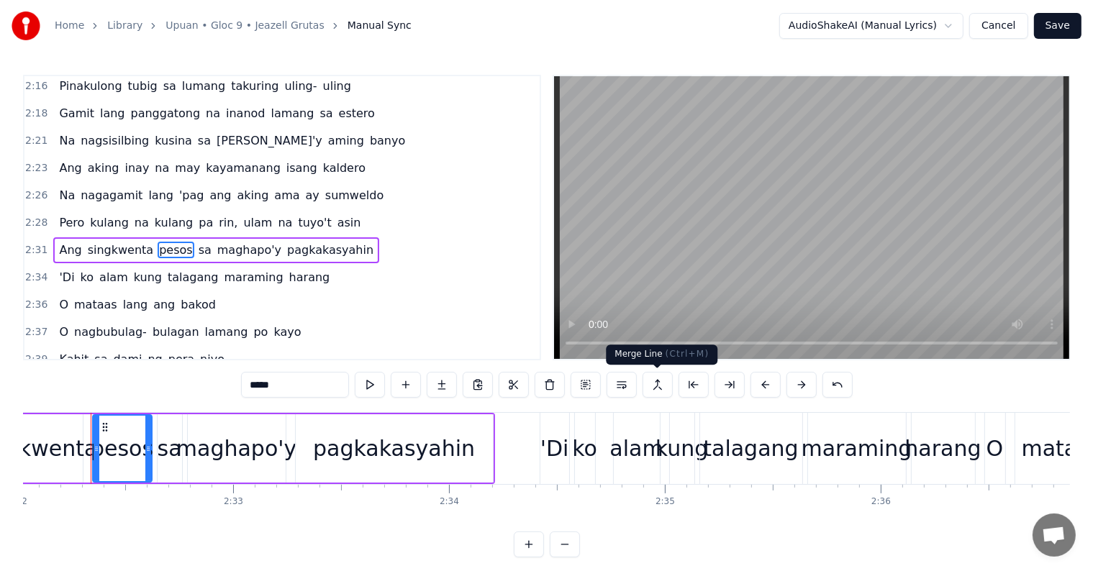
scroll to position [0, 32809]
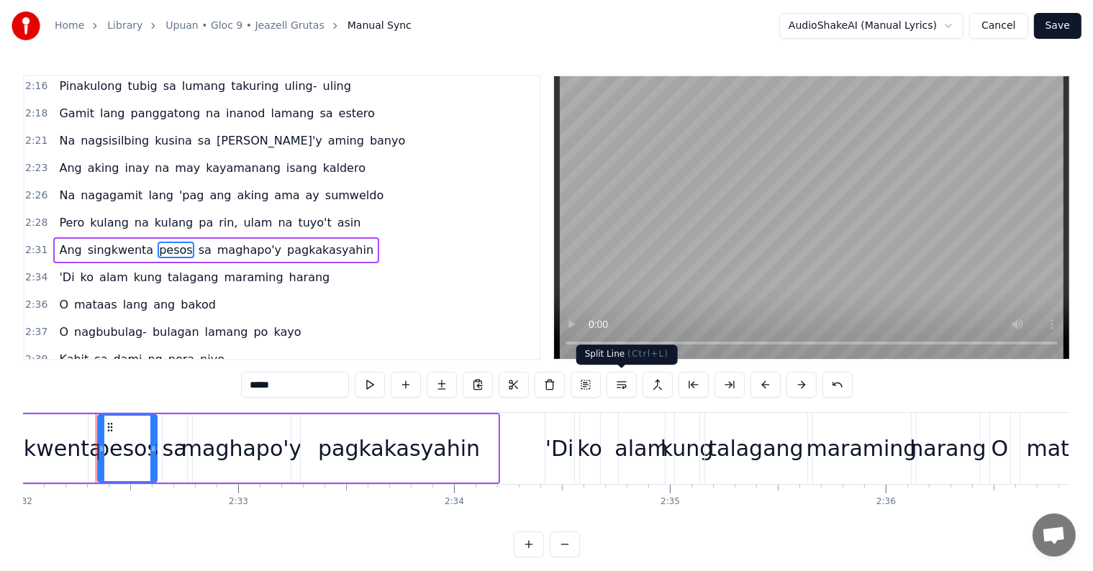
click at [625, 384] on button at bounding box center [622, 385] width 30 height 26
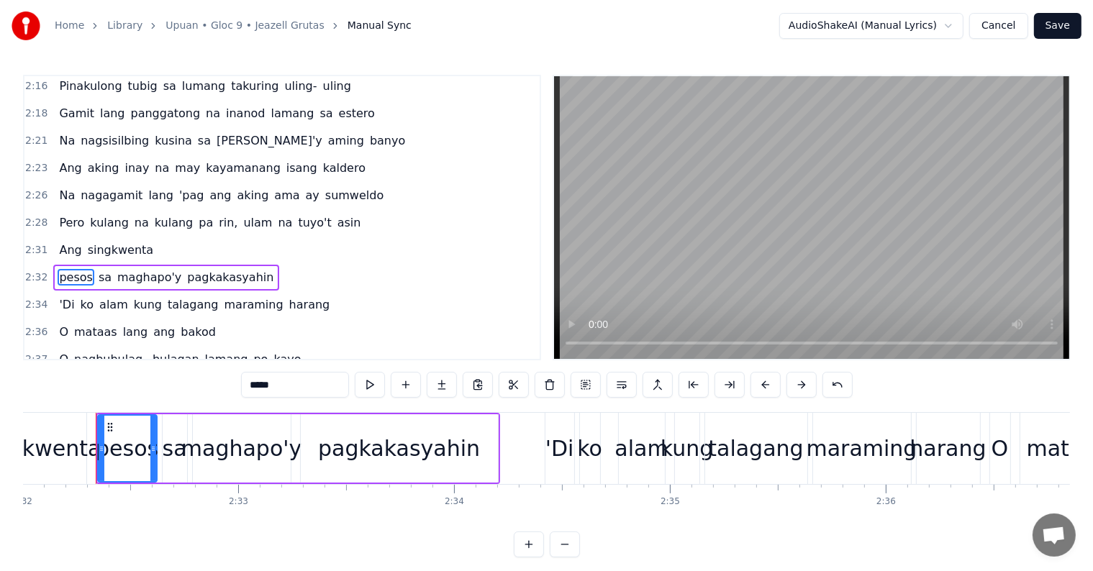
scroll to position [878, 0]
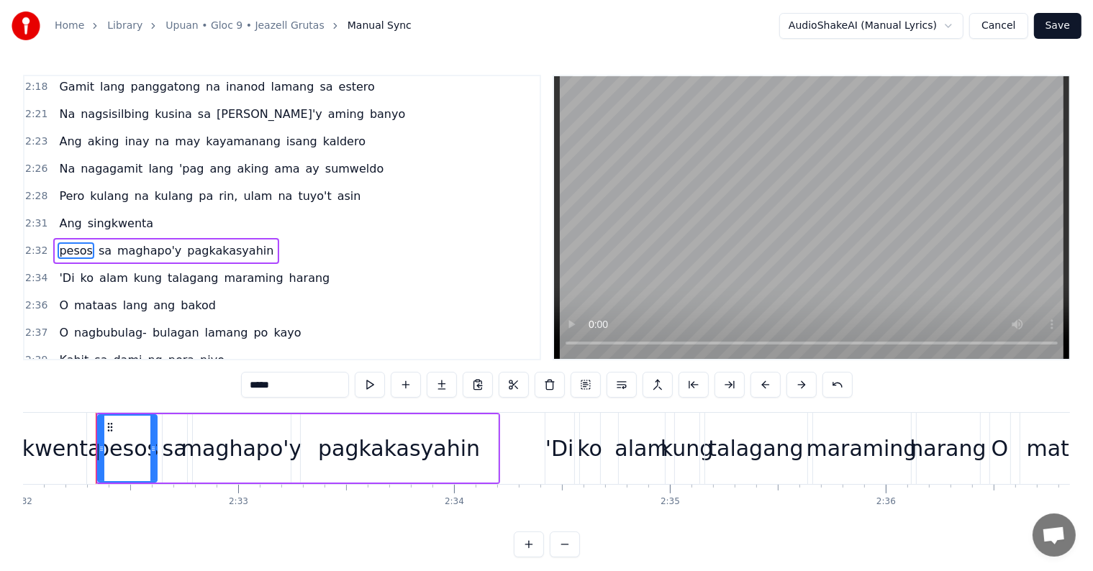
click at [204, 210] on div "2:31 Ang singkwenta" at bounding box center [281, 223] width 515 height 27
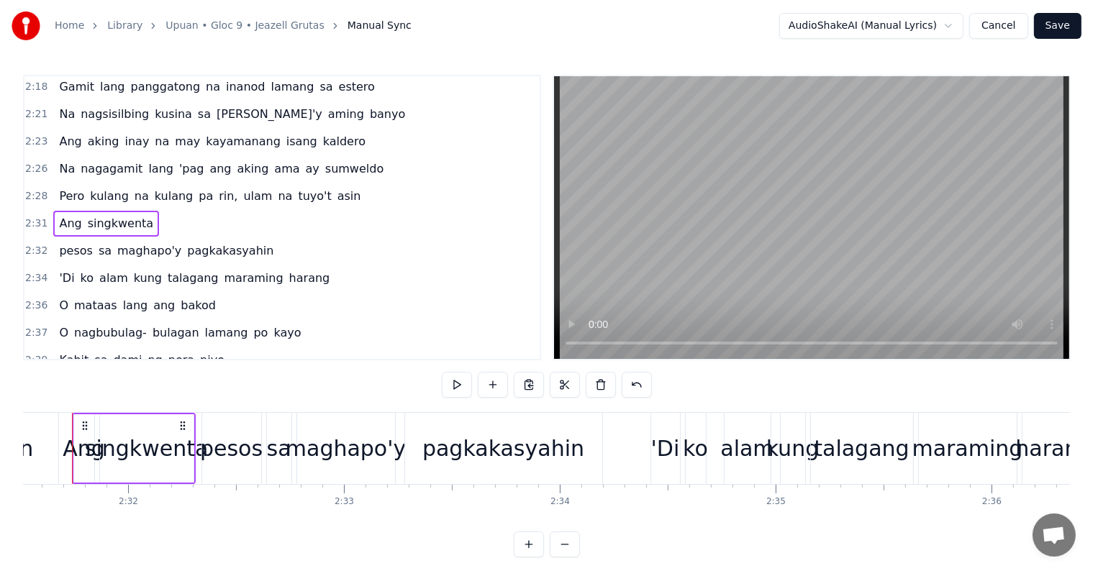
scroll to position [0, 32679]
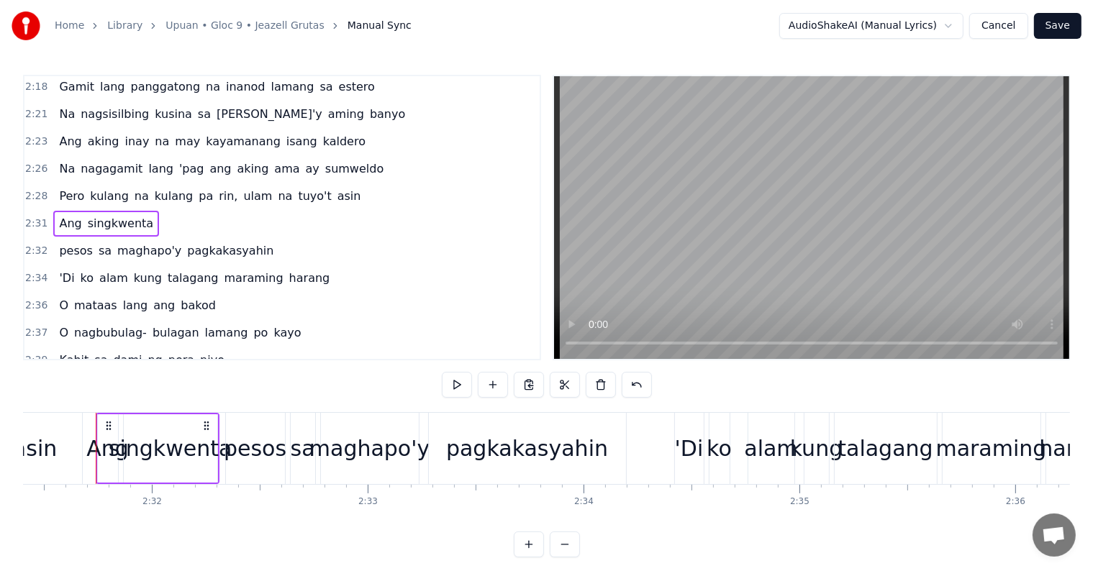
click at [190, 242] on span "pagkakasyahin" at bounding box center [230, 250] width 89 height 17
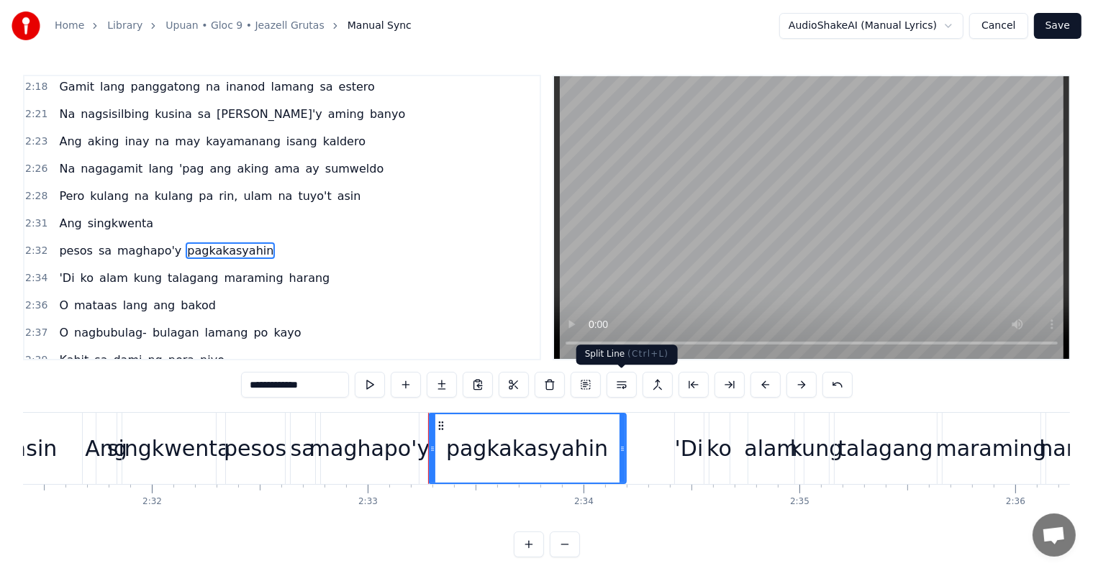
click at [622, 386] on button at bounding box center [622, 385] width 30 height 26
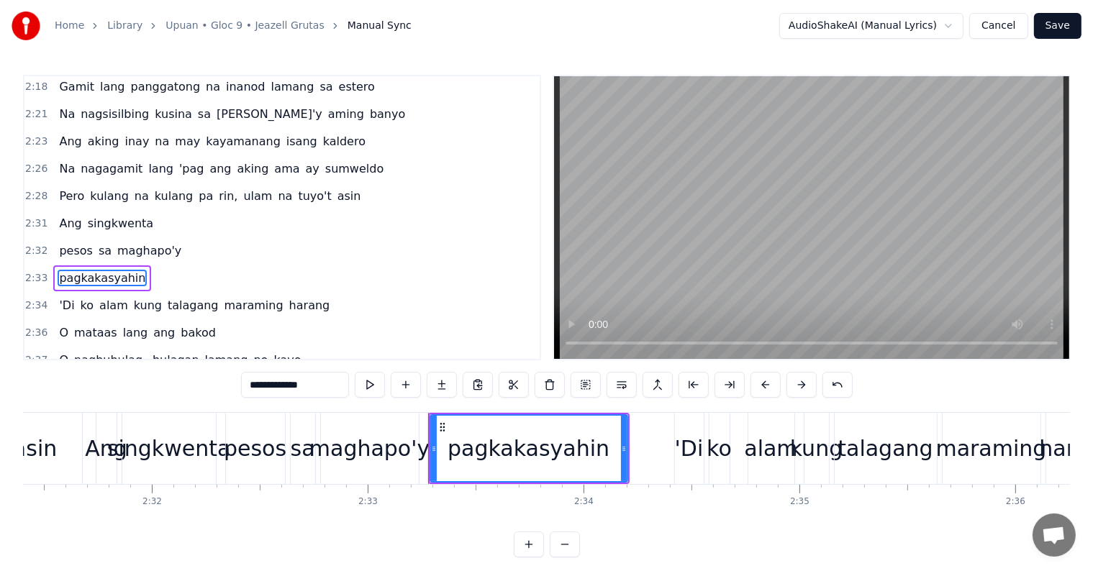
scroll to position [904, 0]
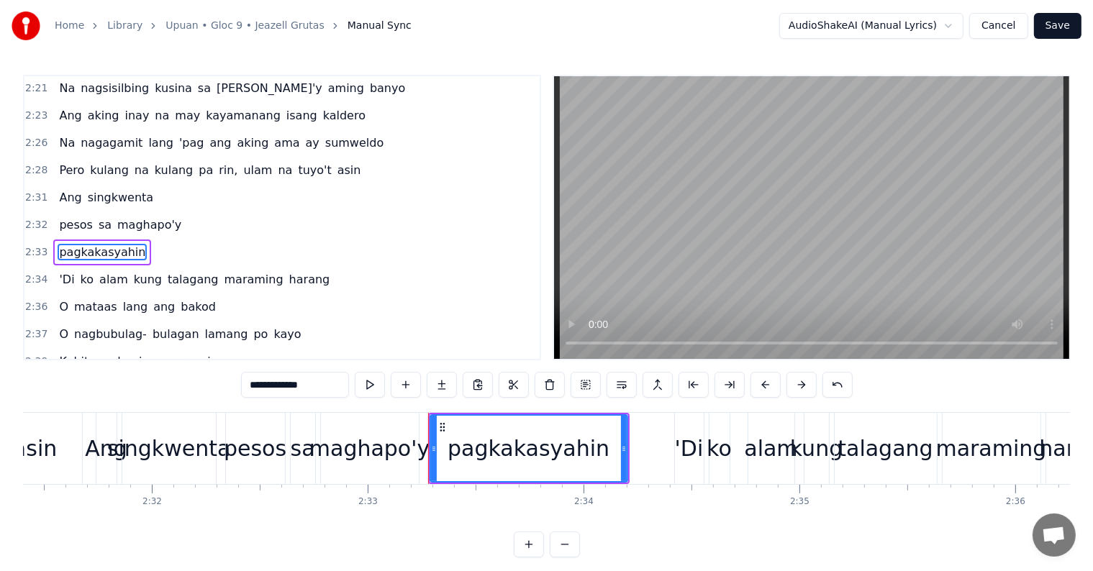
click at [203, 212] on div "2:32 pesos sa maghapo'y" at bounding box center [281, 225] width 515 height 27
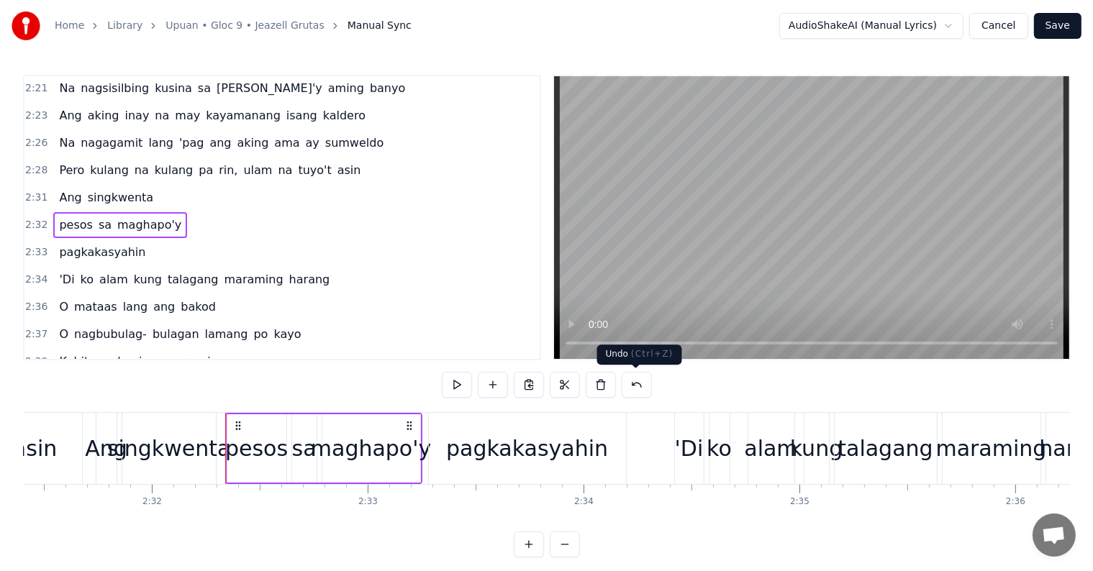
click at [640, 387] on button at bounding box center [637, 385] width 30 height 26
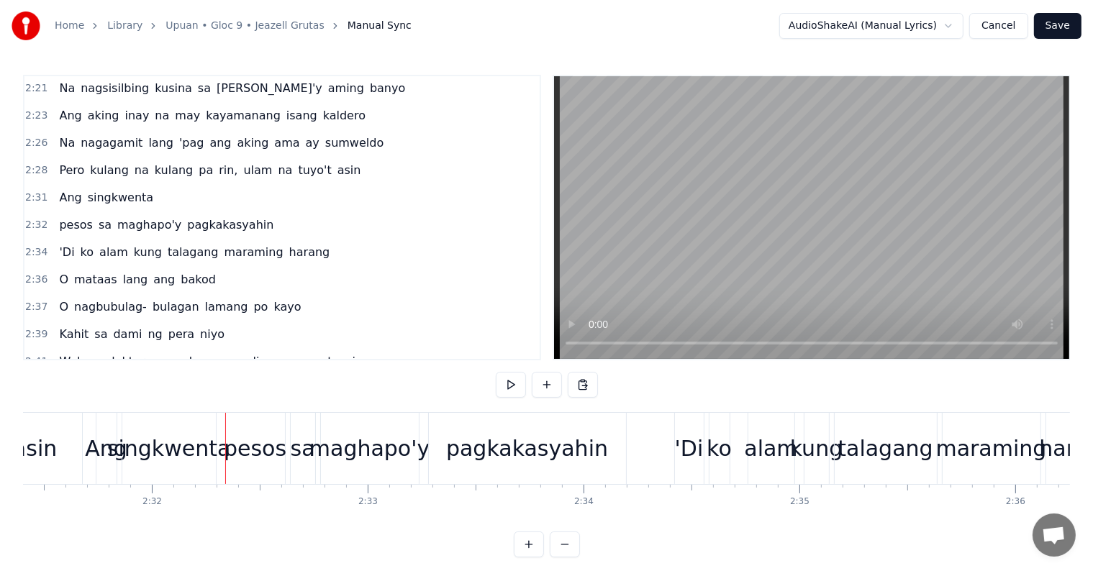
click at [184, 184] on div "2:31 Ang singkwenta" at bounding box center [281, 197] width 515 height 27
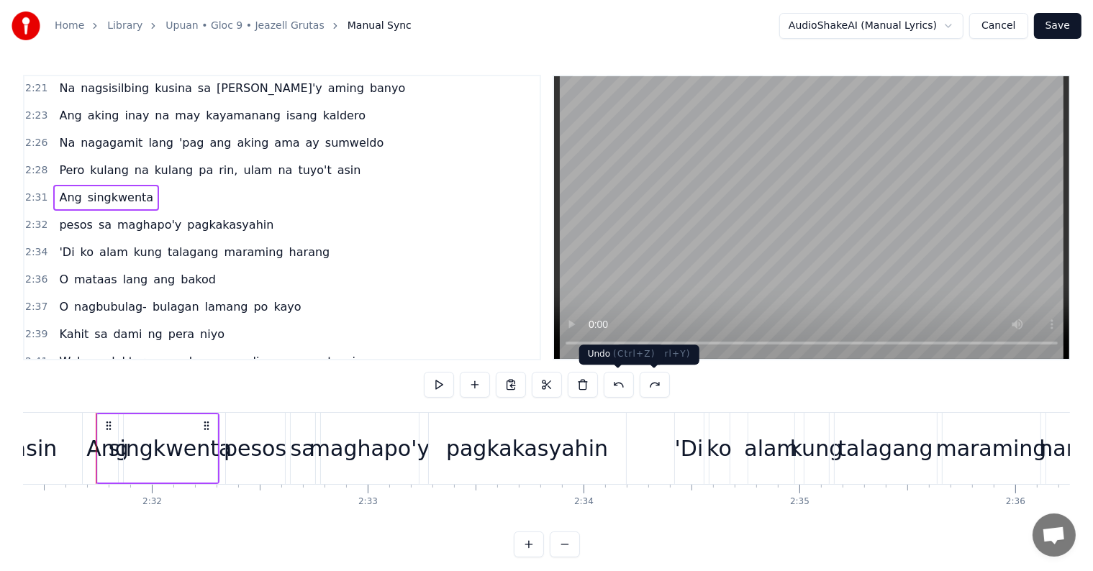
click at [613, 382] on button at bounding box center [619, 385] width 30 height 26
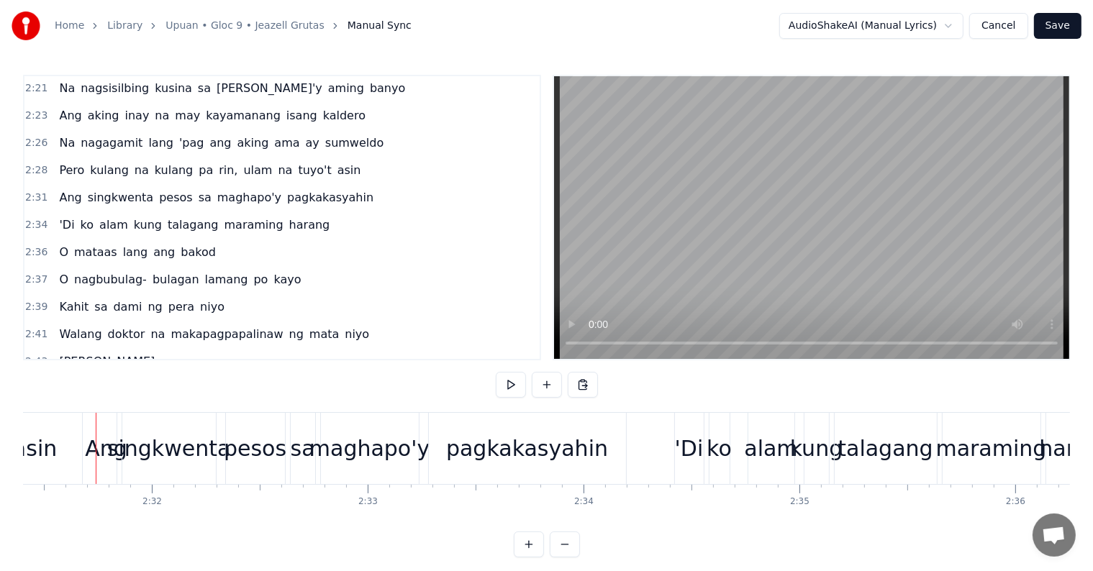
click at [322, 158] on div "Pero kulang na kulang pa rin, ulam na tuyo't asin" at bounding box center [209, 171] width 313 height 26
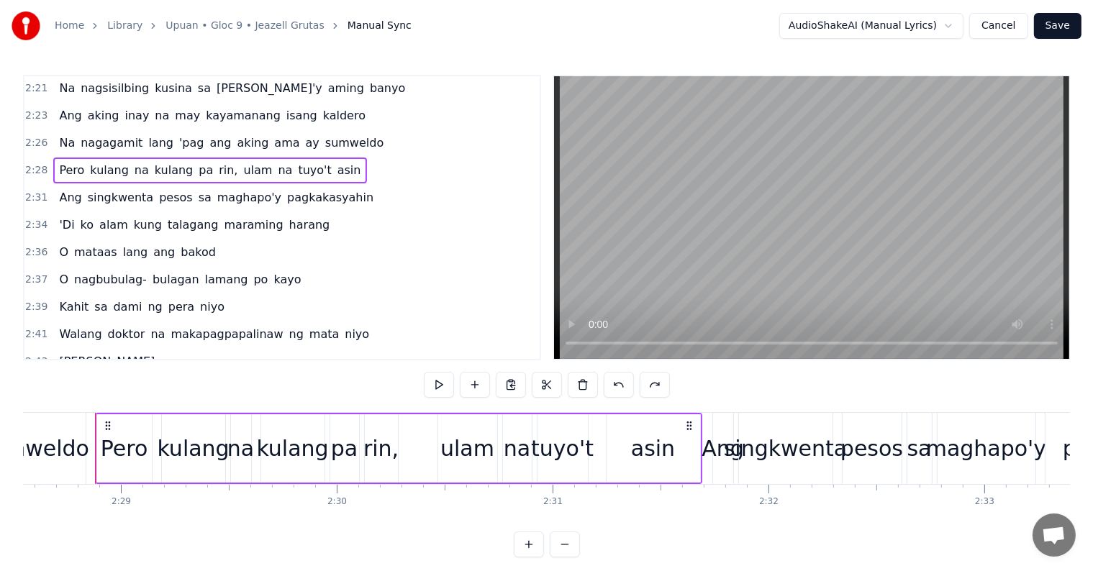
scroll to position [0, 32062]
click at [242, 162] on span "ulam" at bounding box center [258, 170] width 32 height 17
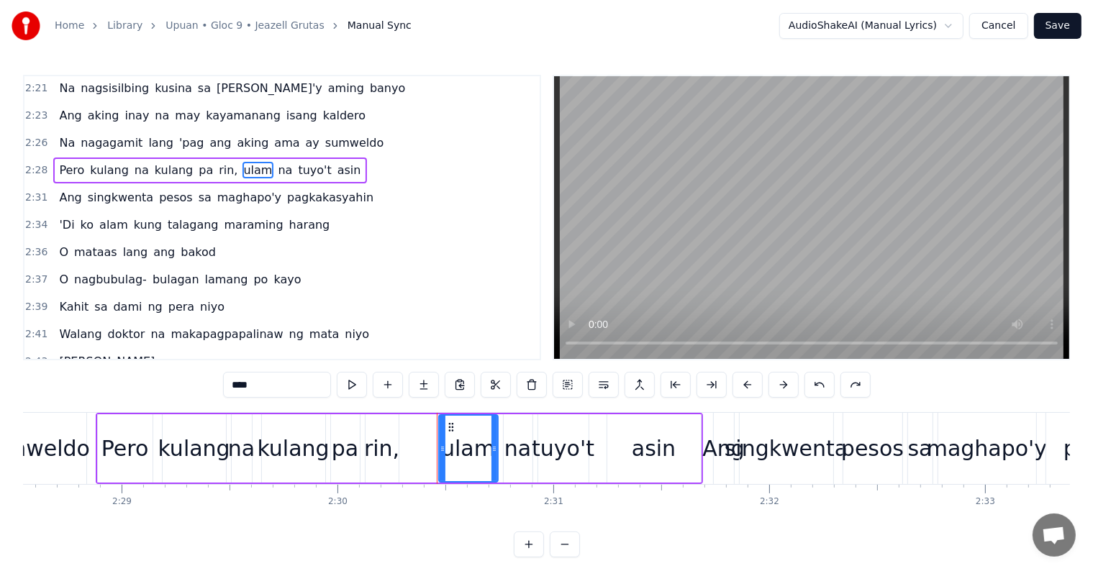
scroll to position [825, 0]
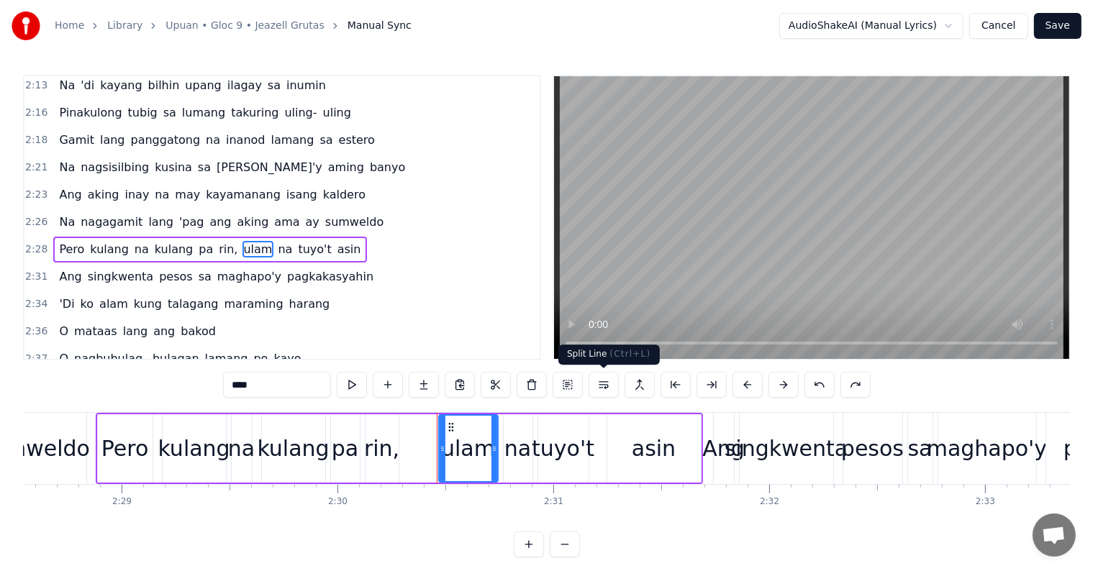
click at [607, 380] on button at bounding box center [604, 385] width 30 height 26
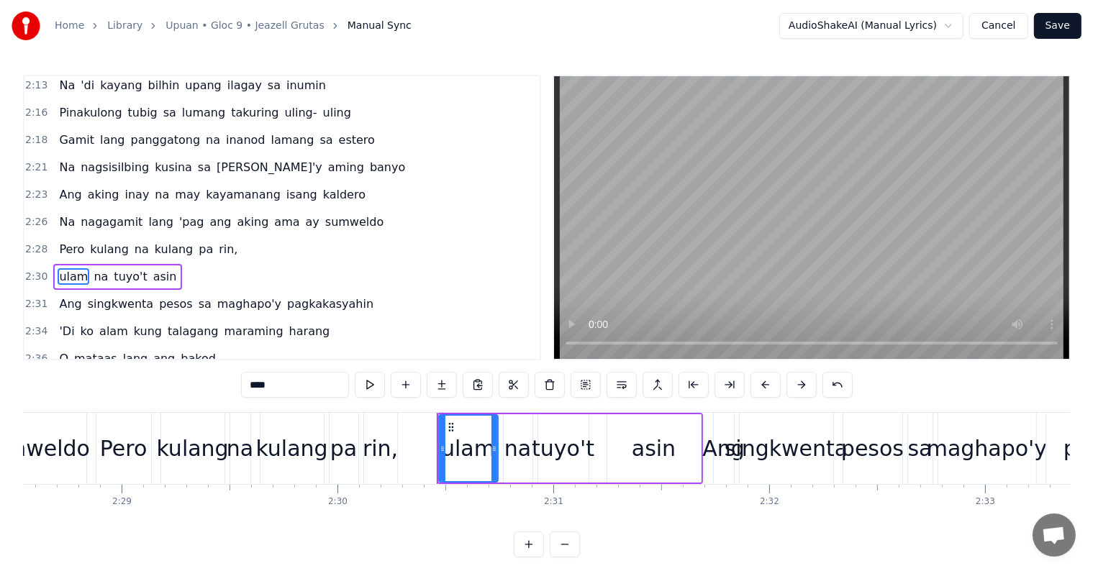
scroll to position [851, 0]
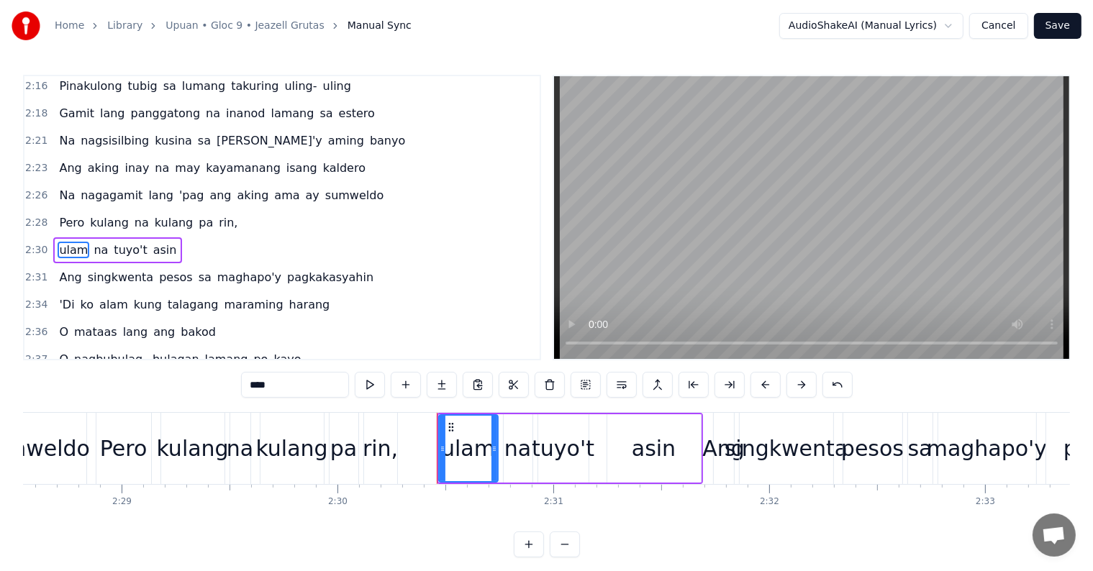
click at [273, 237] on div "2:30 ulam na tuyo't asin" at bounding box center [281, 250] width 515 height 27
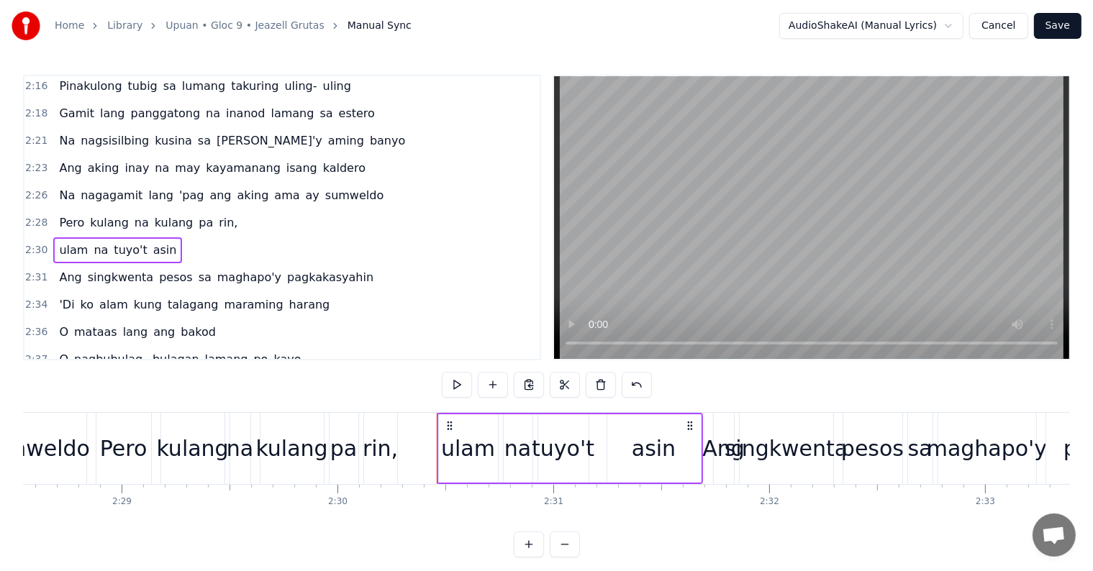
click at [273, 209] on div "2:28 Pero kulang na kulang pa rin," at bounding box center [281, 222] width 515 height 27
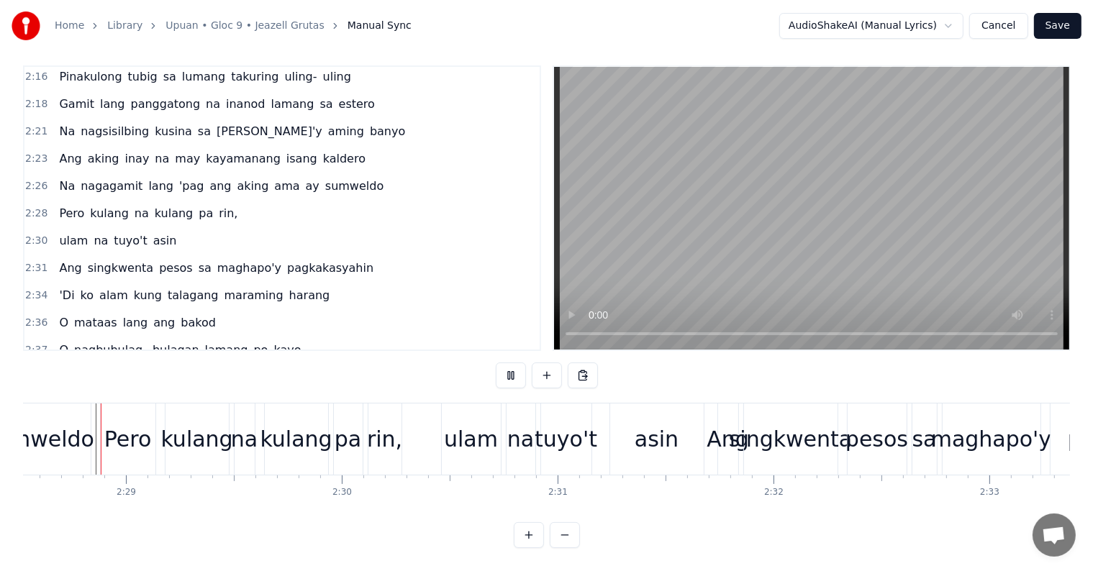
scroll to position [22, 0]
click at [197, 260] on span "sa" at bounding box center [205, 268] width 16 height 17
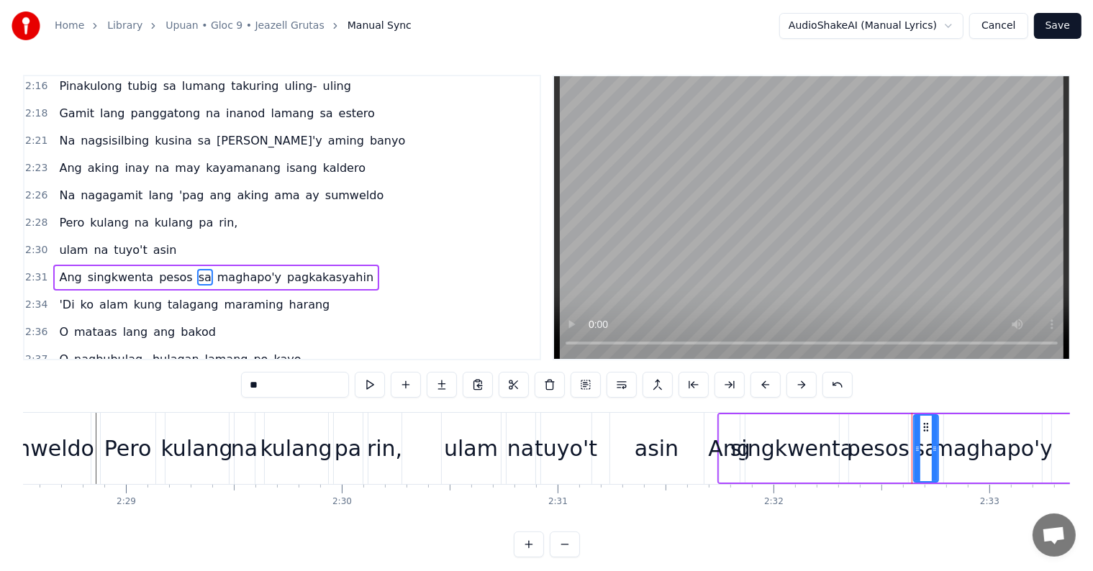
scroll to position [878, 0]
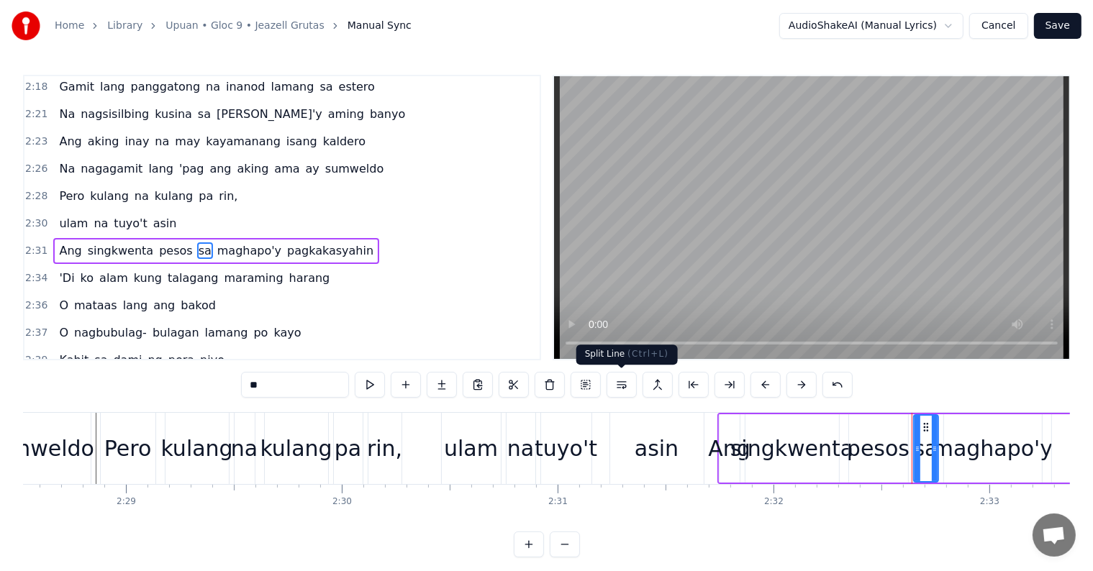
click at [622, 383] on button at bounding box center [622, 385] width 30 height 26
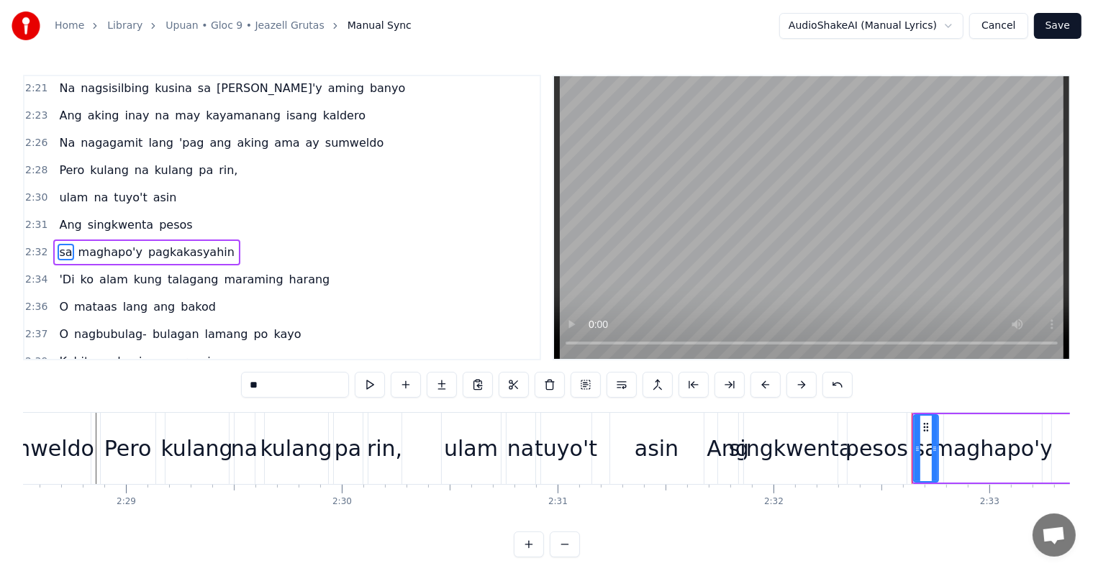
click at [213, 212] on div "2:31 Ang singkwenta pesos" at bounding box center [281, 225] width 515 height 27
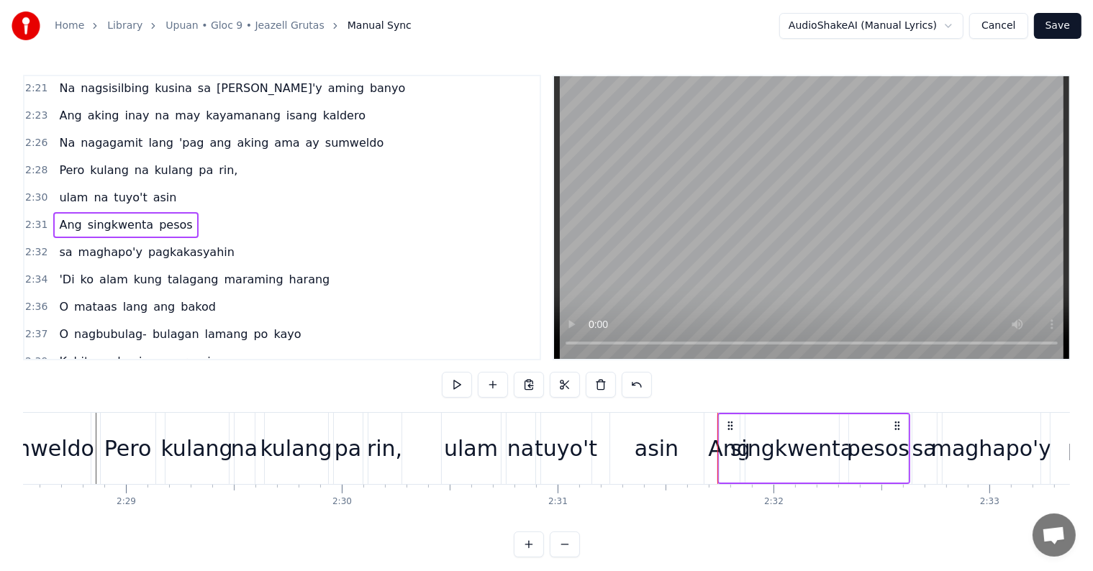
click at [176, 184] on div "2:30 ulam na tuyo't asin" at bounding box center [281, 197] width 515 height 27
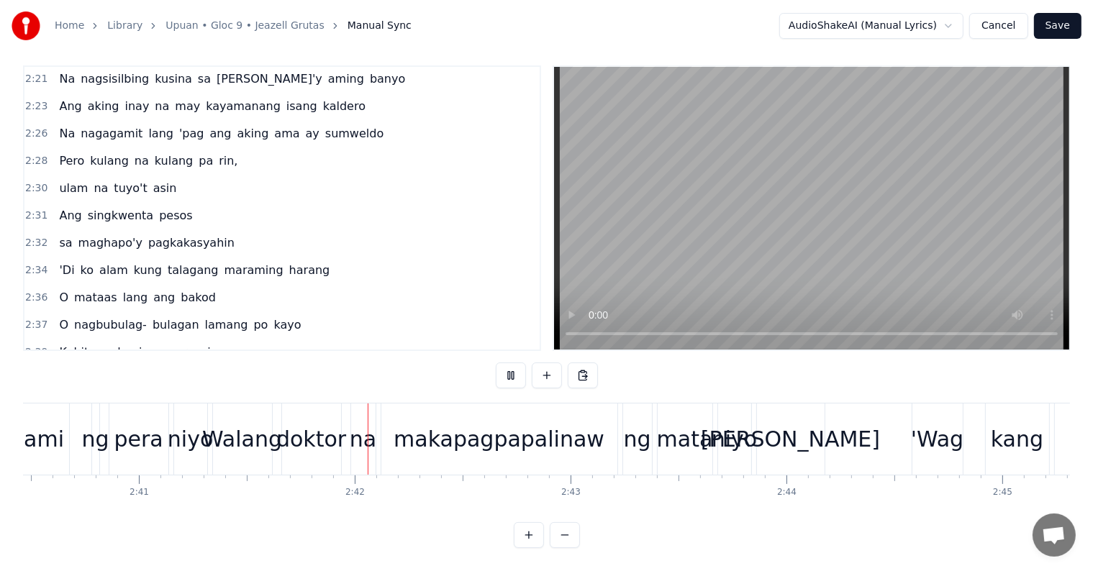
scroll to position [0, 34806]
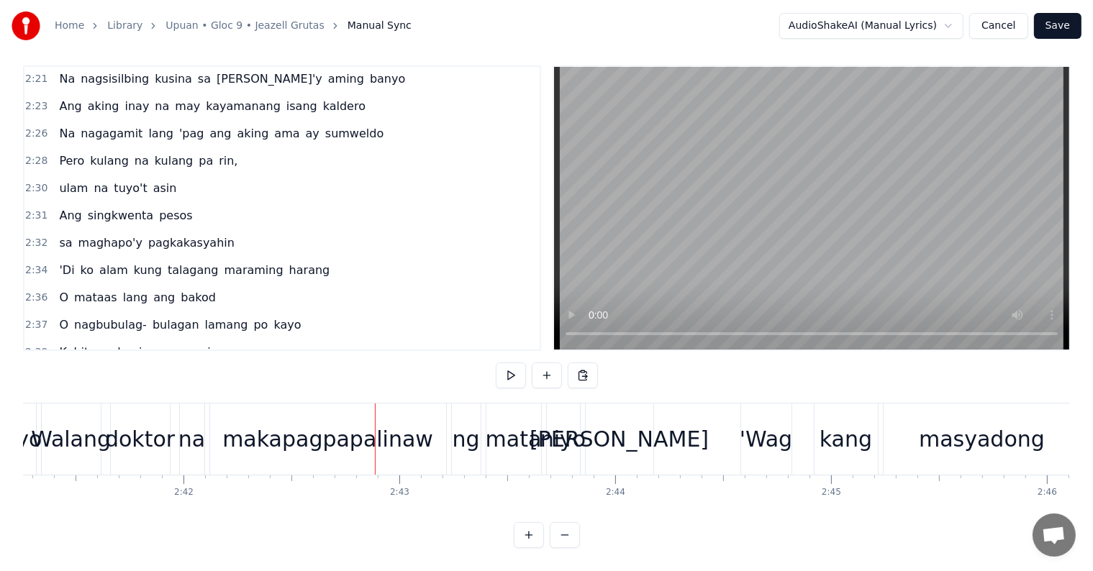
click at [334, 423] on div "makapagpapalinaw" at bounding box center [327, 439] width 211 height 32
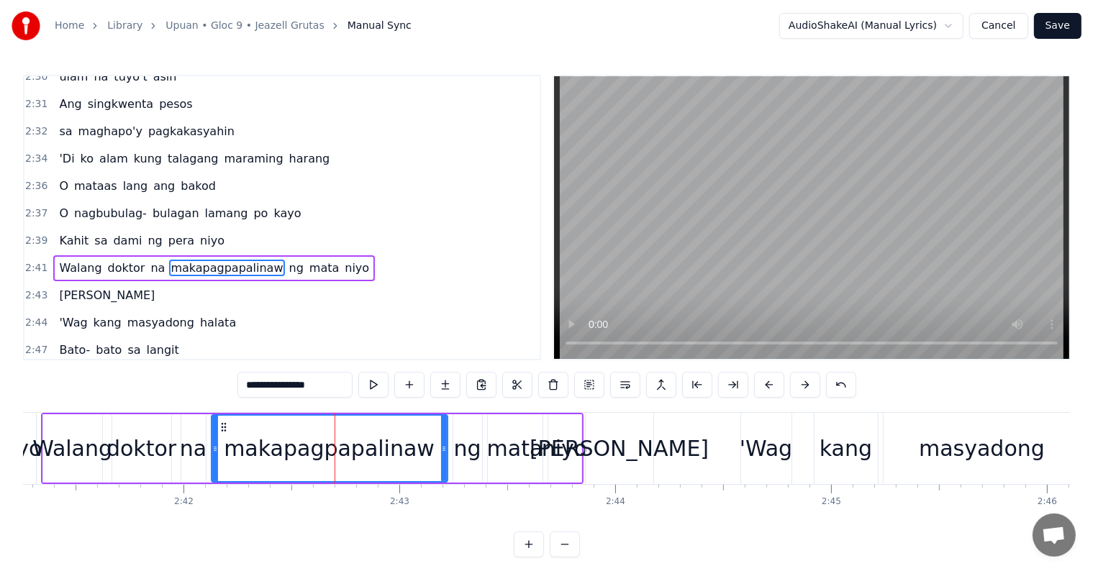
scroll to position [1036, 0]
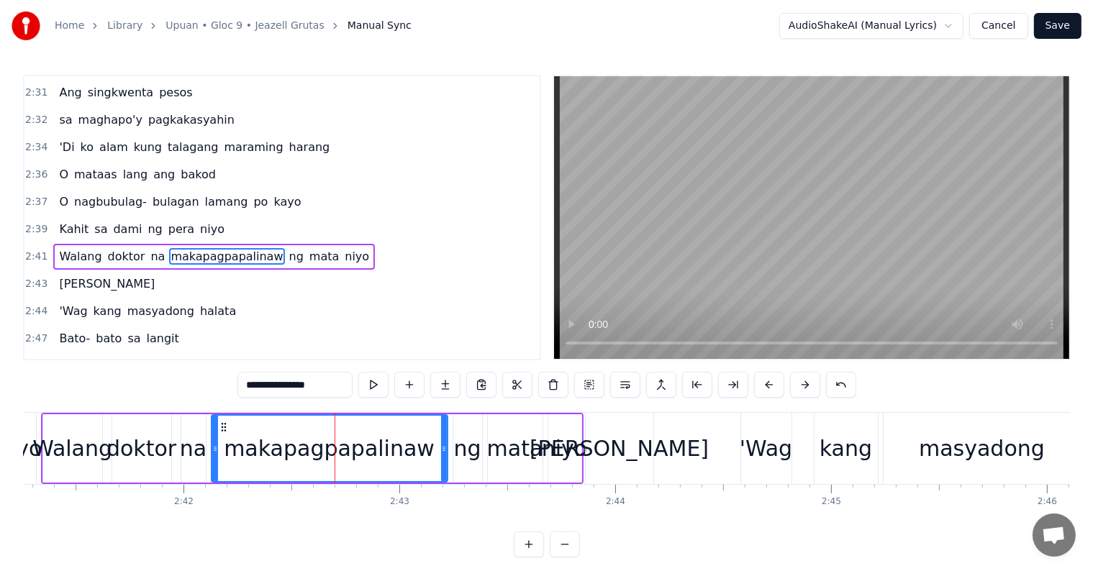
click at [288, 248] on span "ng" at bounding box center [296, 256] width 17 height 17
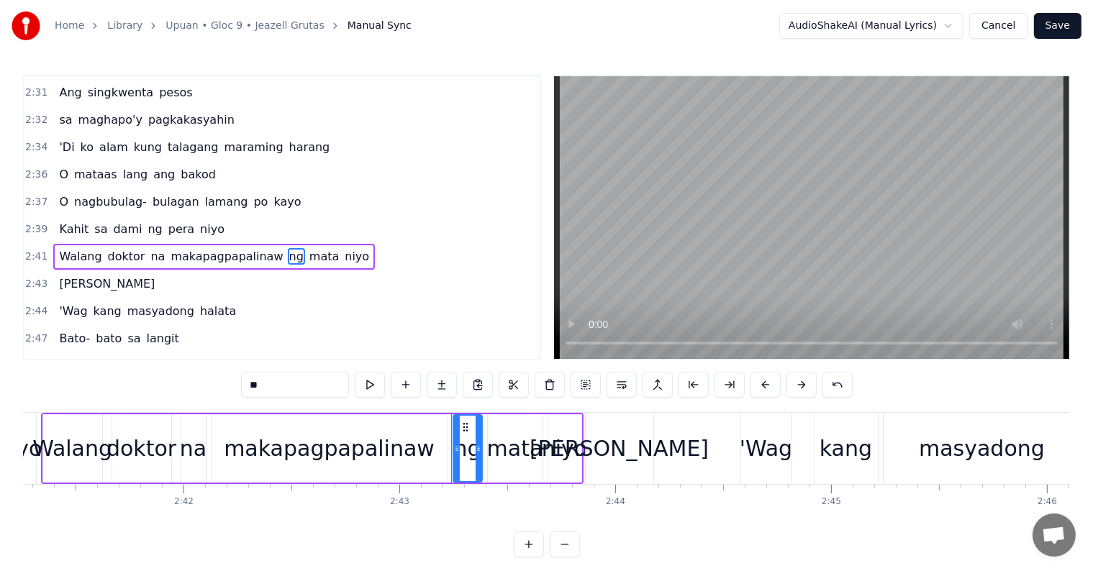
click at [190, 248] on span "makapagpapalinaw" at bounding box center [226, 256] width 115 height 17
type input "**********"
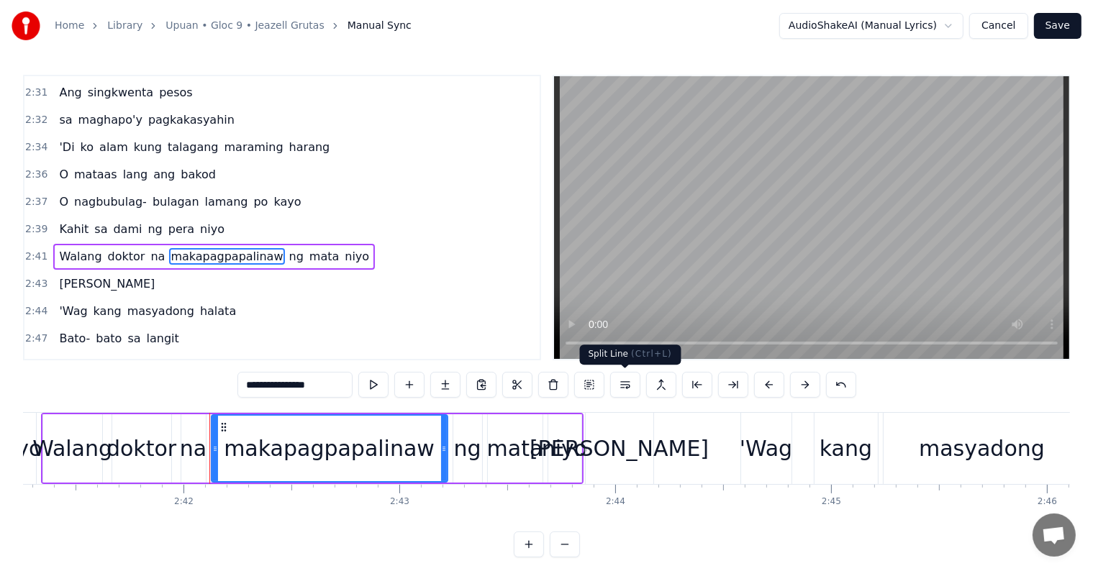
click at [627, 387] on button at bounding box center [625, 385] width 30 height 26
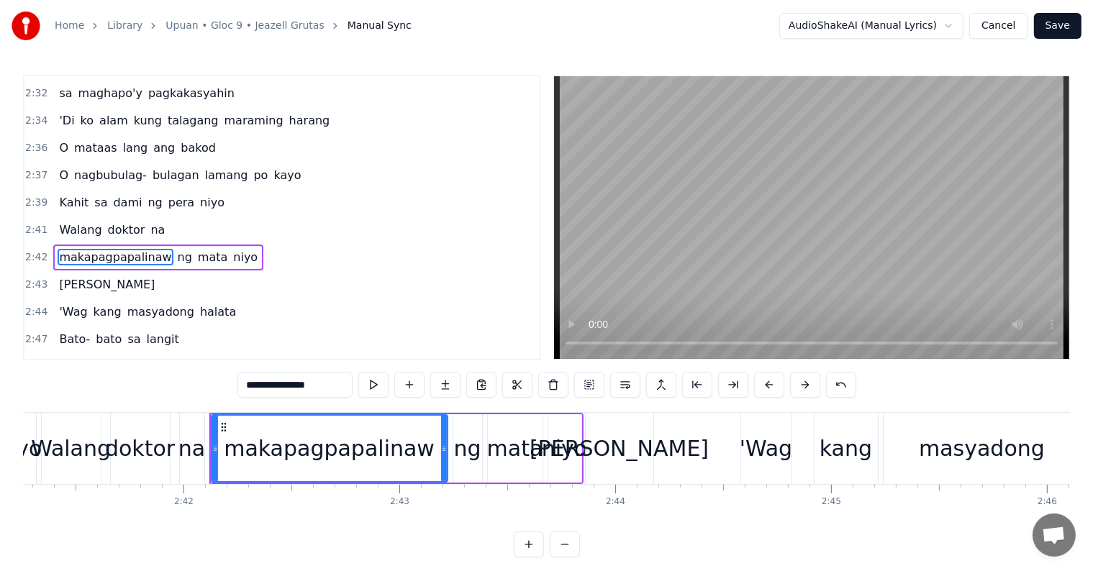
click at [183, 217] on div "2:41 Walang doktor na" at bounding box center [281, 230] width 515 height 27
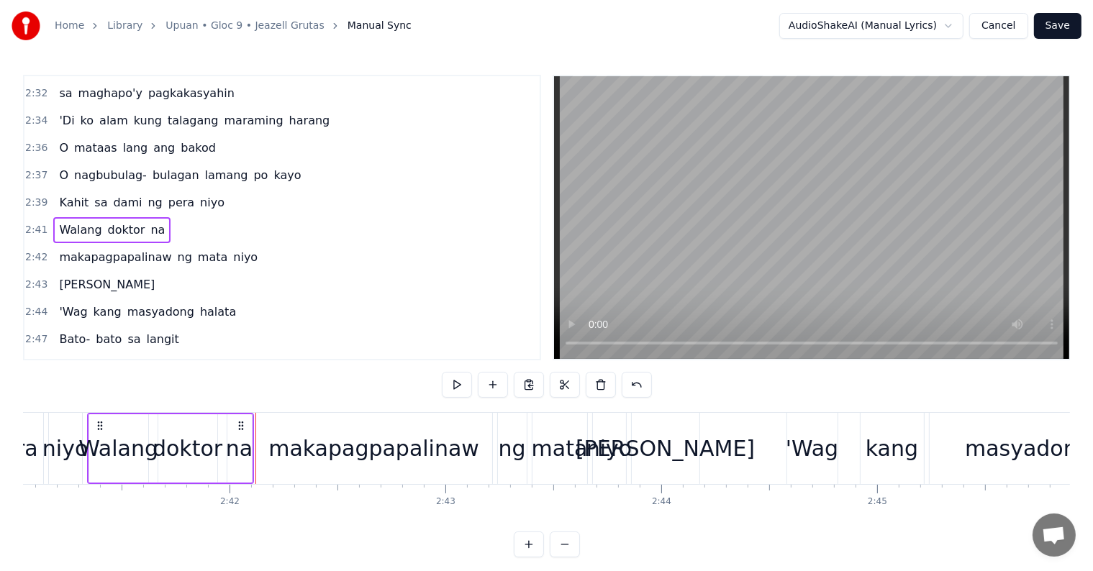
scroll to position [0, 34751]
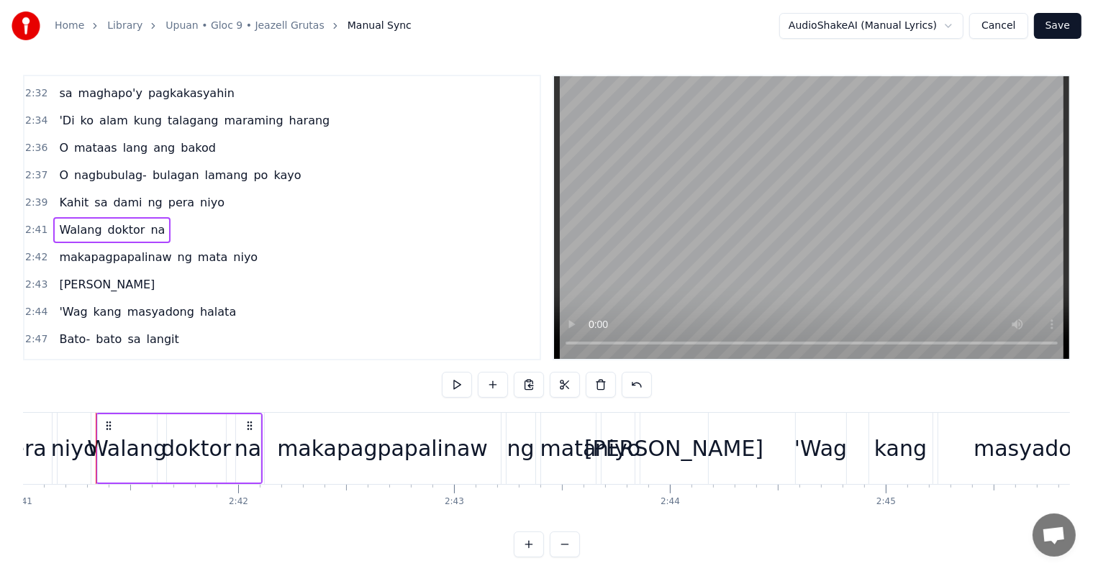
click at [196, 249] on span "mata" at bounding box center [212, 257] width 32 height 17
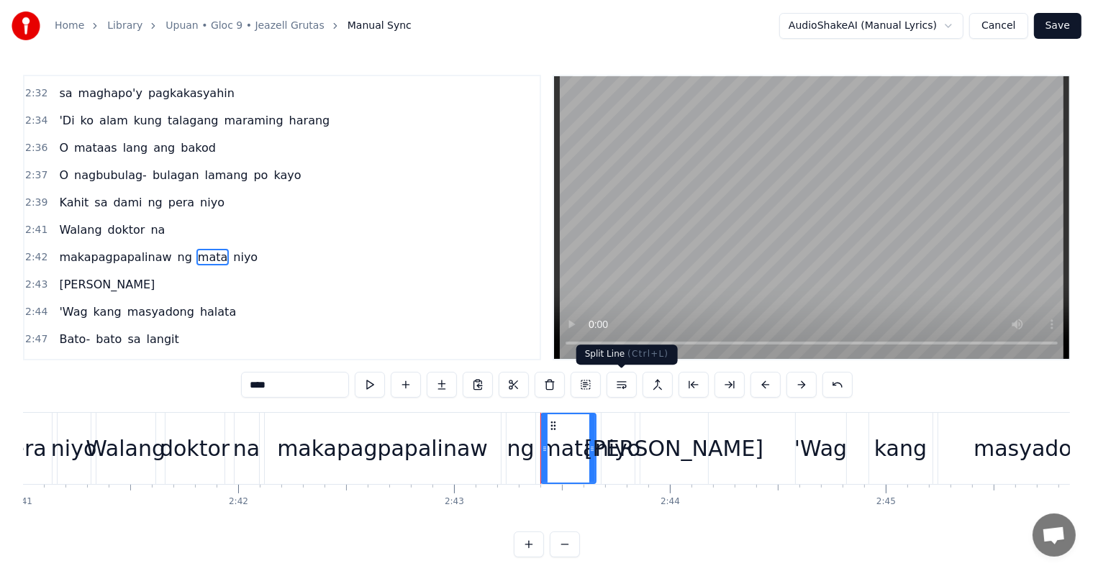
click at [618, 383] on button at bounding box center [622, 385] width 30 height 26
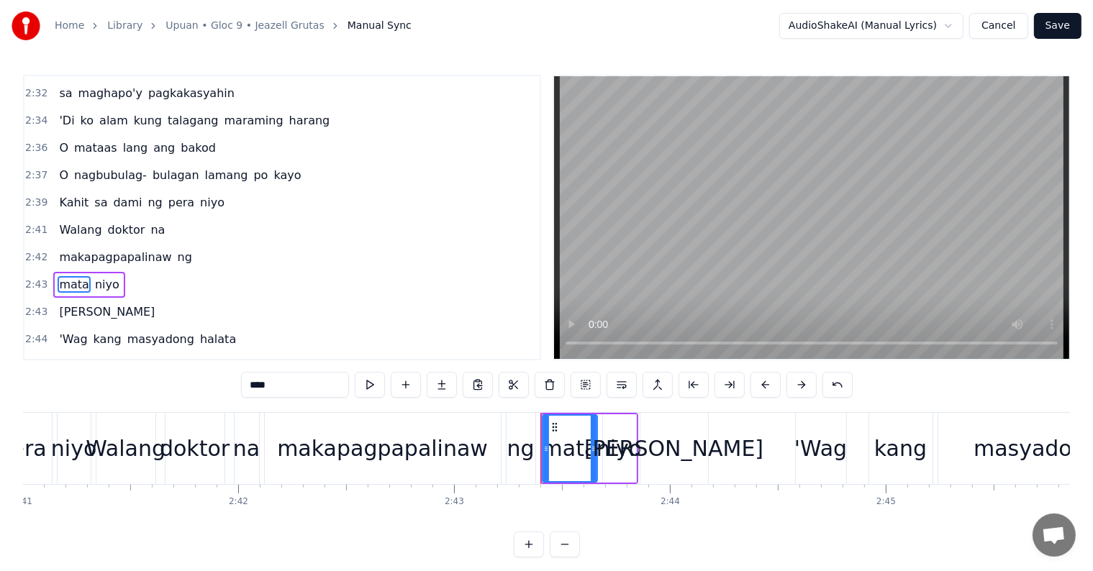
scroll to position [1089, 0]
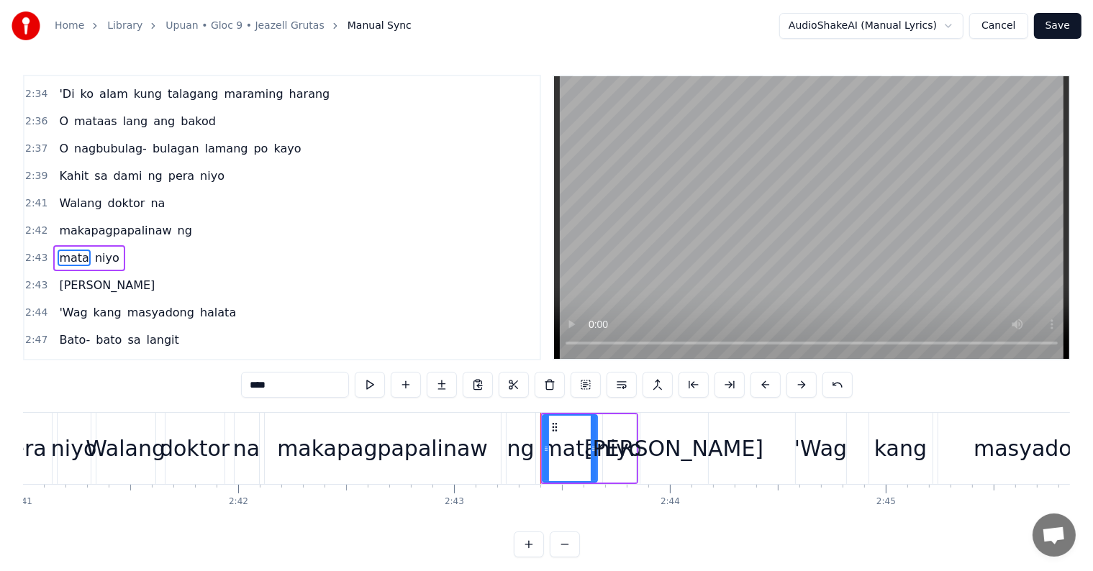
click at [184, 190] on div "2:41 Walang doktor na" at bounding box center [281, 203] width 515 height 27
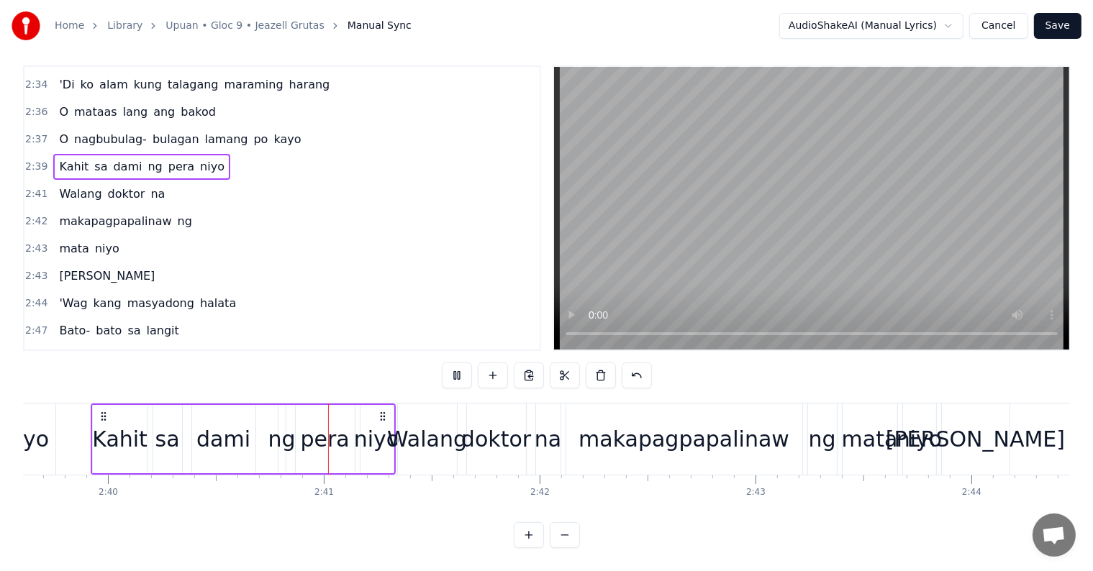
scroll to position [0, 34428]
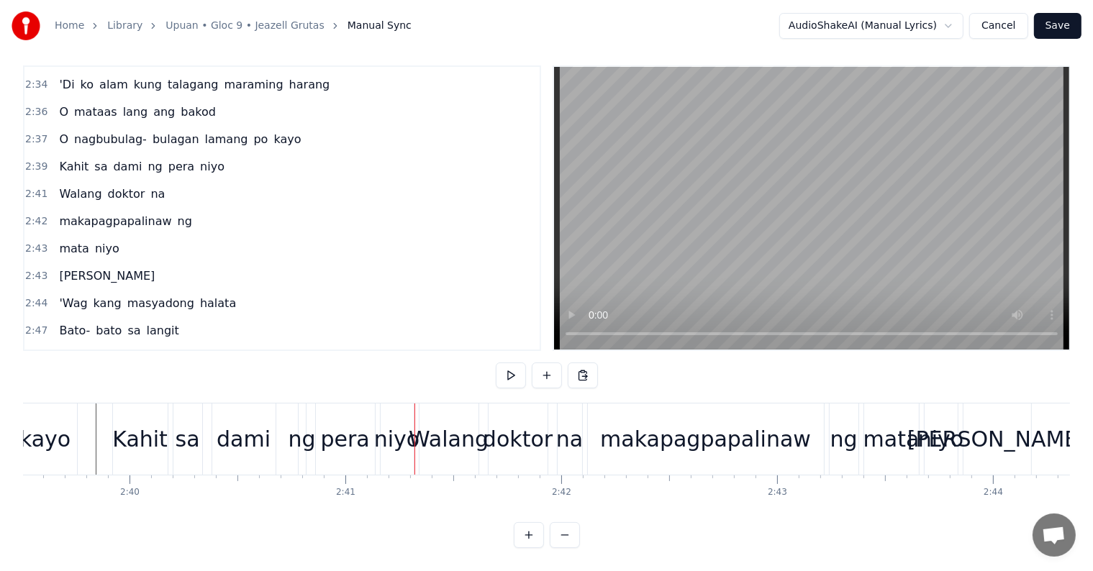
click at [437, 423] on div "Walang" at bounding box center [449, 439] width 80 height 32
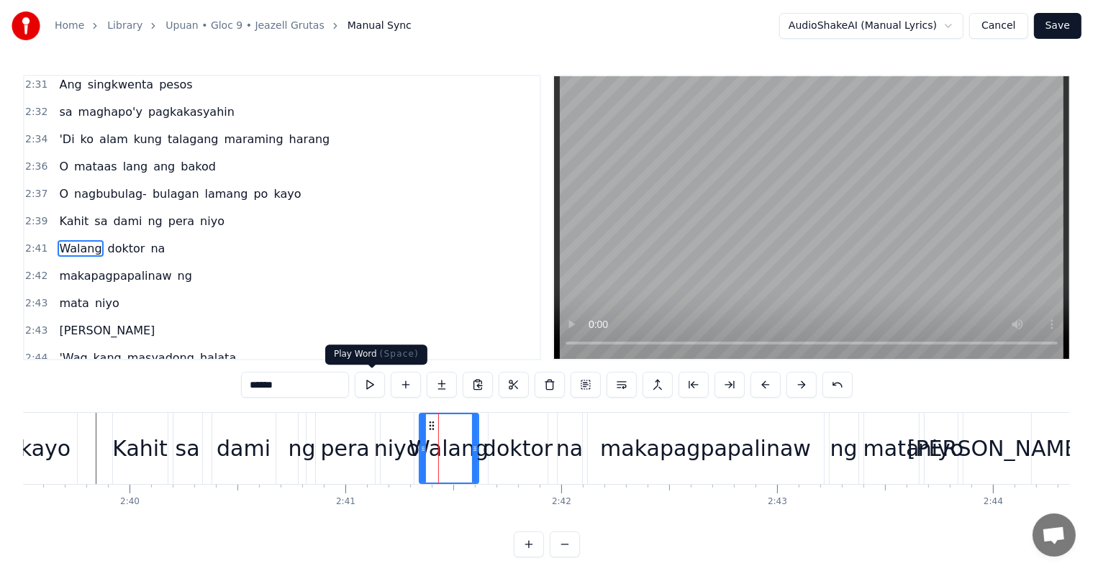
scroll to position [1036, 0]
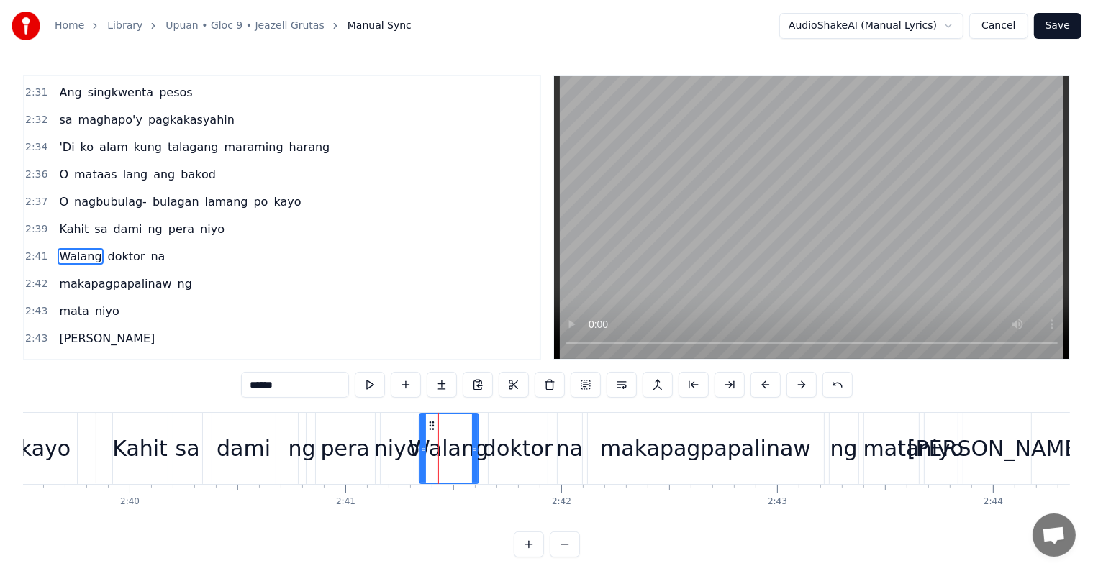
drag, startPoint x: 262, startPoint y: 382, endPoint x: 214, endPoint y: 374, distance: 48.1
click at [214, 374] on div "0:42 Kayo po na nakaupo 0:47 Subukan niyo namang tumayo 0:52 At baka matanaw, a…" at bounding box center [546, 316] width 1047 height 483
type input "******"
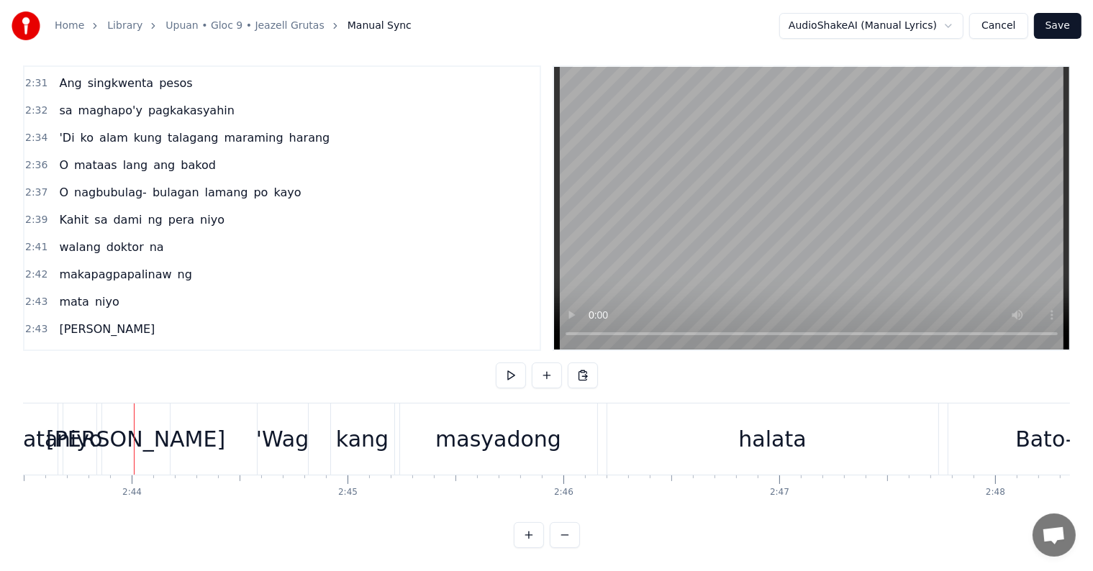
scroll to position [0, 35328]
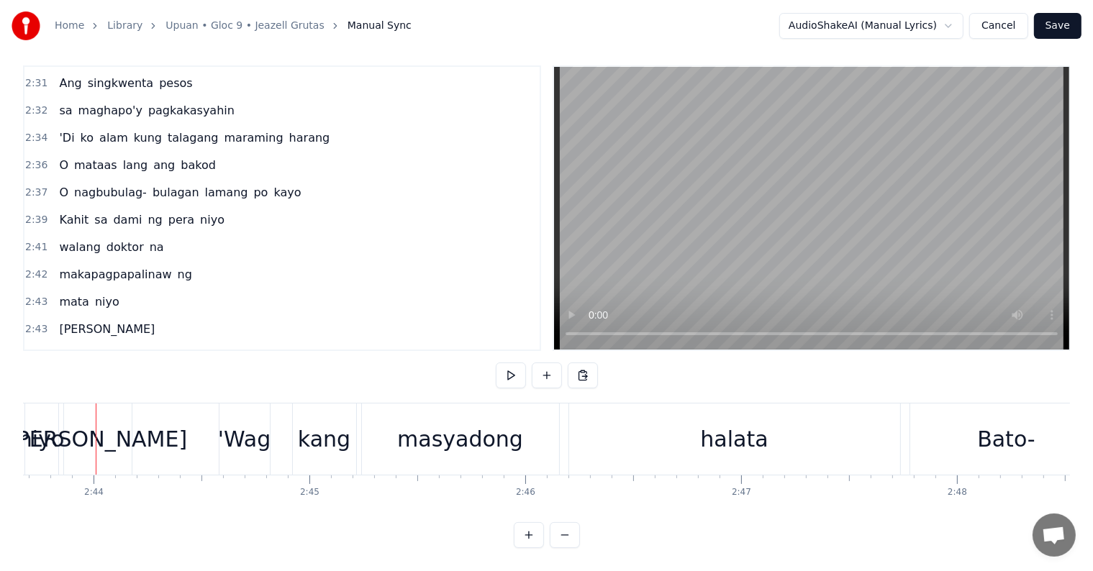
click at [88, 427] on div "[PERSON_NAME]" at bounding box center [97, 439] width 179 height 32
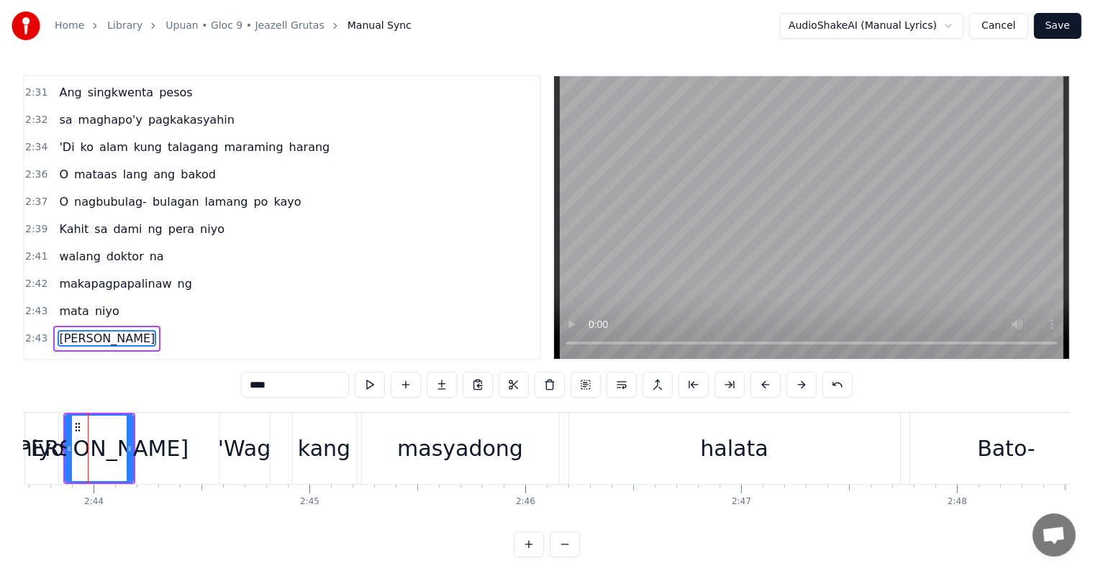
scroll to position [0, 35320]
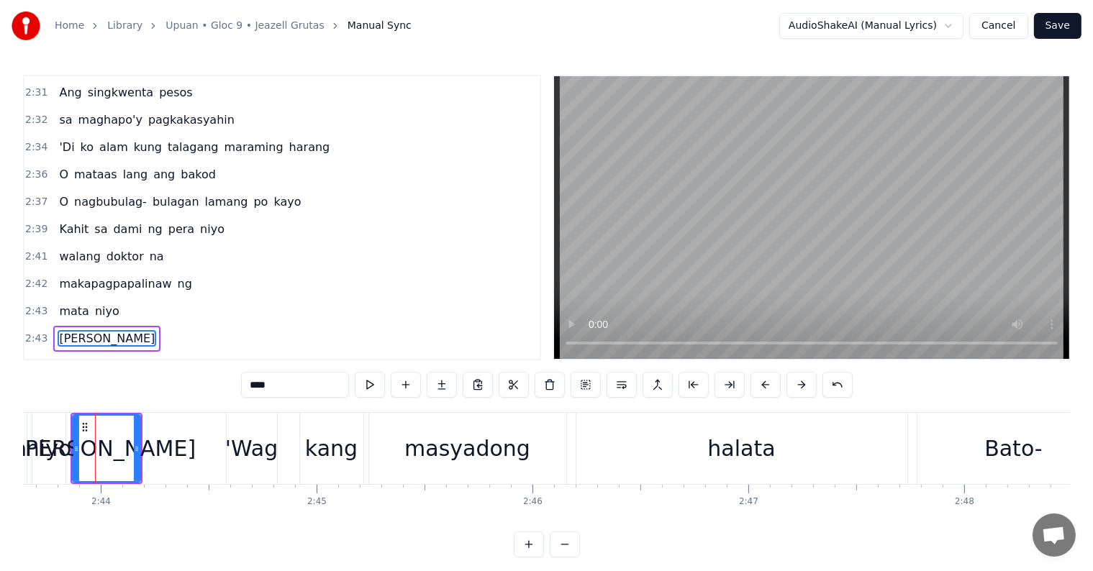
drag, startPoint x: 258, startPoint y: 383, endPoint x: 218, endPoint y: 371, distance: 41.4
click at [218, 371] on div "0:42 Kayo po na nakaupo 0:47 Subukan niyo namang tumayo 0:52 At baka matanaw, a…" at bounding box center [546, 316] width 1047 height 483
type input "****"
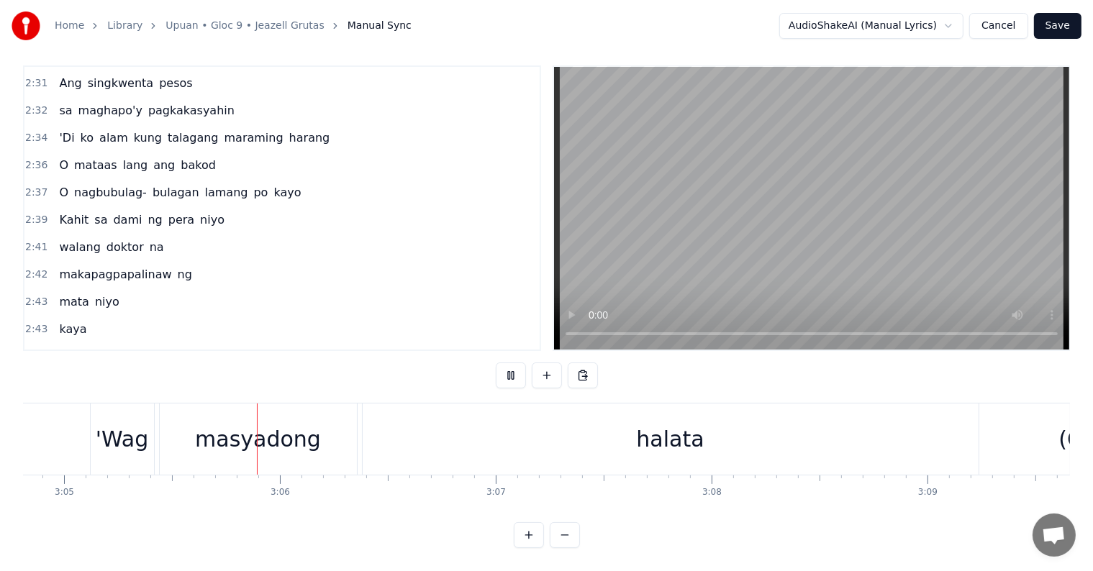
scroll to position [0, 39930]
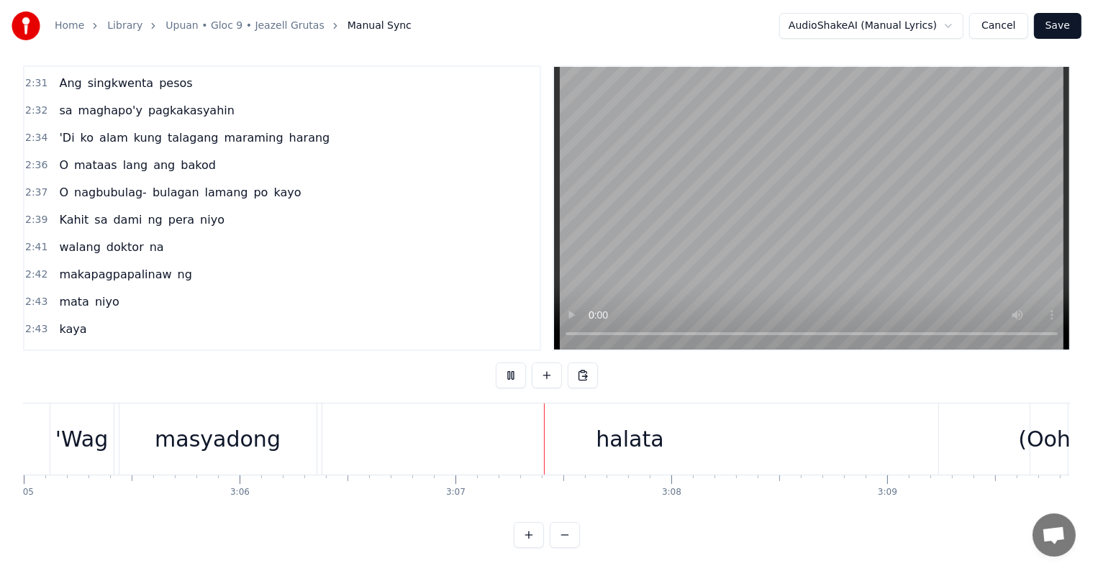
click at [1025, 430] on div "(Ooh)" at bounding box center [1048, 439] width 60 height 32
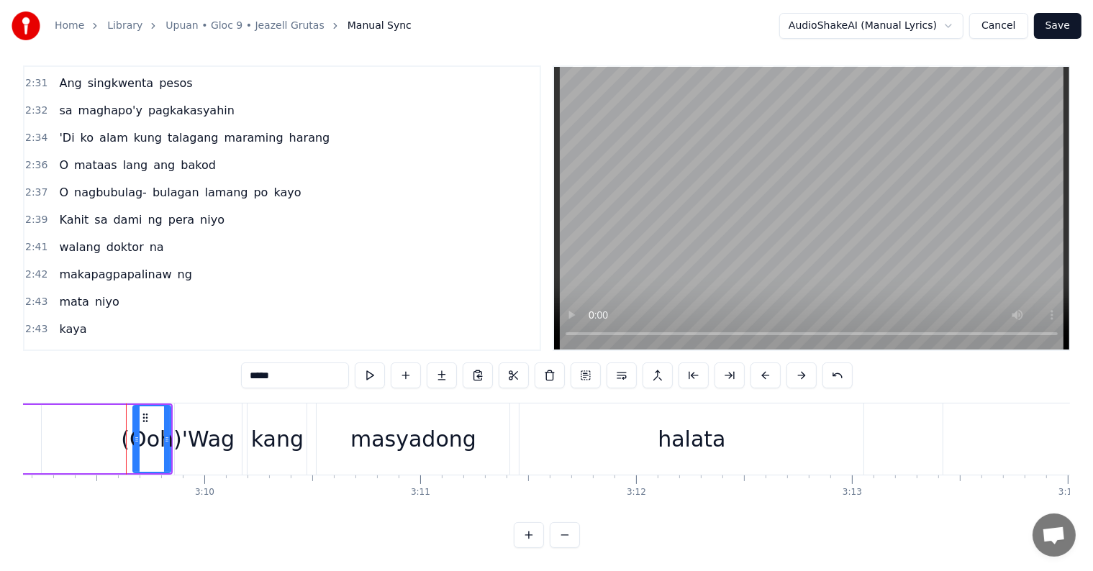
scroll to position [0, 40860]
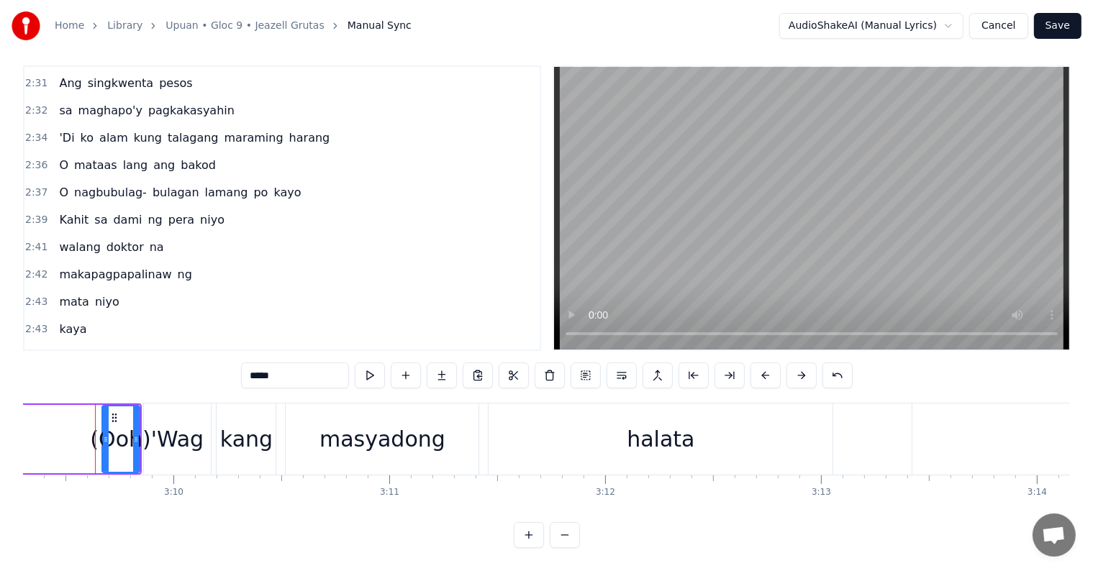
type input "****"
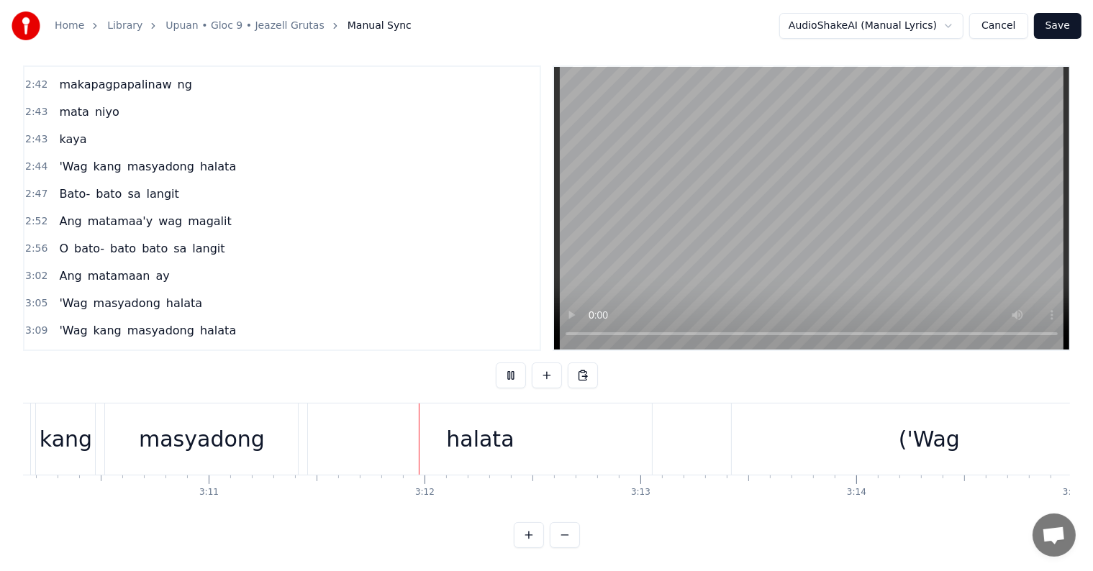
scroll to position [0, 41240]
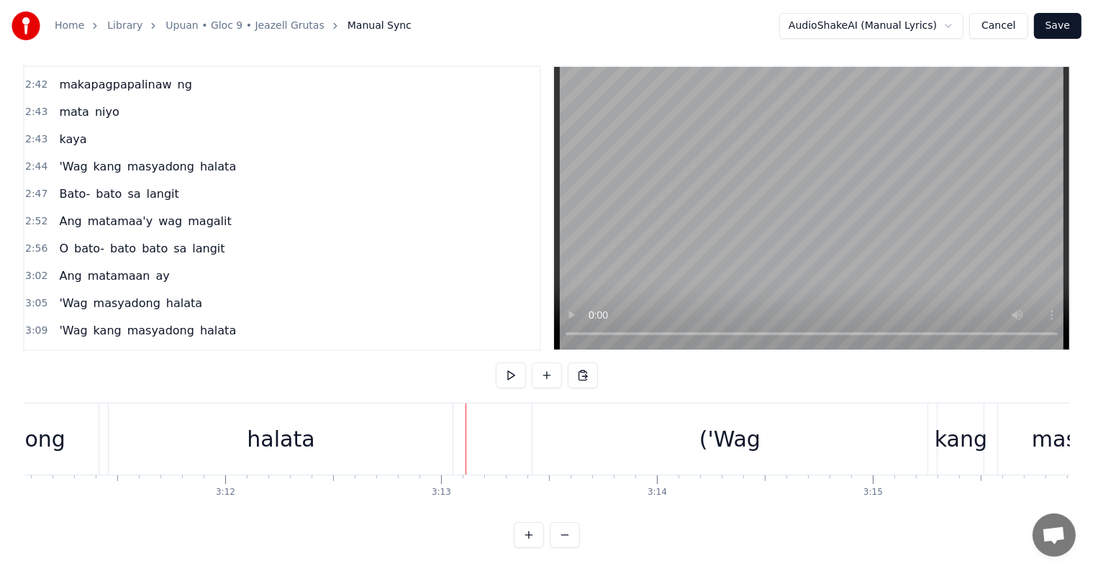
click at [712, 425] on div "('Wag" at bounding box center [729, 439] width 61 height 32
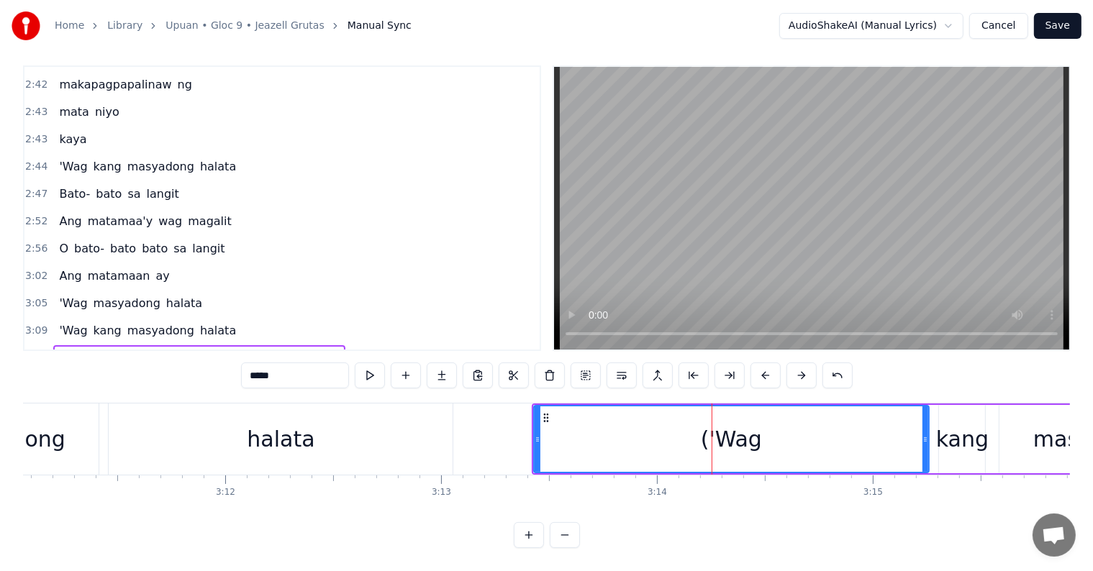
drag, startPoint x: 256, startPoint y: 363, endPoint x: 235, endPoint y: 360, distance: 21.2
click at [235, 360] on div "0:42 Kayo po na nakaupo 0:47 Subukan niyo namang tumayo 0:52 At baka matanaw, a…" at bounding box center [546, 306] width 1047 height 483
type input "****"
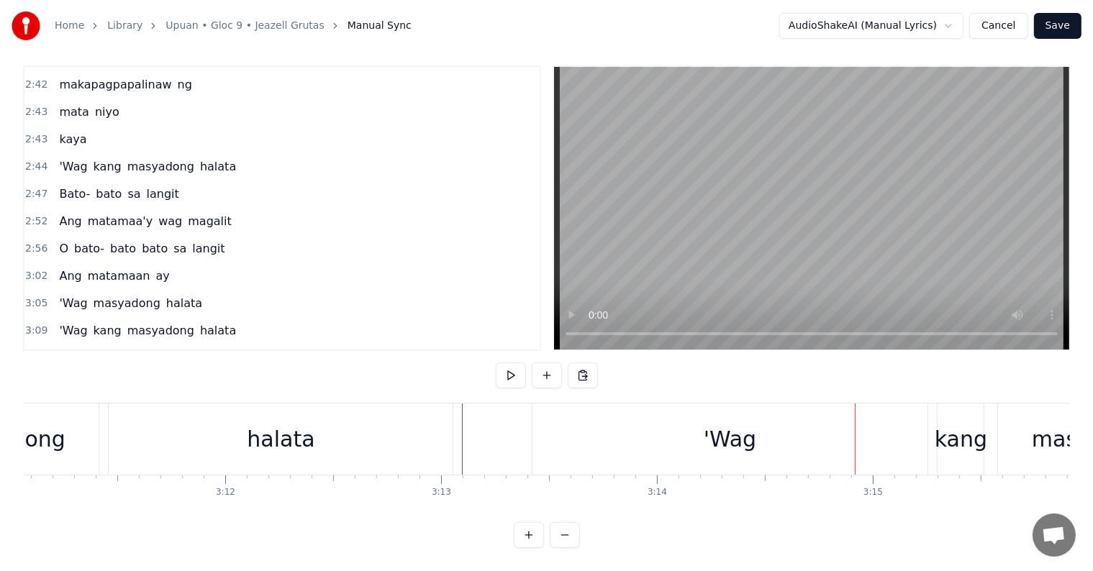
click at [609, 430] on div "'Wag" at bounding box center [730, 439] width 396 height 71
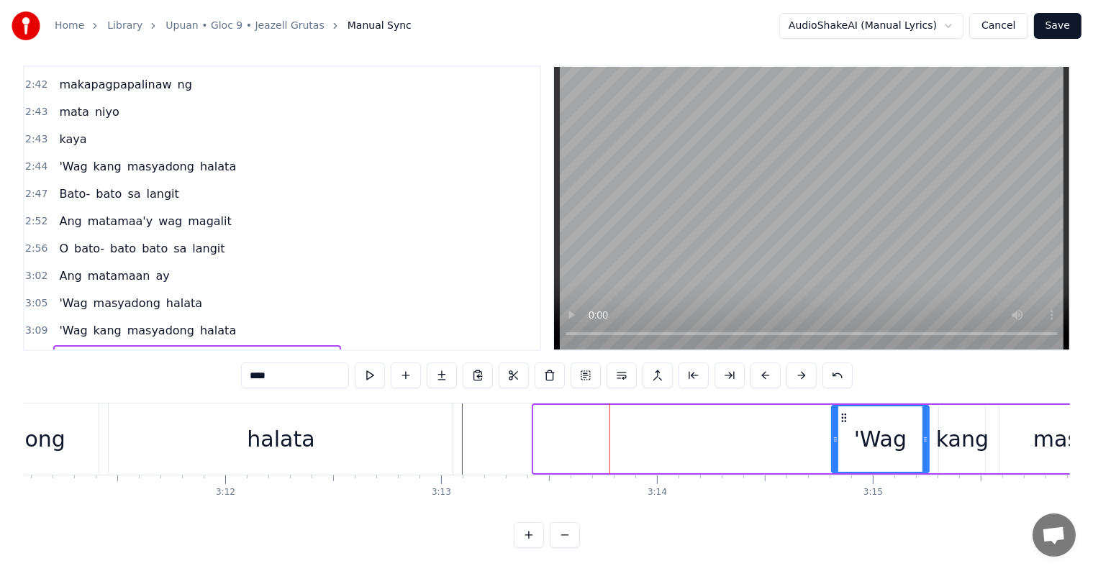
drag, startPoint x: 534, startPoint y: 423, endPoint x: 832, endPoint y: 433, distance: 298.0
click at [832, 433] on div at bounding box center [835, 439] width 6 height 65
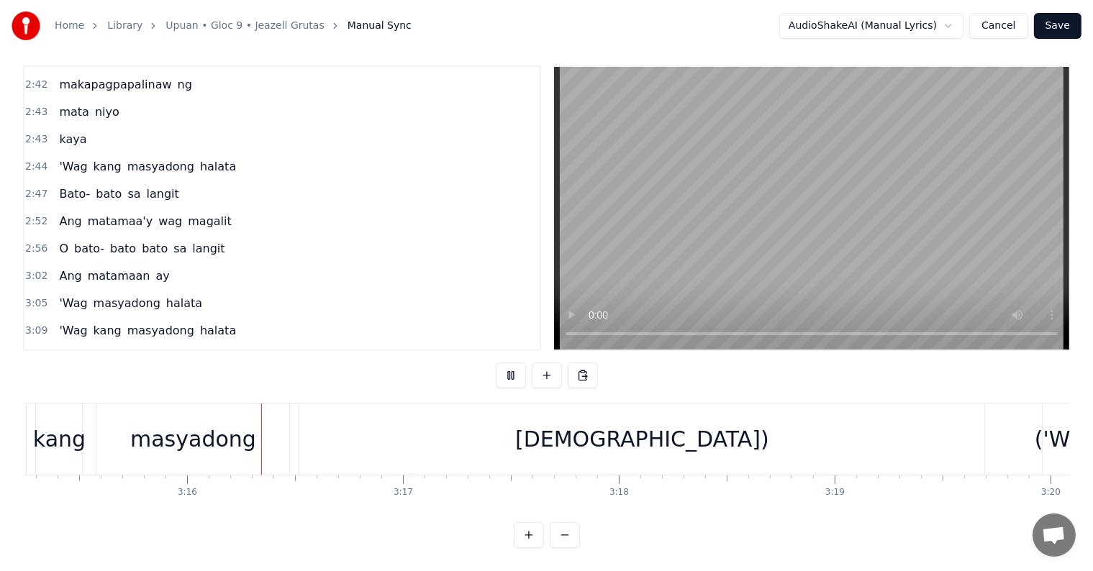
scroll to position [0, 42173]
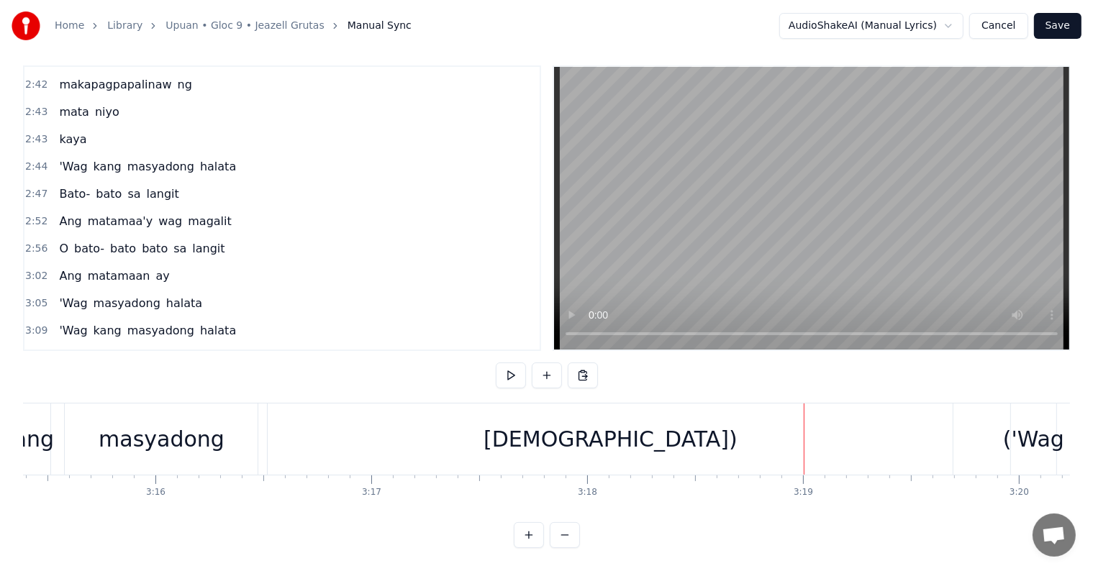
click at [583, 423] on div "[DEMOGRAPHIC_DATA])" at bounding box center [610, 439] width 254 height 32
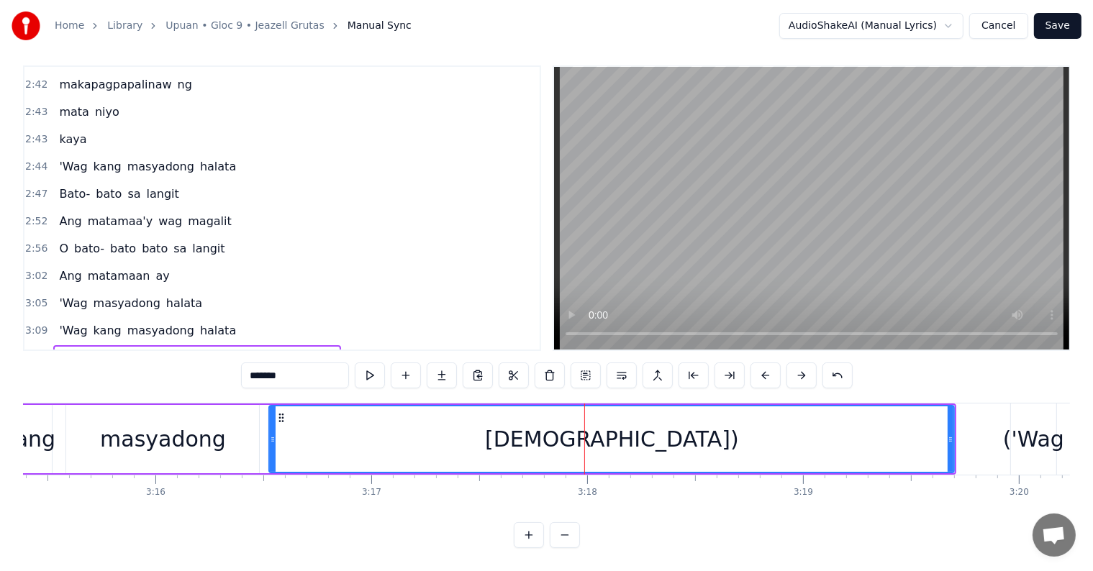
click at [298, 366] on input "*******" at bounding box center [295, 376] width 108 height 26
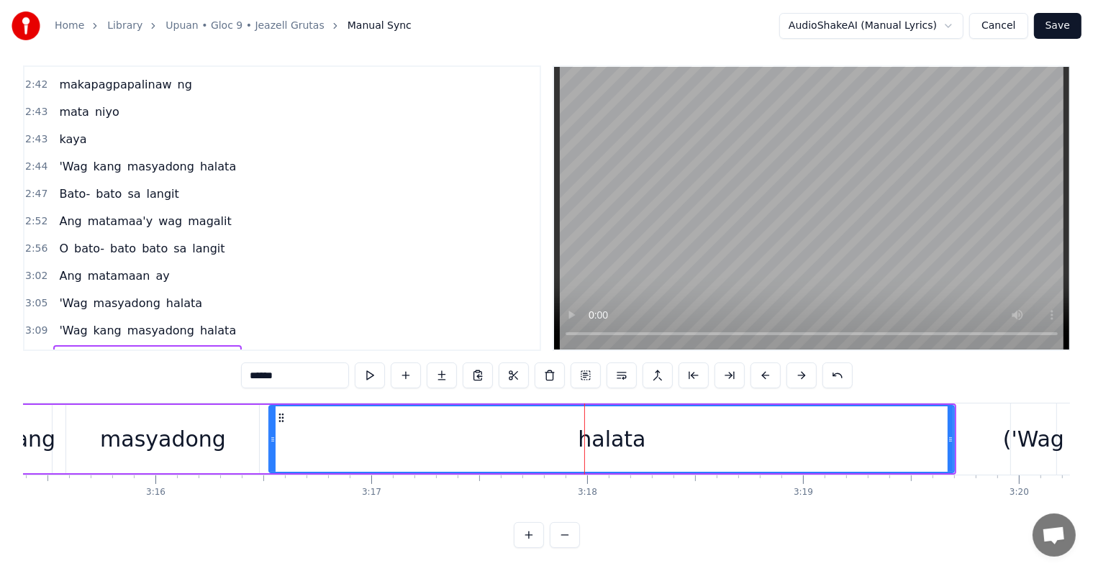
type input "******"
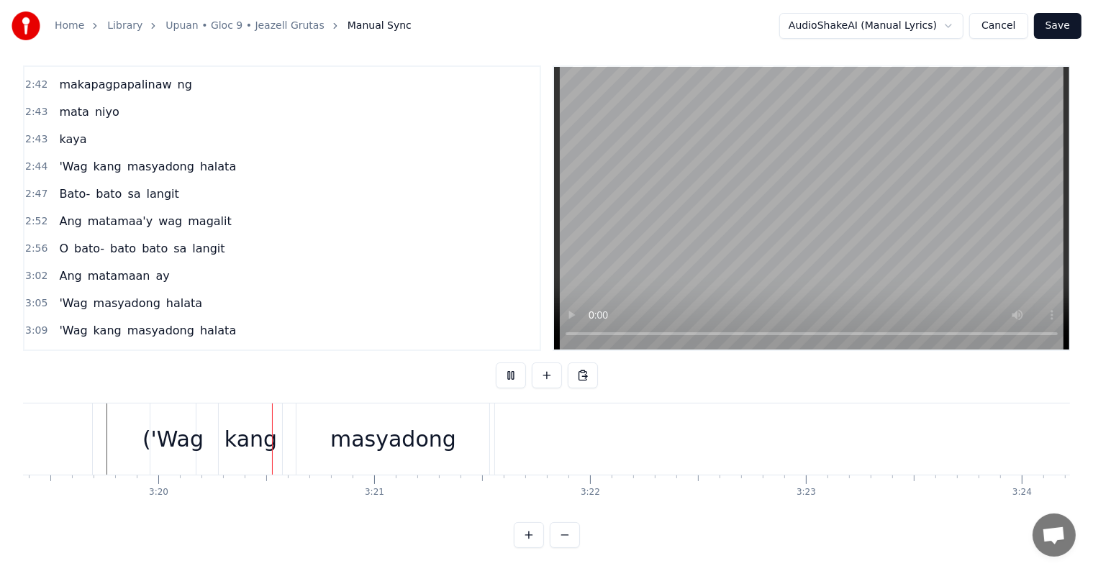
scroll to position [0, 43089]
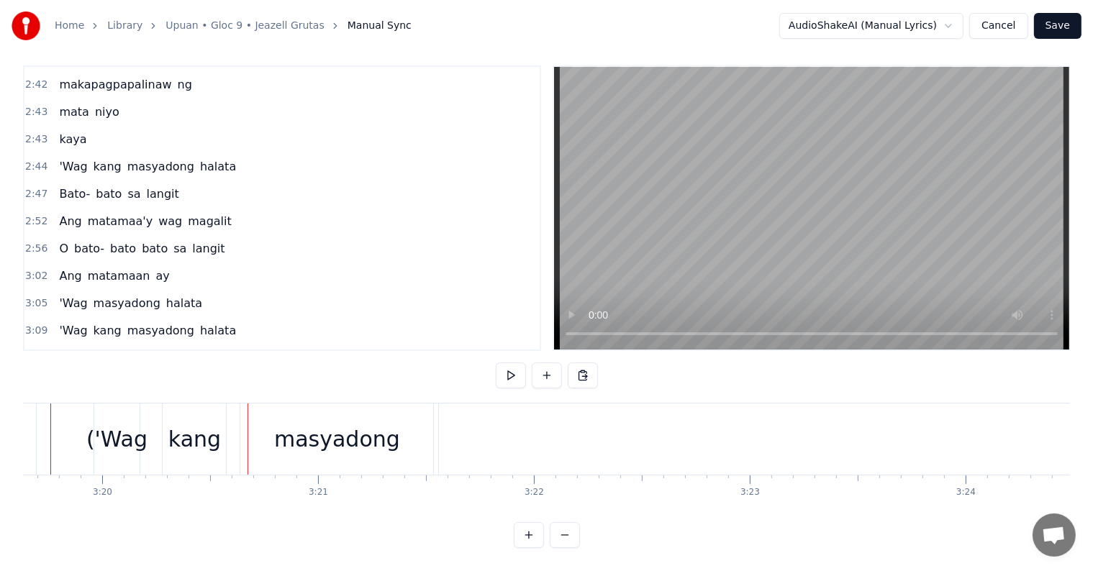
click at [108, 429] on div "('Wag" at bounding box center [116, 439] width 61 height 32
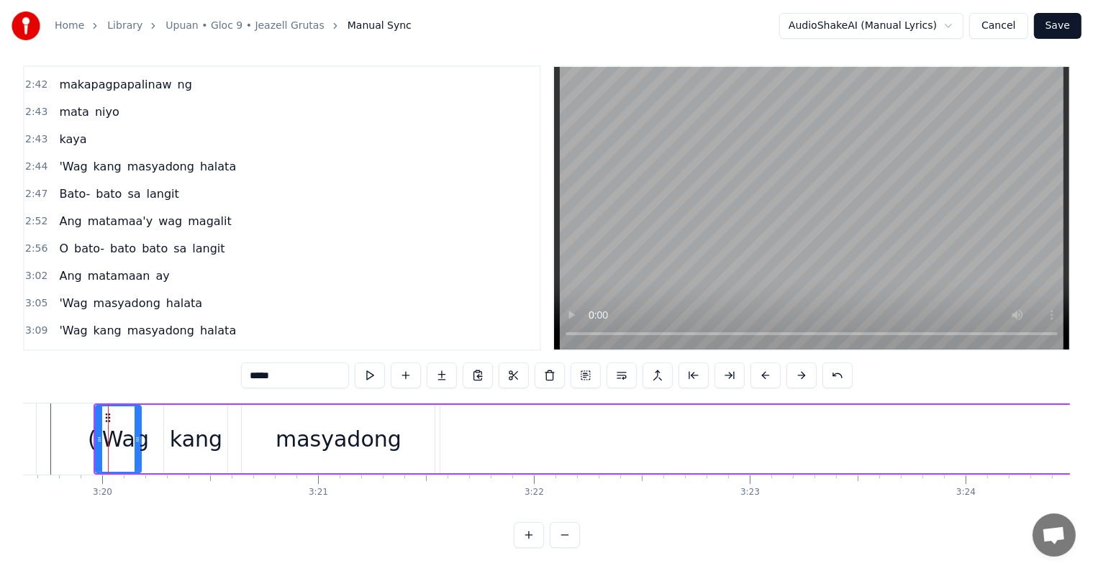
drag, startPoint x: 253, startPoint y: 363, endPoint x: 217, endPoint y: 353, distance: 37.2
click at [219, 354] on div "0:42 Kayo po na nakaupo 0:47 Subukan niyo namang tumayo 0:52 At baka matanaw, a…" at bounding box center [546, 306] width 1047 height 483
type input "****"
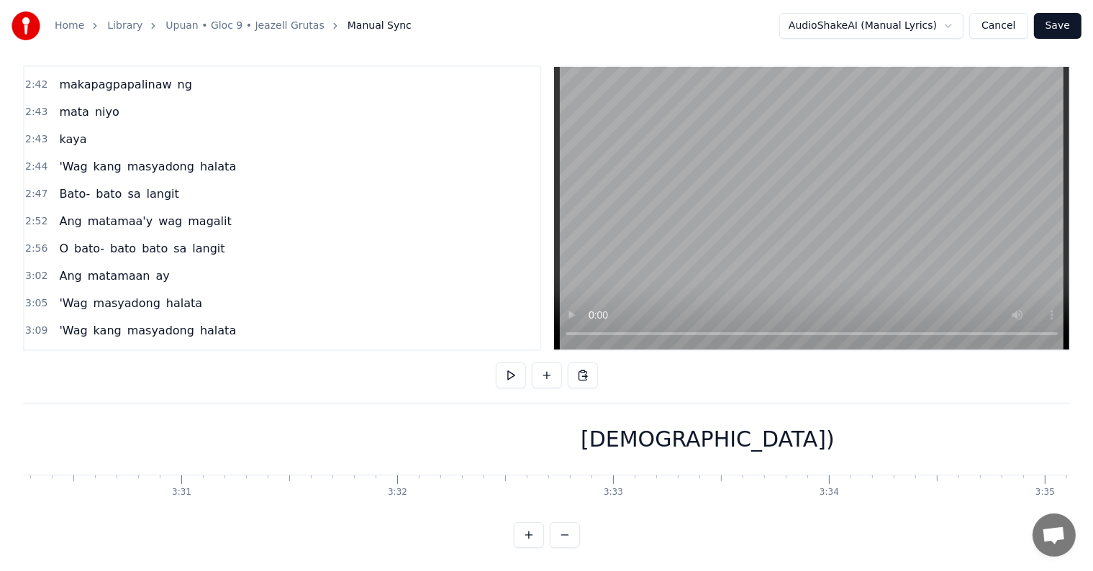
scroll to position [0, 45537]
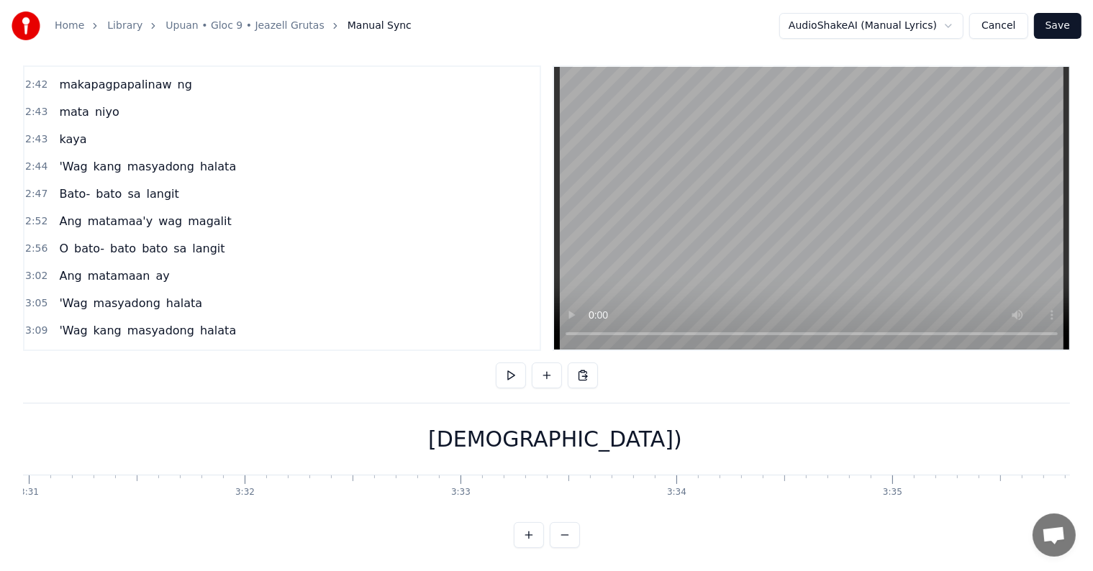
click at [694, 438] on div "[DEMOGRAPHIC_DATA])" at bounding box center [554, 439] width 5127 height 71
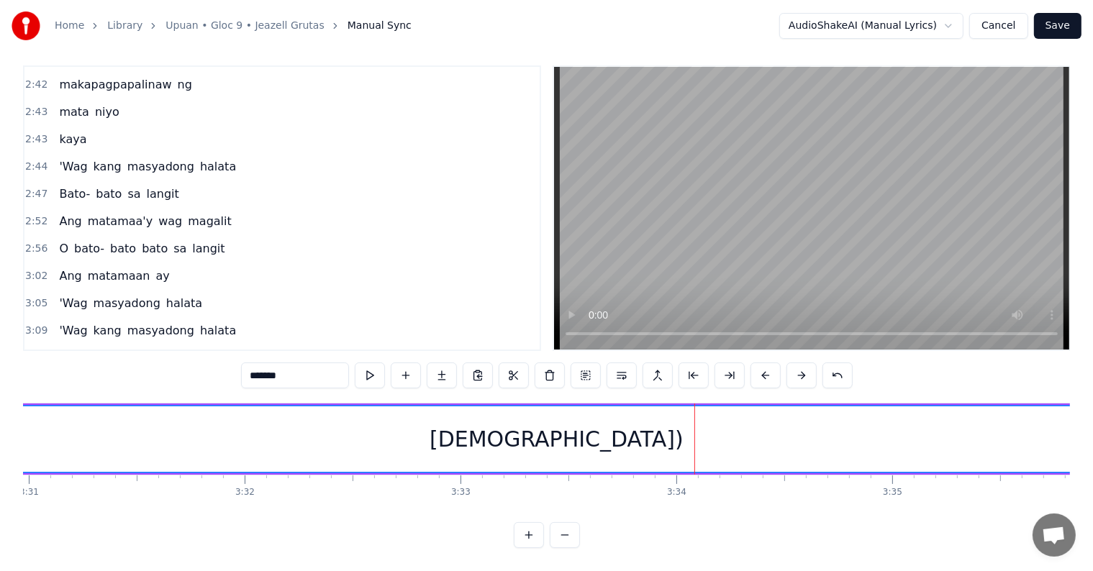
click at [299, 363] on input "*******" at bounding box center [295, 376] width 108 height 26
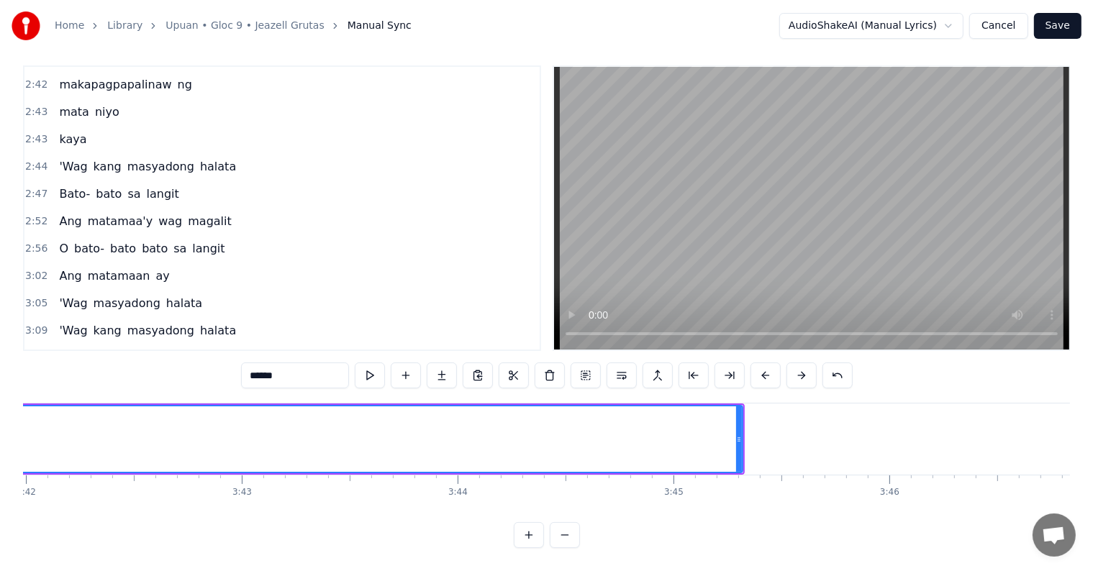
scroll to position [0, 47882]
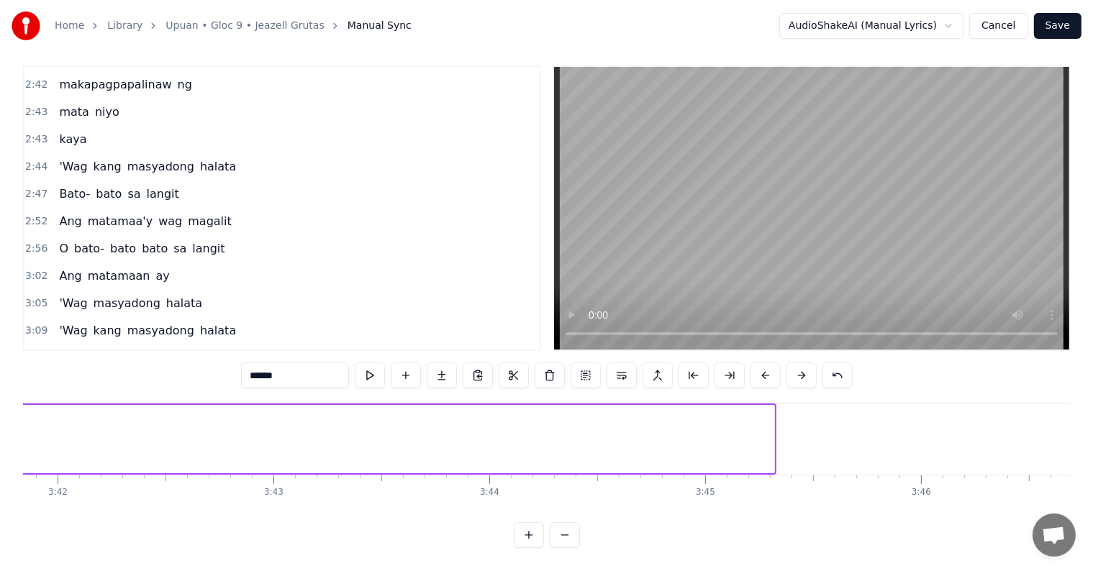
drag, startPoint x: 771, startPoint y: 428, endPoint x: 0, endPoint y: 401, distance: 771.7
click at [0, 401] on div "Home Library Upuan • Gloc 9 • Jeazell Grutas Manual Sync AudioShakeAI (Manual L…" at bounding box center [546, 270] width 1093 height 558
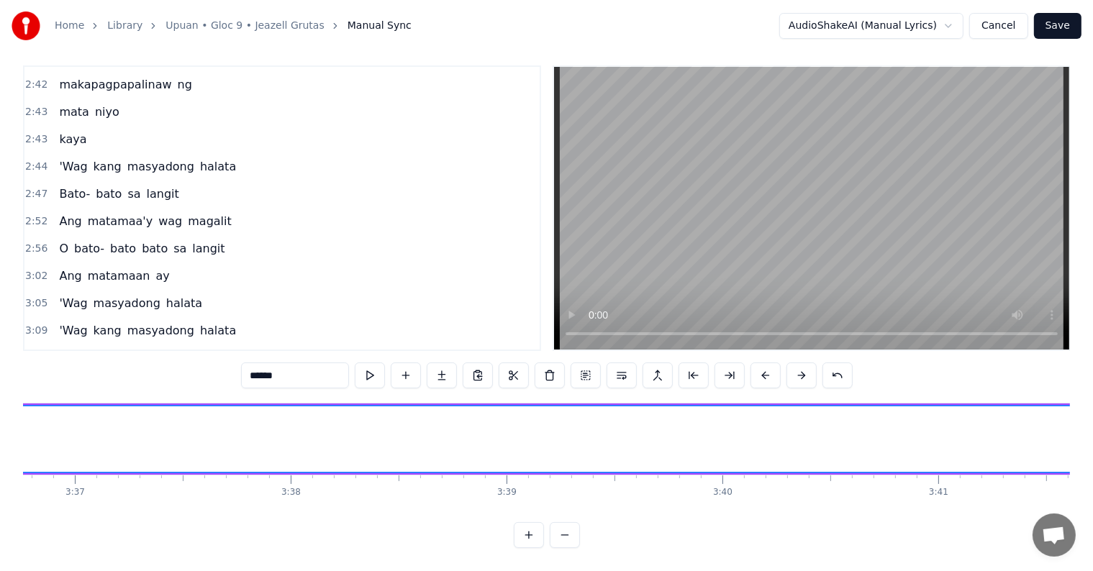
scroll to position [0, 47091]
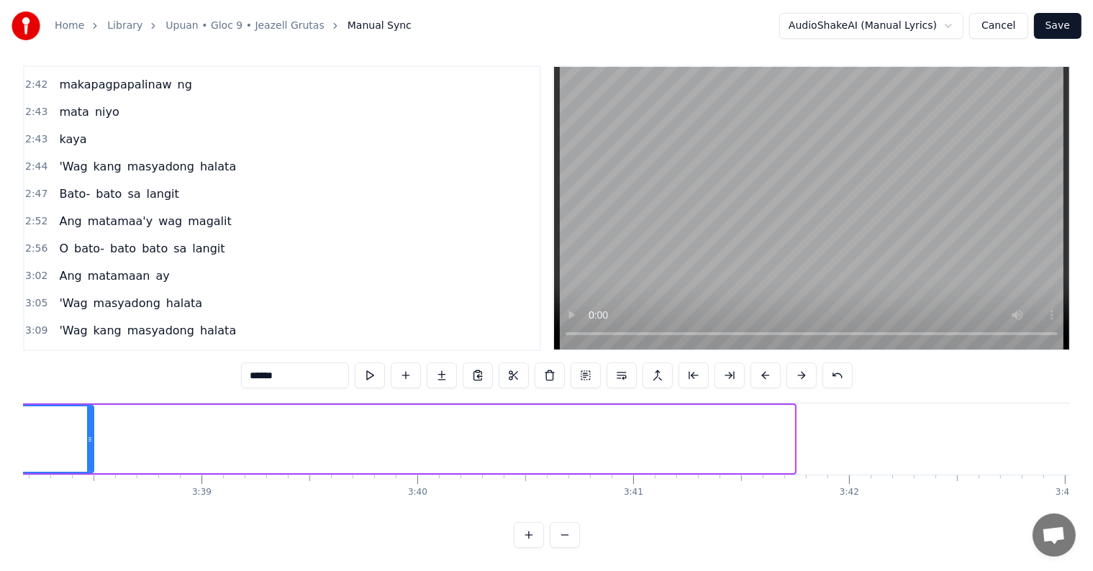
drag, startPoint x: 792, startPoint y: 424, endPoint x: 75, endPoint y: 382, distance: 718.6
click at [81, 383] on div "0:42 Kayo po na nakaupo 0:47 Subukan niyo namang tumayo 0:52 At baka matanaw, a…" at bounding box center [546, 306] width 1047 height 483
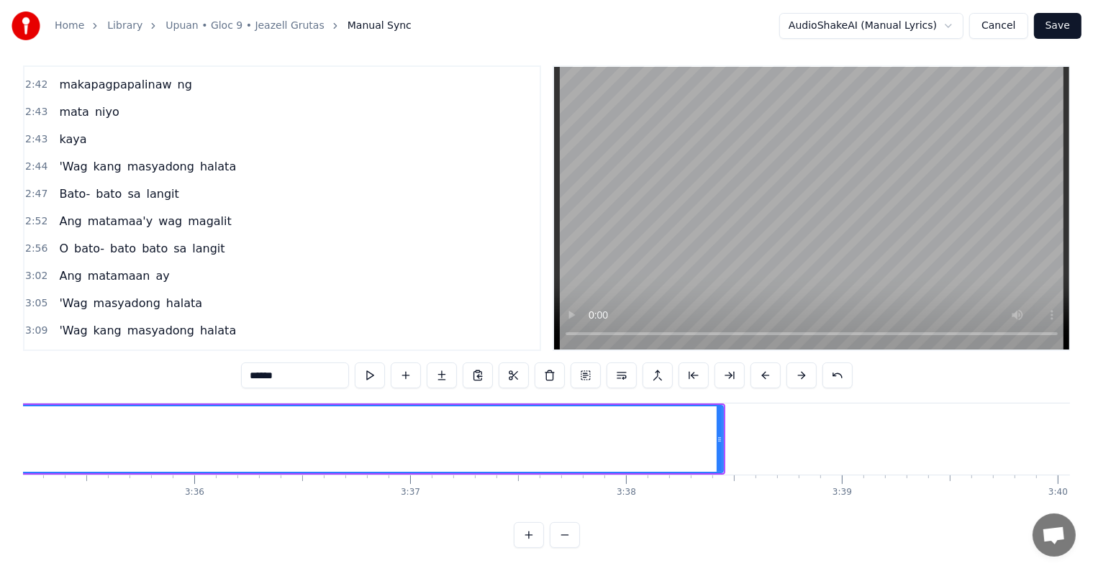
scroll to position [0, 46390]
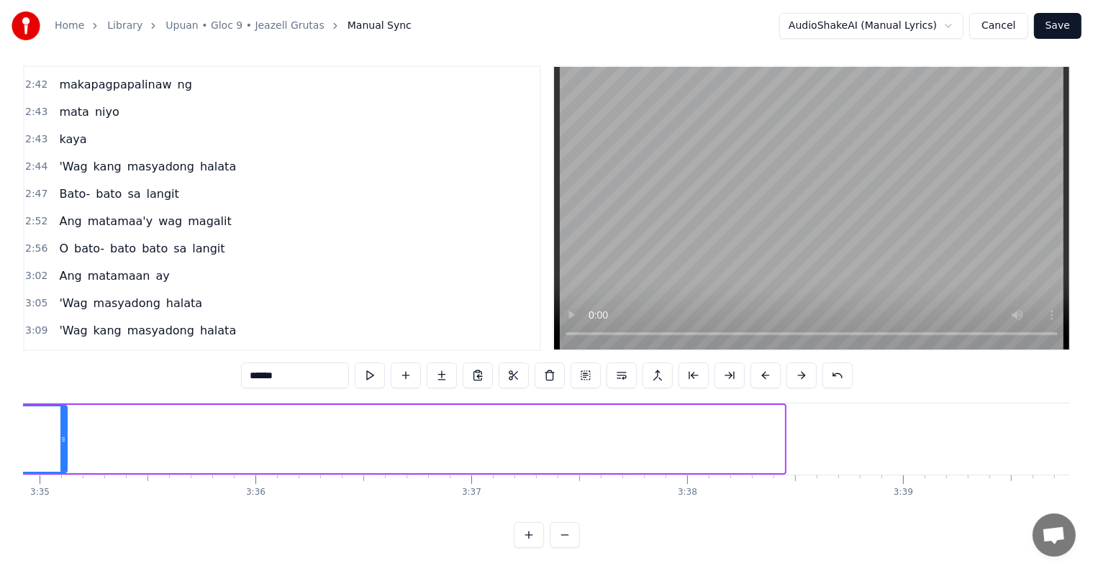
drag, startPoint x: 781, startPoint y: 426, endPoint x: 57, endPoint y: 400, distance: 724.3
click at [60, 407] on div at bounding box center [63, 439] width 6 height 65
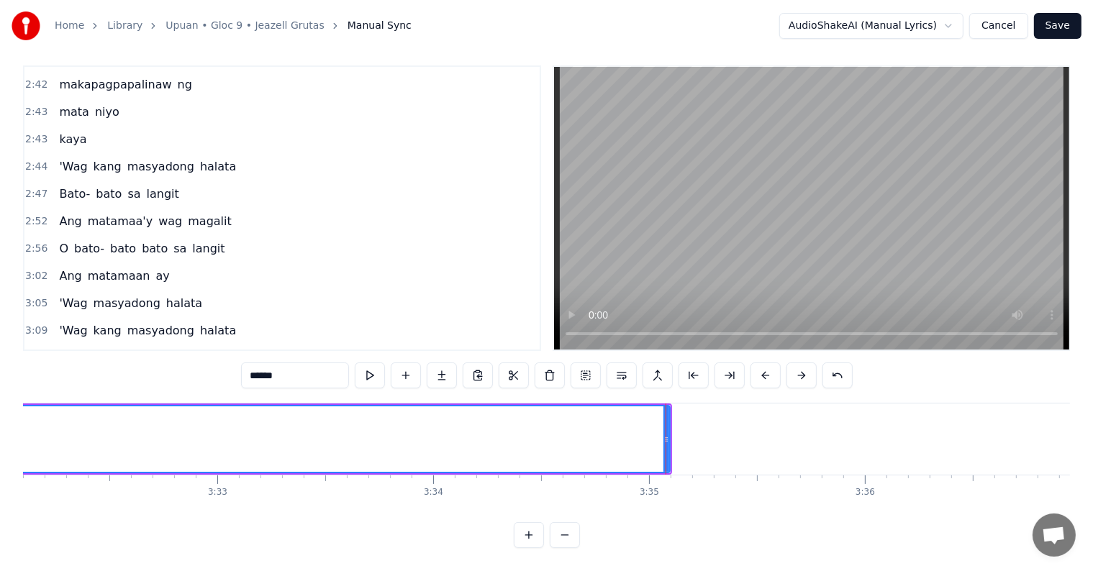
scroll to position [0, 45475]
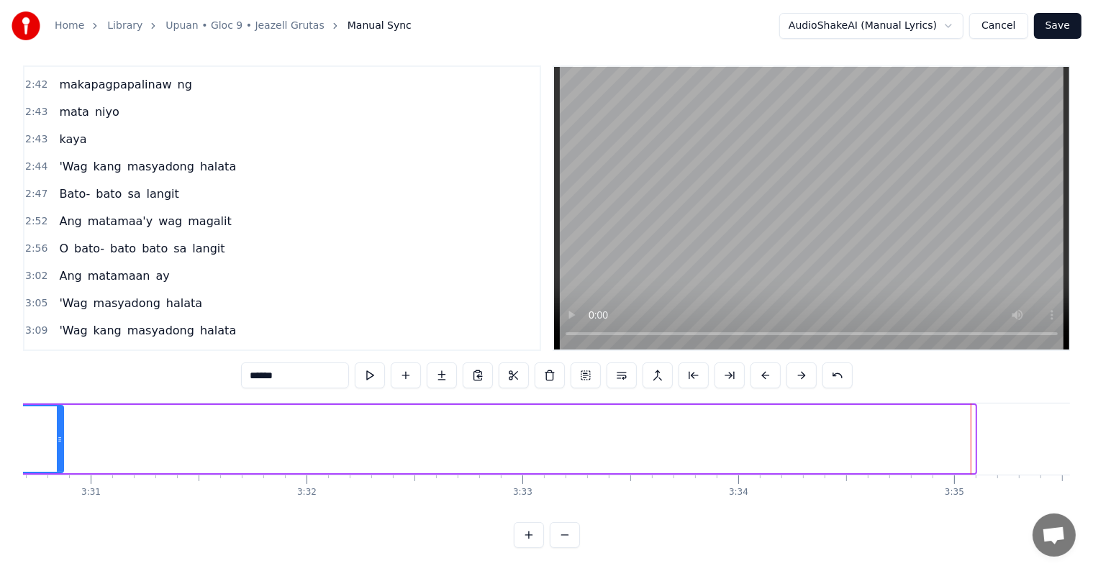
drag, startPoint x: 971, startPoint y: 427, endPoint x: 60, endPoint y: 399, distance: 912.0
click at [60, 407] on div at bounding box center [60, 439] width 6 height 65
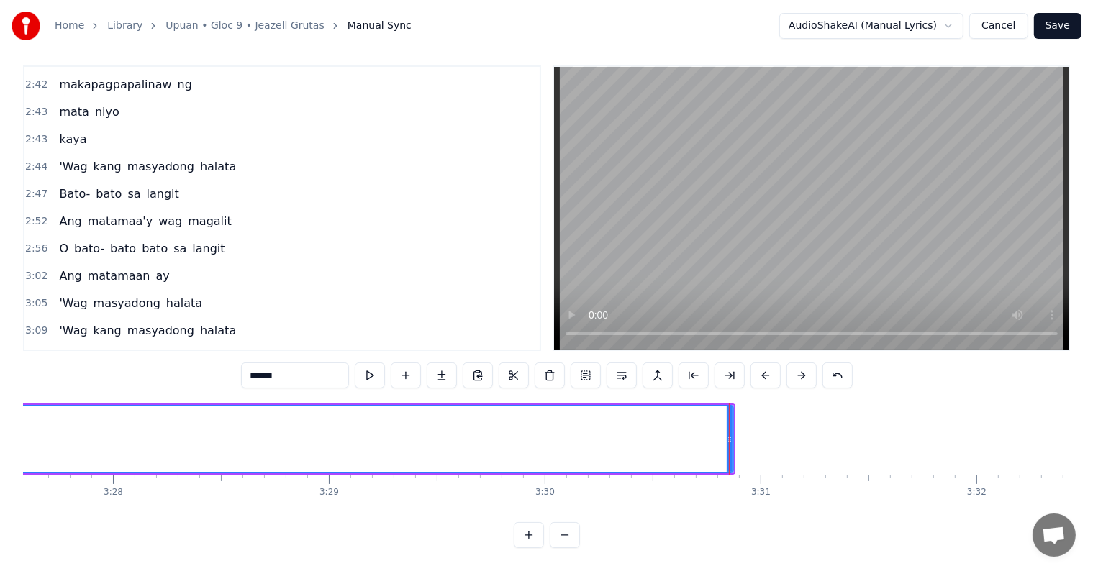
scroll to position [0, 44835]
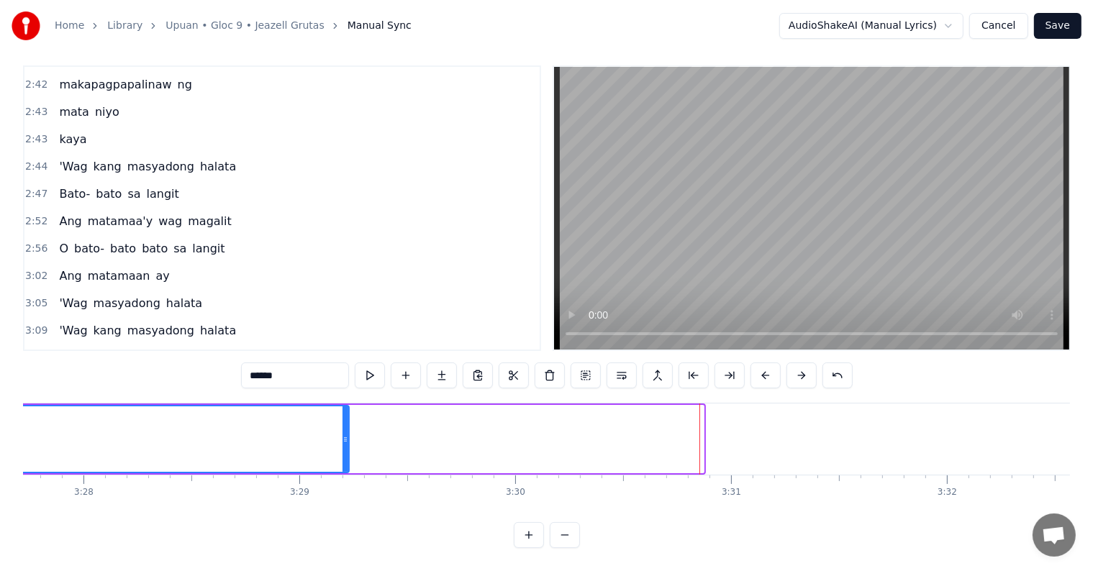
drag, startPoint x: 701, startPoint y: 416, endPoint x: 347, endPoint y: 409, distance: 354.8
click at [347, 409] on div at bounding box center [345, 439] width 6 height 65
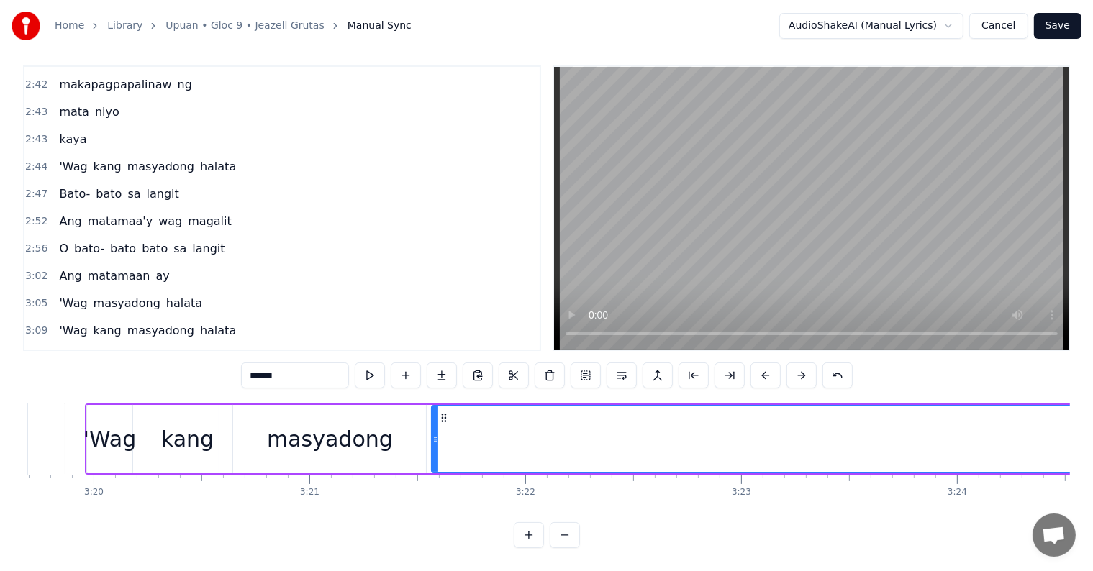
scroll to position [0, 43037]
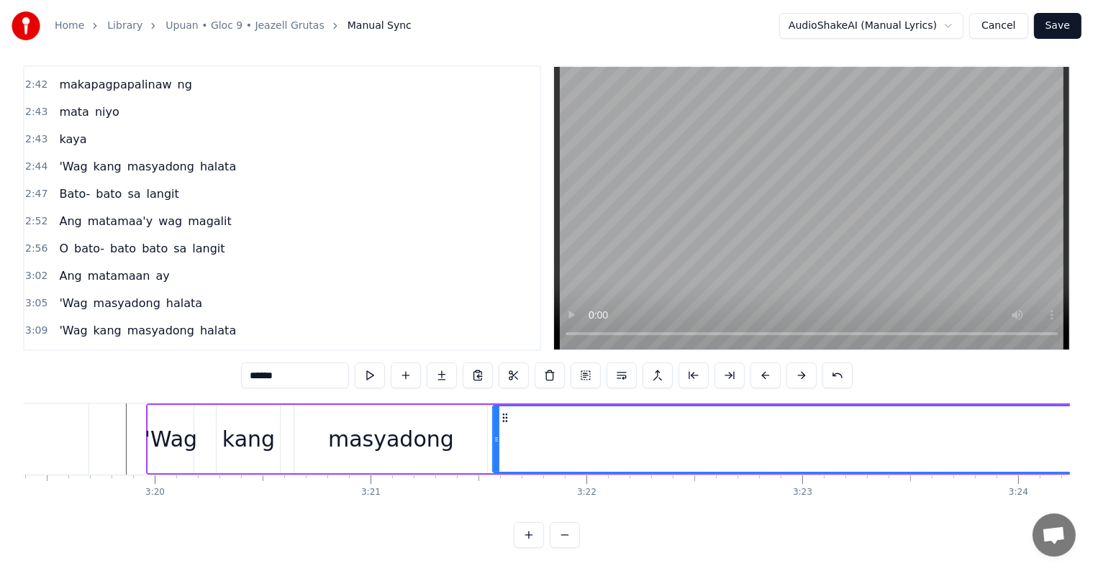
type input "******"
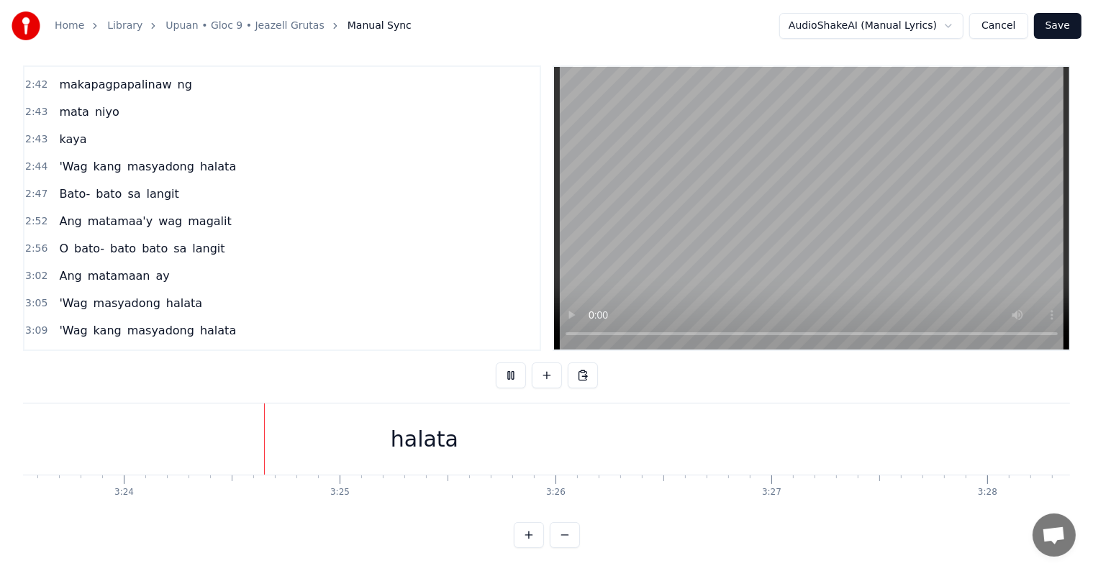
scroll to position [0, 43961]
click at [528, 440] on div "halata" at bounding box center [394, 439] width 1654 height 71
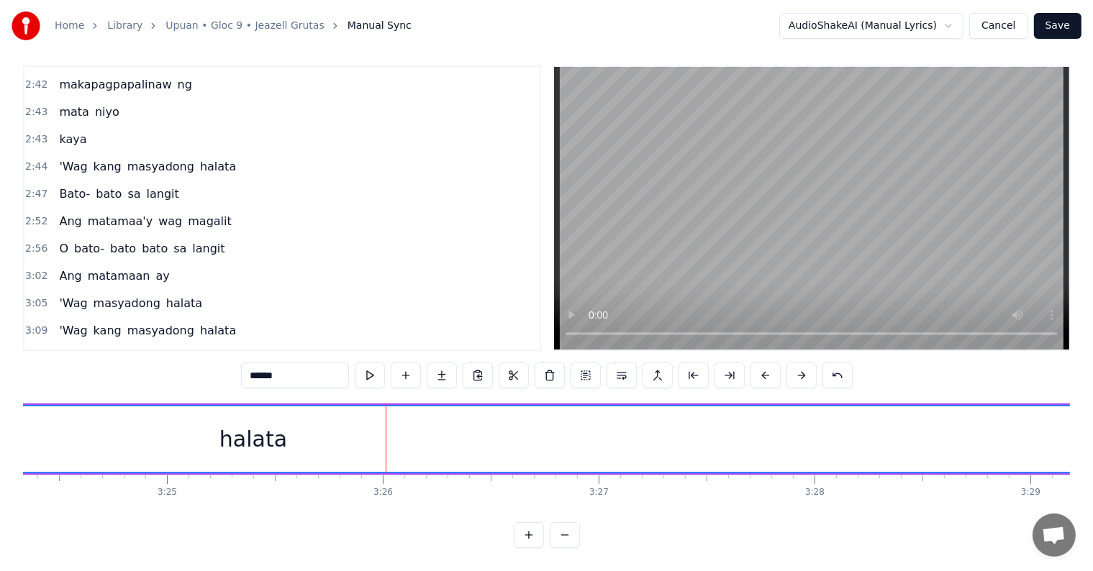
scroll to position [0, 44469]
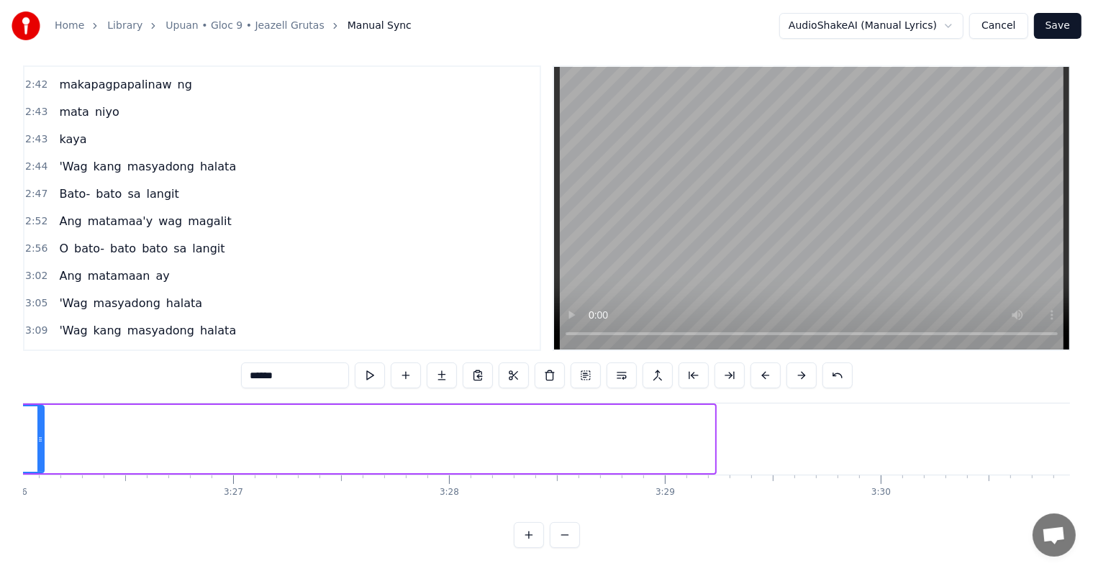
drag, startPoint x: 711, startPoint y: 435, endPoint x: 40, endPoint y: 378, distance: 672.9
click at [40, 378] on div "0:42 Kayo po na nakaupo 0:47 Subukan niyo namang tumayo 0:52 At baka matanaw, a…" at bounding box center [546, 306] width 1047 height 483
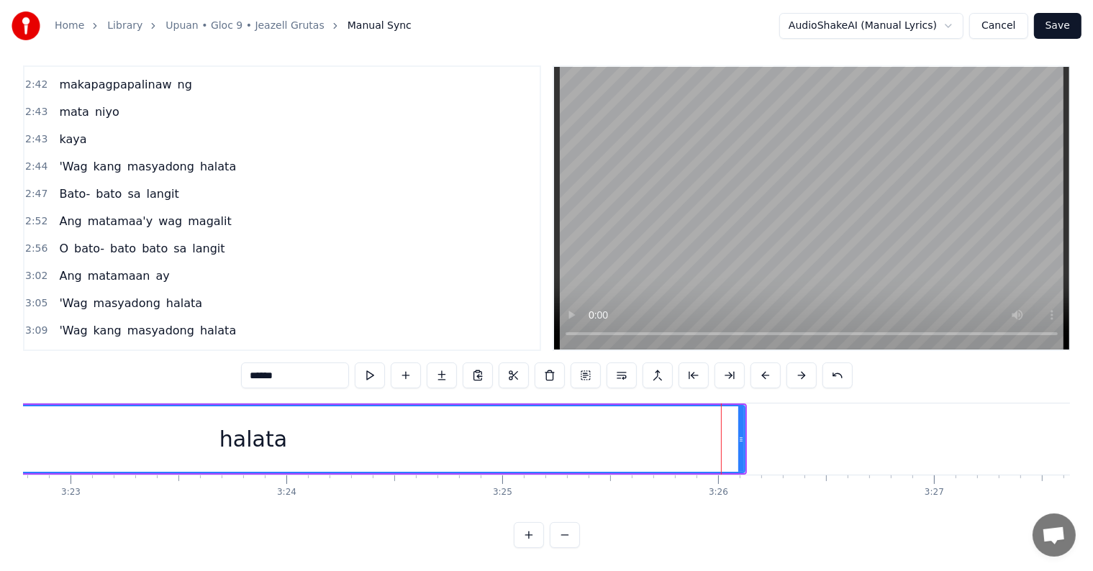
scroll to position [0, 43707]
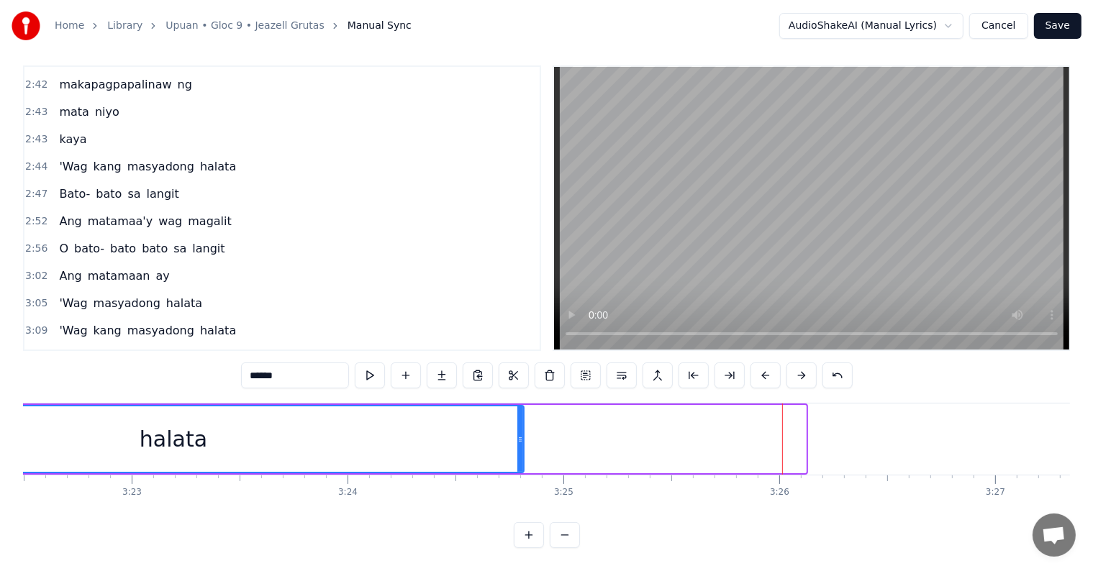
drag, startPoint x: 800, startPoint y: 437, endPoint x: 521, endPoint y: 416, distance: 280.0
click at [518, 414] on div at bounding box center [520, 439] width 6 height 65
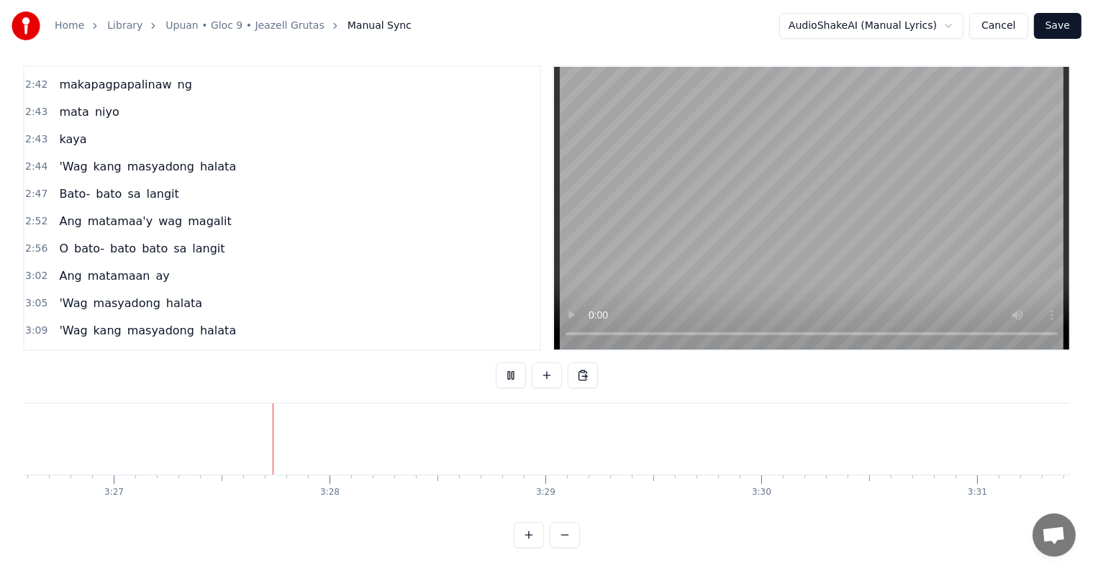
scroll to position [0, 44613]
click at [1062, 26] on button "Save" at bounding box center [1057, 26] width 47 height 26
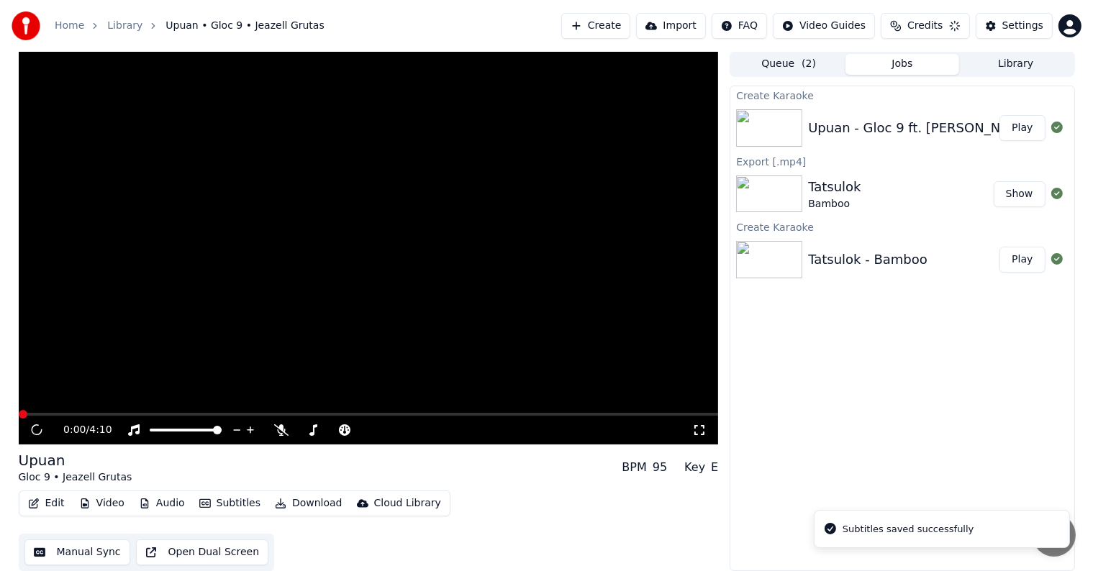
scroll to position [1, 0]
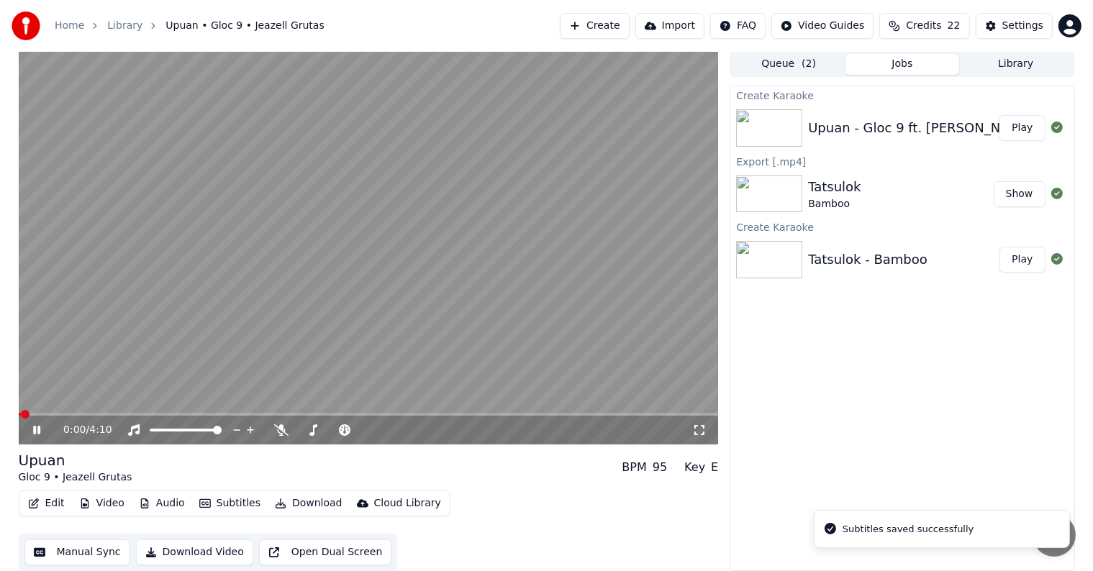
click at [373, 251] on video at bounding box center [369, 248] width 700 height 394
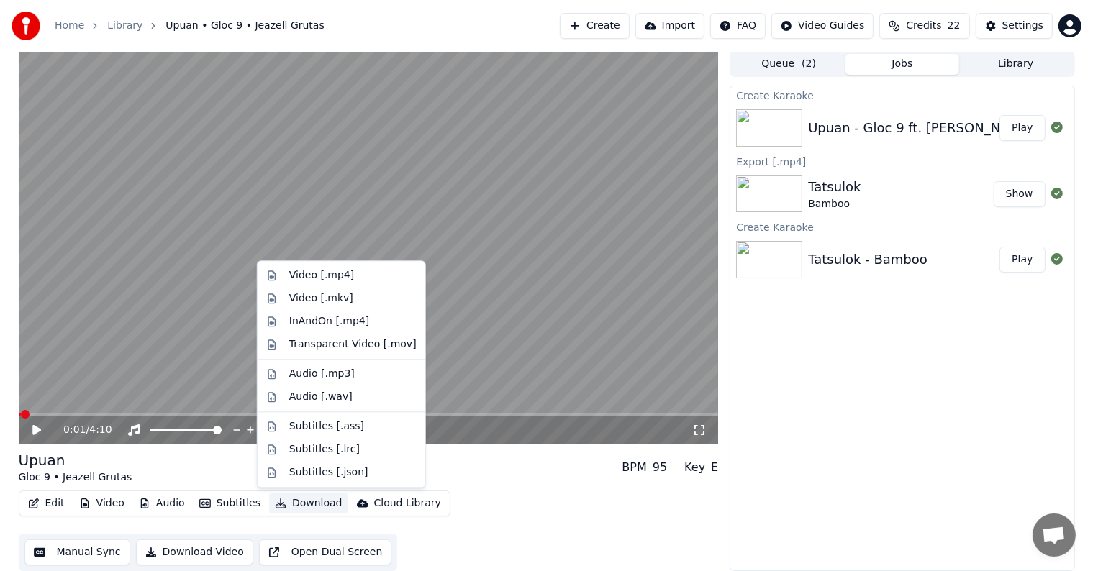
click at [294, 500] on button "Download" at bounding box center [308, 504] width 79 height 20
click at [328, 279] on div "Video [.mp4]" at bounding box center [321, 275] width 65 height 14
